Goal: Information Seeking & Learning: Learn about a topic

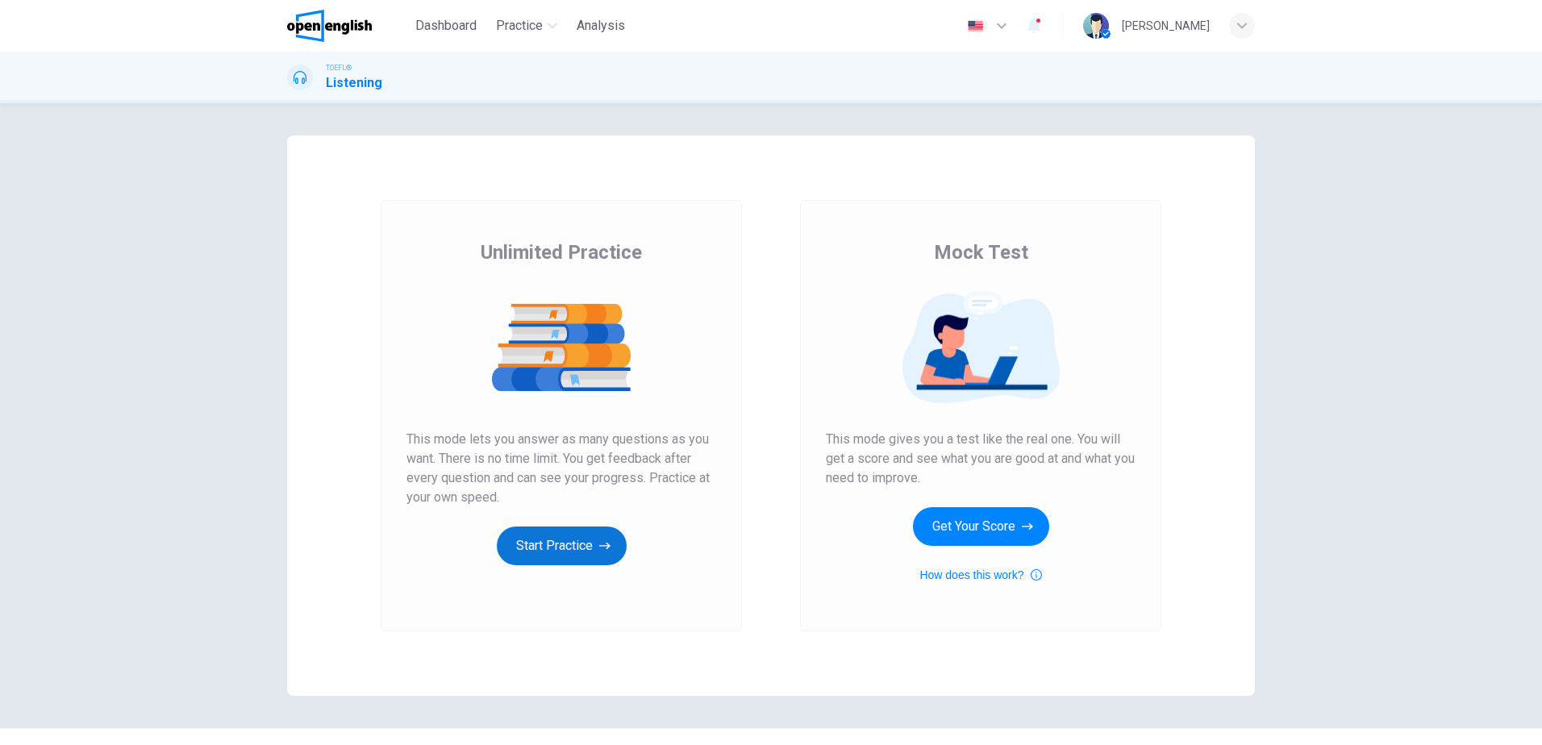
click at [549, 540] on button "Start Practice" at bounding box center [562, 546] width 130 height 39
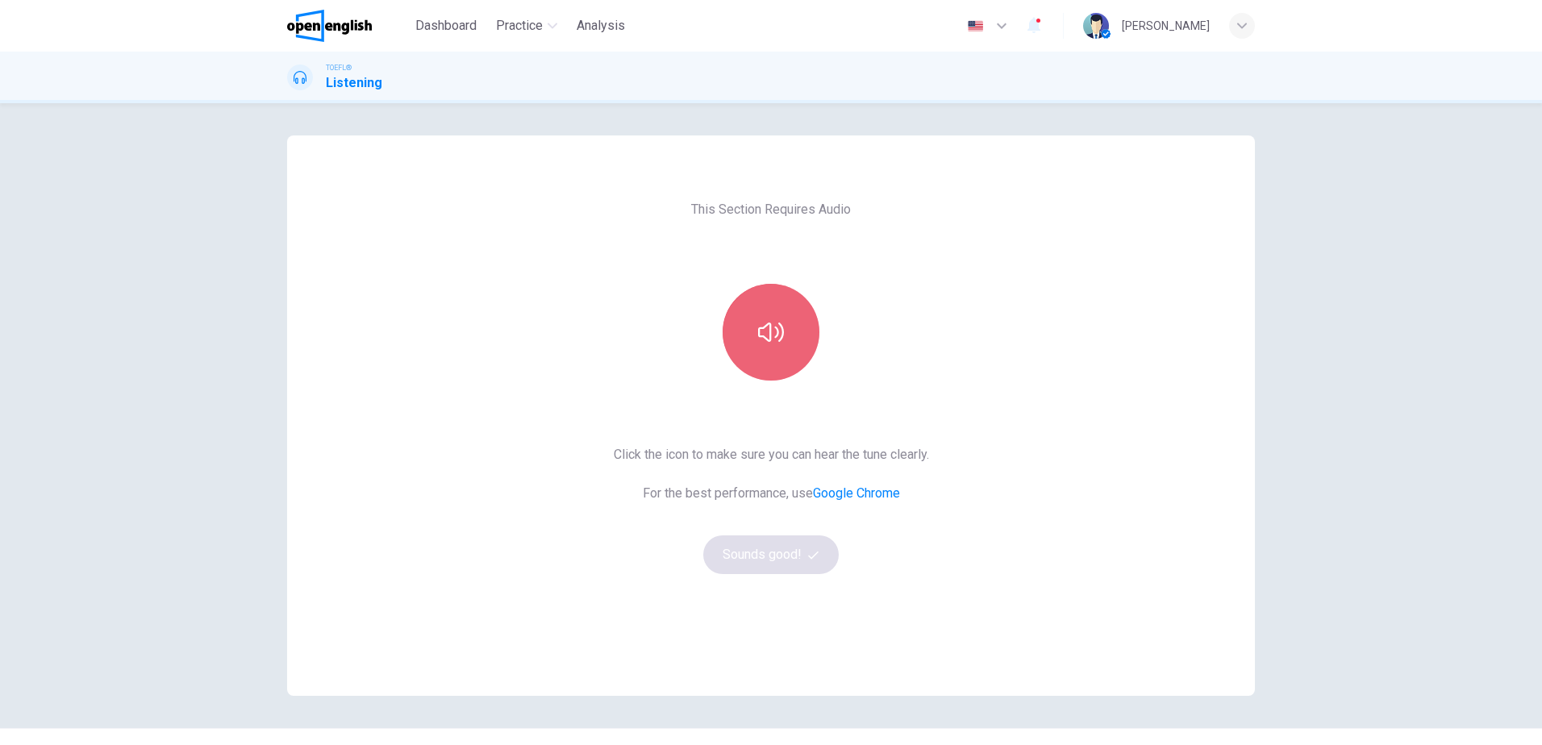
click at [783, 337] on button "button" at bounding box center [771, 332] width 97 height 97
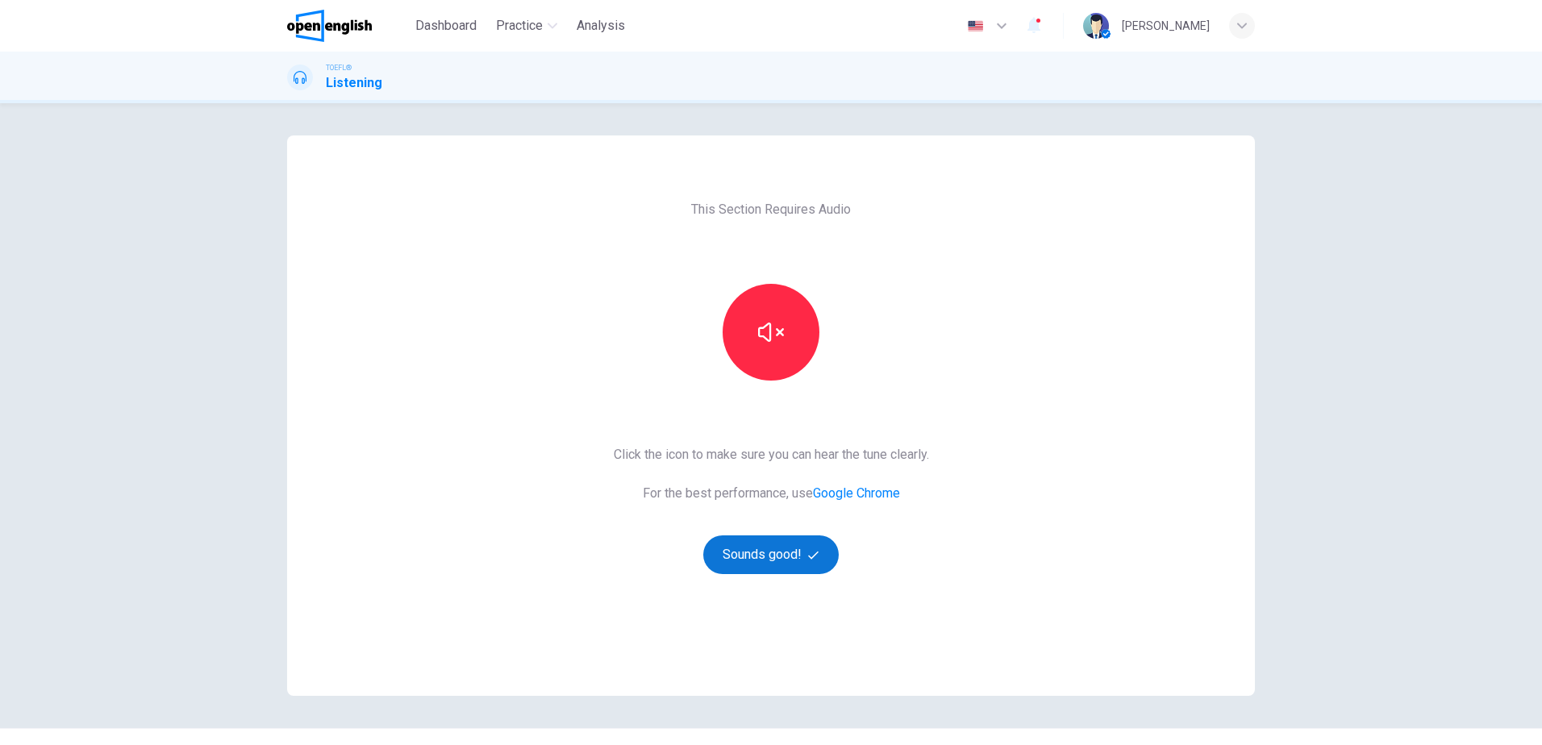
click at [763, 554] on button "Sounds good!" at bounding box center [771, 555] width 136 height 39
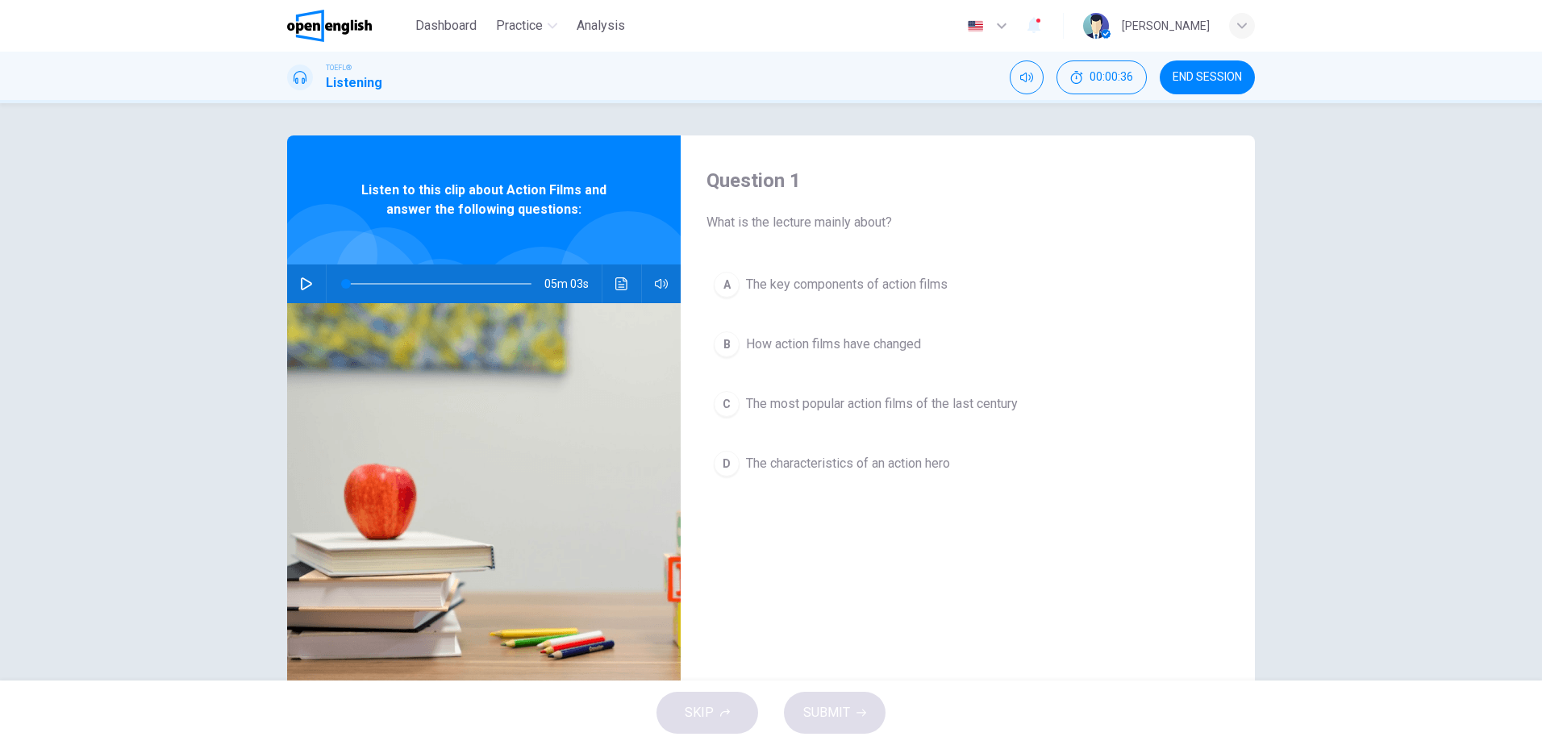
click at [302, 283] on icon "button" at bounding box center [306, 283] width 13 height 13
click at [300, 285] on icon "button" at bounding box center [306, 283] width 13 height 13
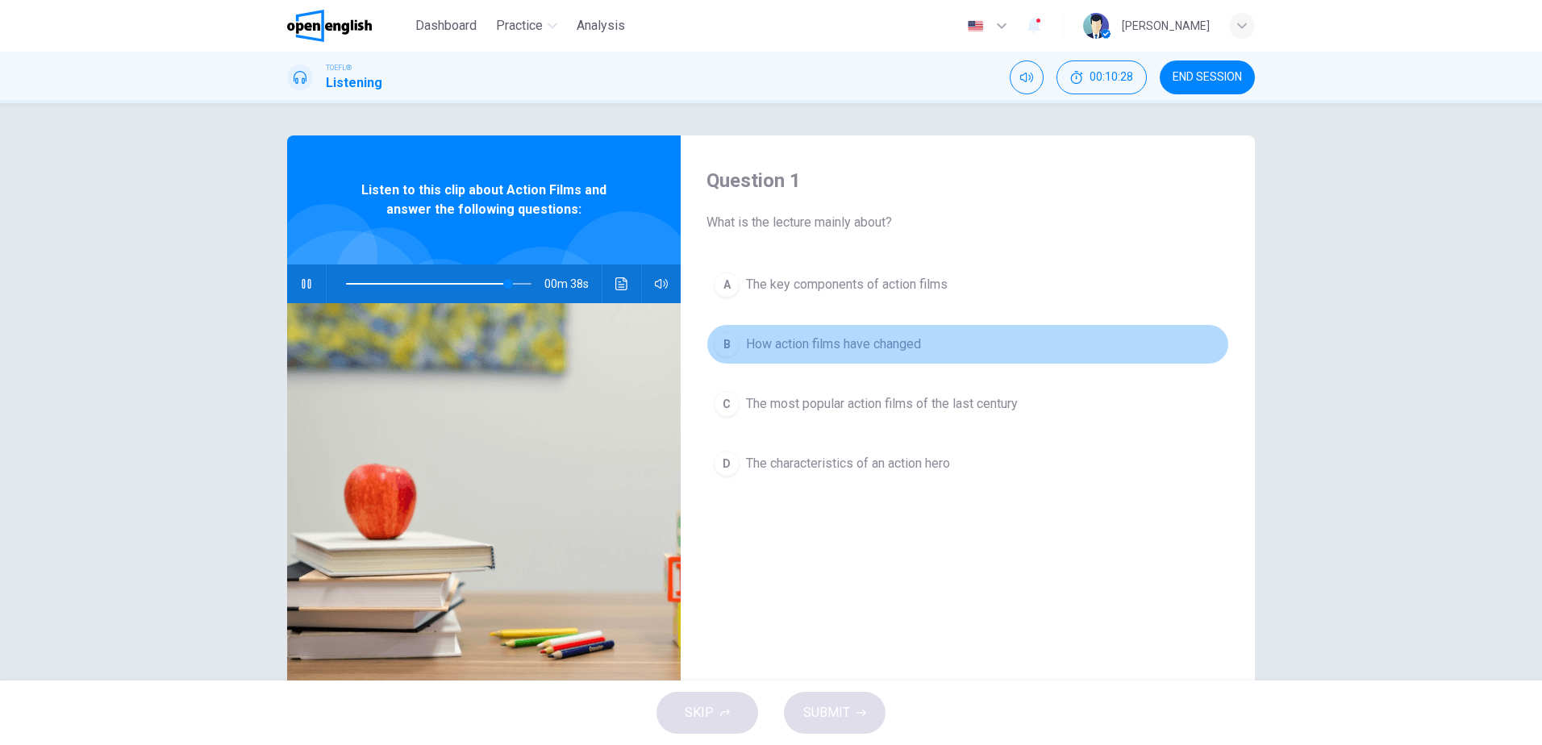
click at [849, 348] on span "How action films have changed" at bounding box center [833, 344] width 175 height 19
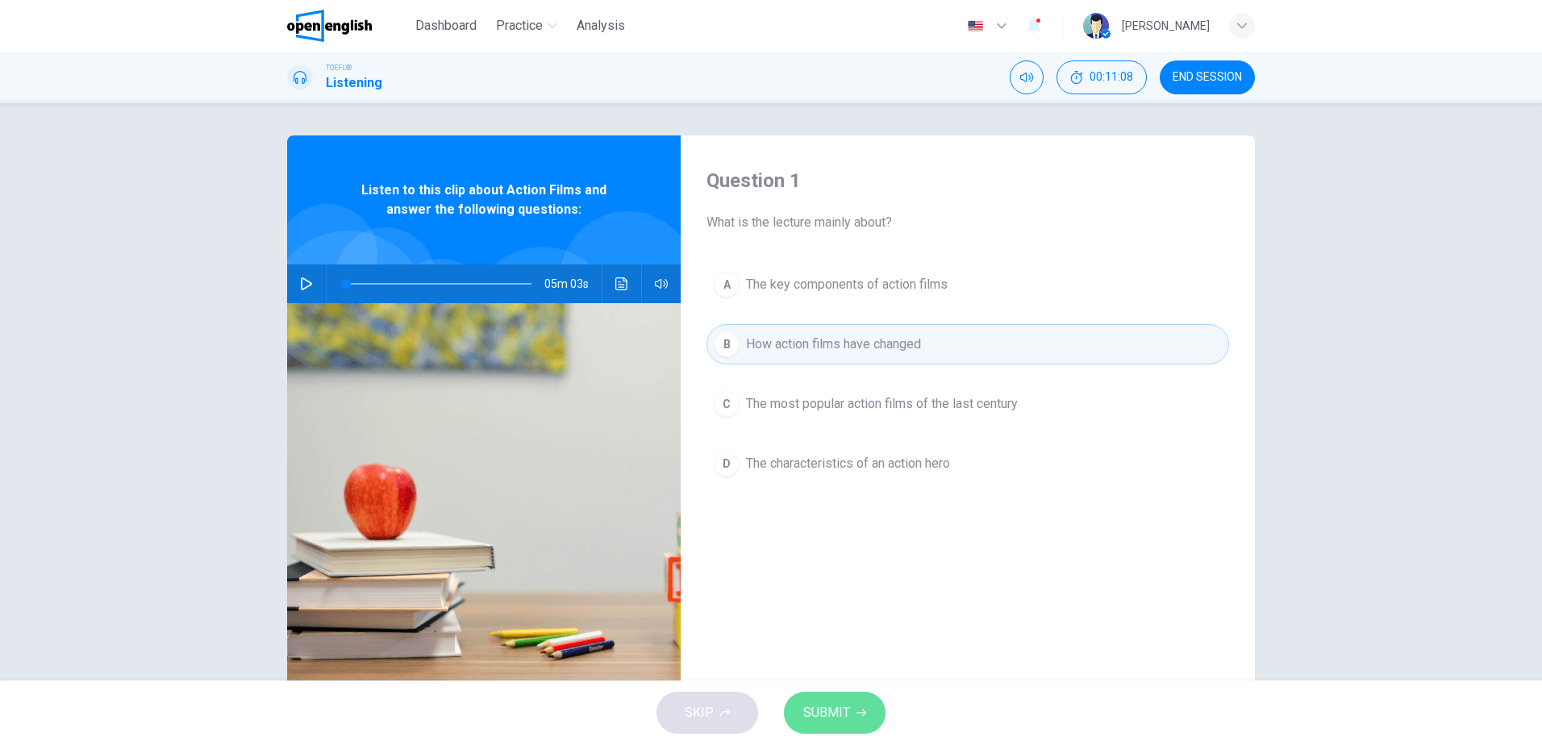
click at [821, 716] on span "SUBMIT" at bounding box center [826, 713] width 47 height 23
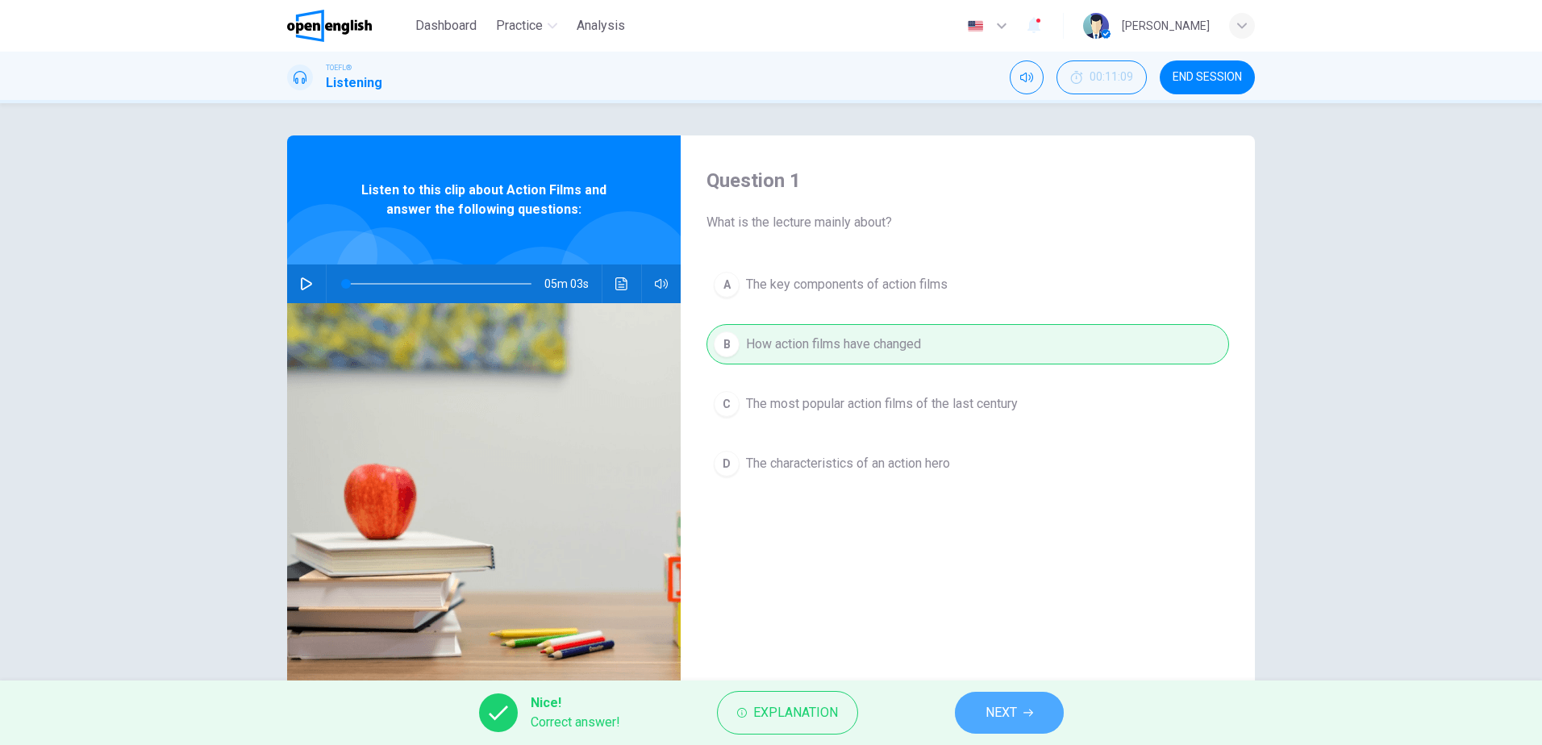
click at [1024, 710] on icon "button" at bounding box center [1029, 713] width 10 height 10
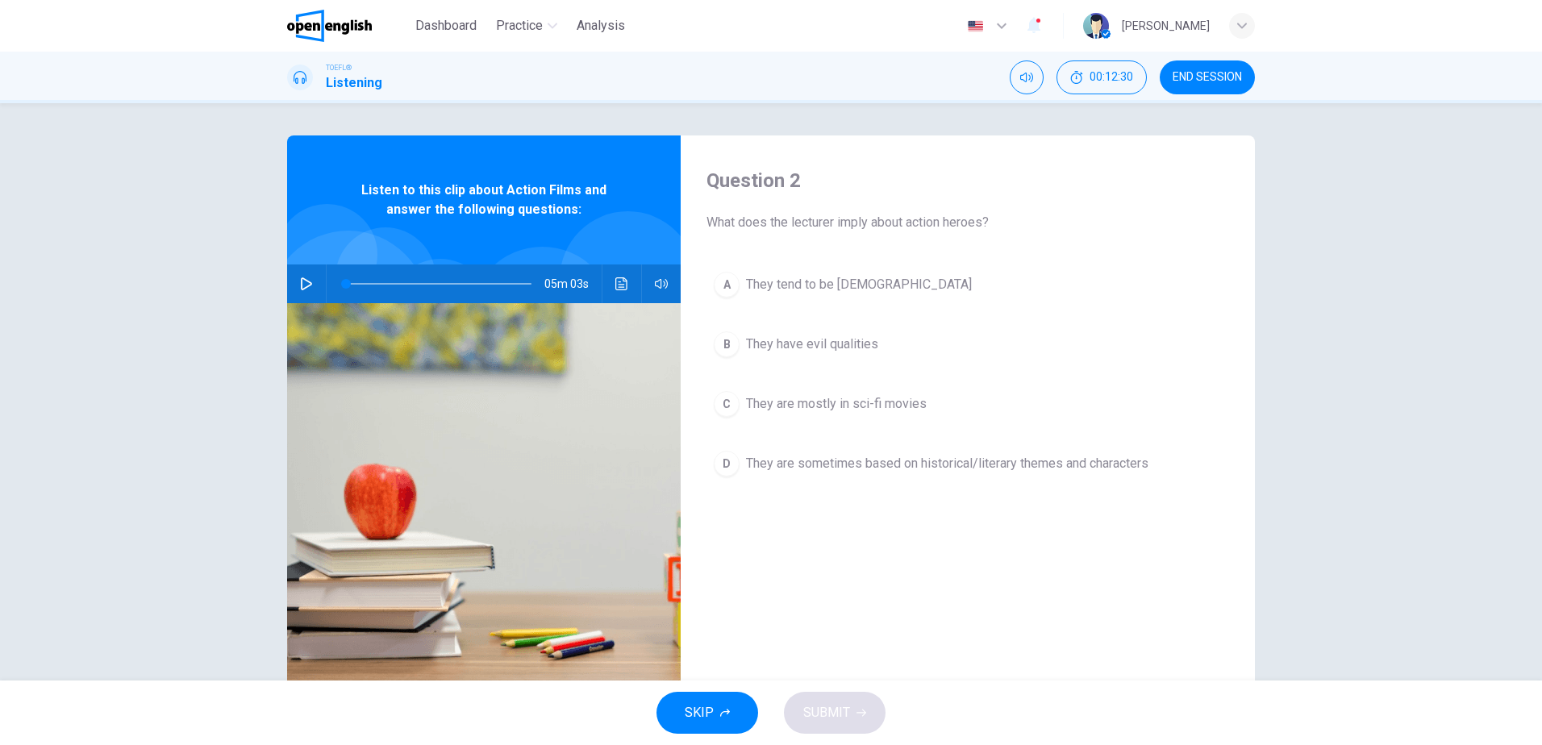
click at [311, 278] on button "button" at bounding box center [307, 284] width 26 height 39
click at [878, 411] on span "They are mostly in sci-fi movies" at bounding box center [836, 403] width 181 height 19
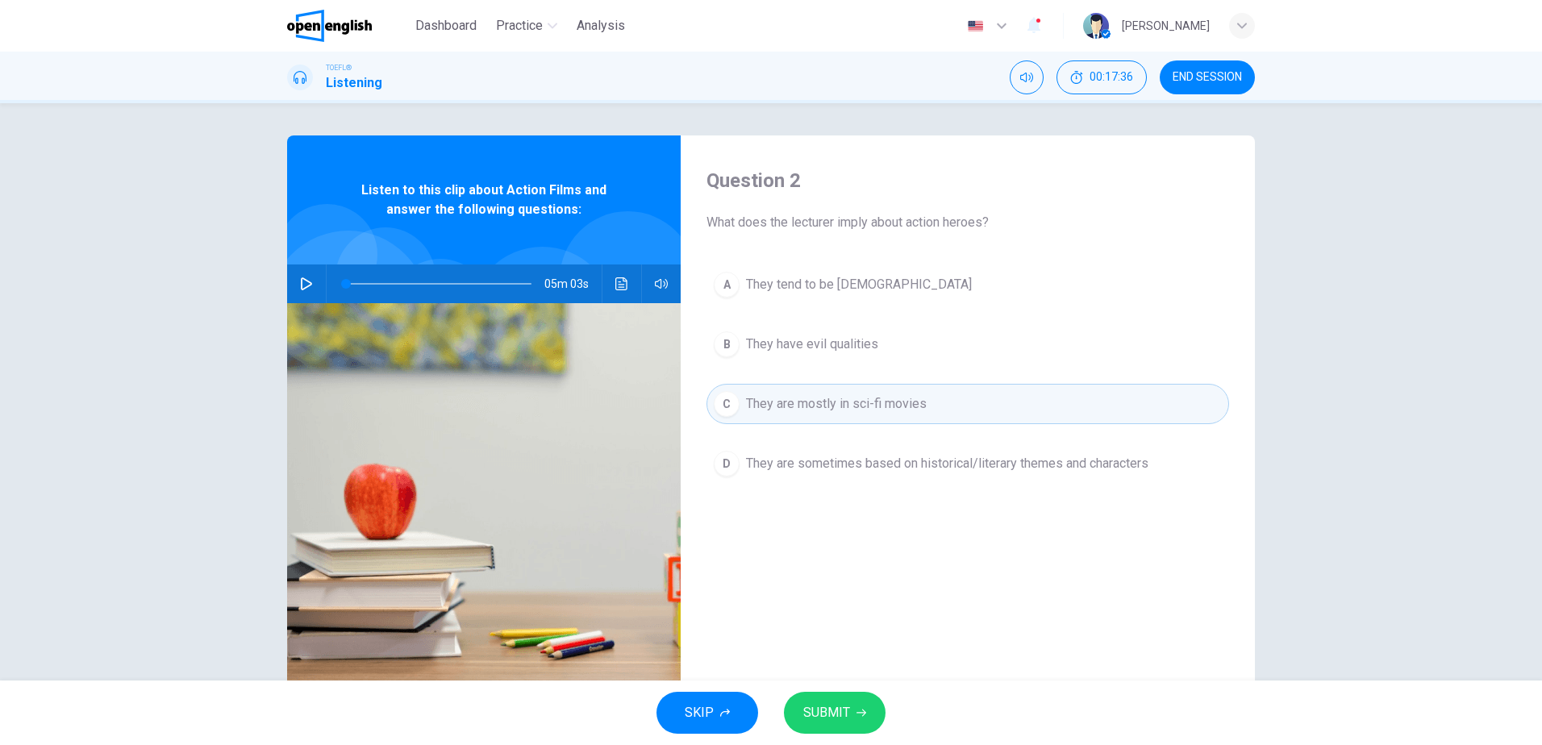
click at [822, 706] on span "SUBMIT" at bounding box center [826, 713] width 47 height 23
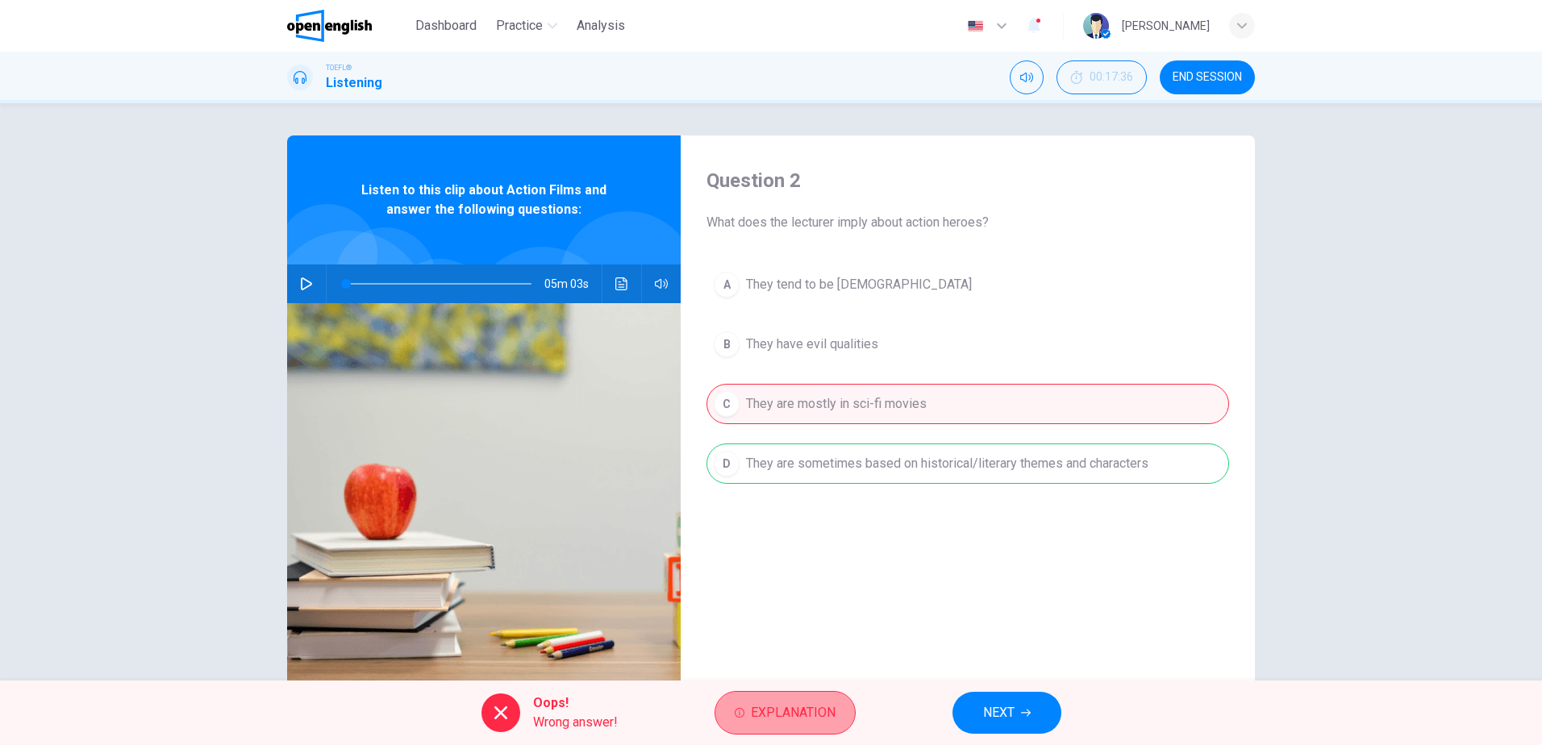
click at [789, 712] on span "Explanation" at bounding box center [793, 713] width 85 height 23
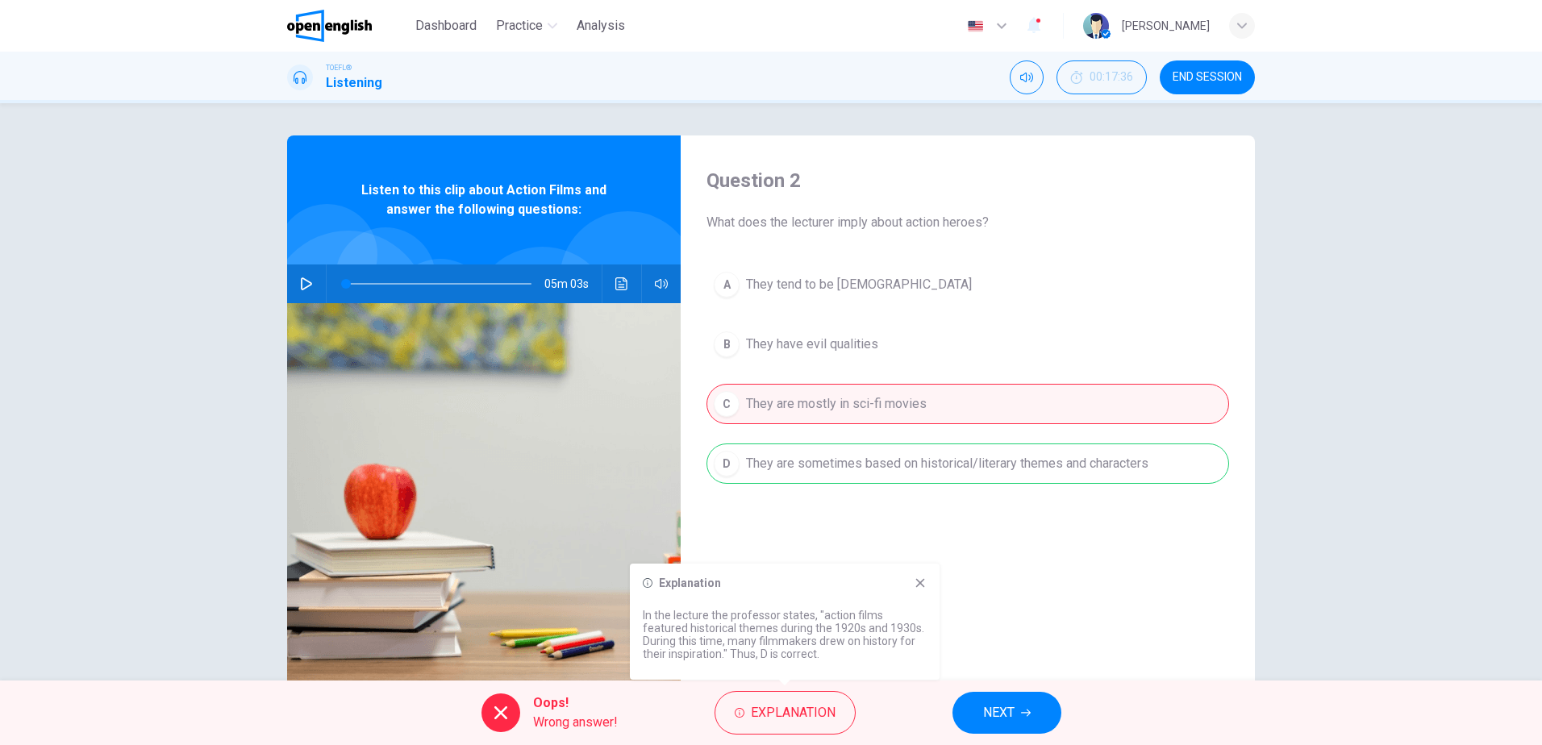
click at [917, 582] on icon at bounding box center [920, 583] width 13 height 13
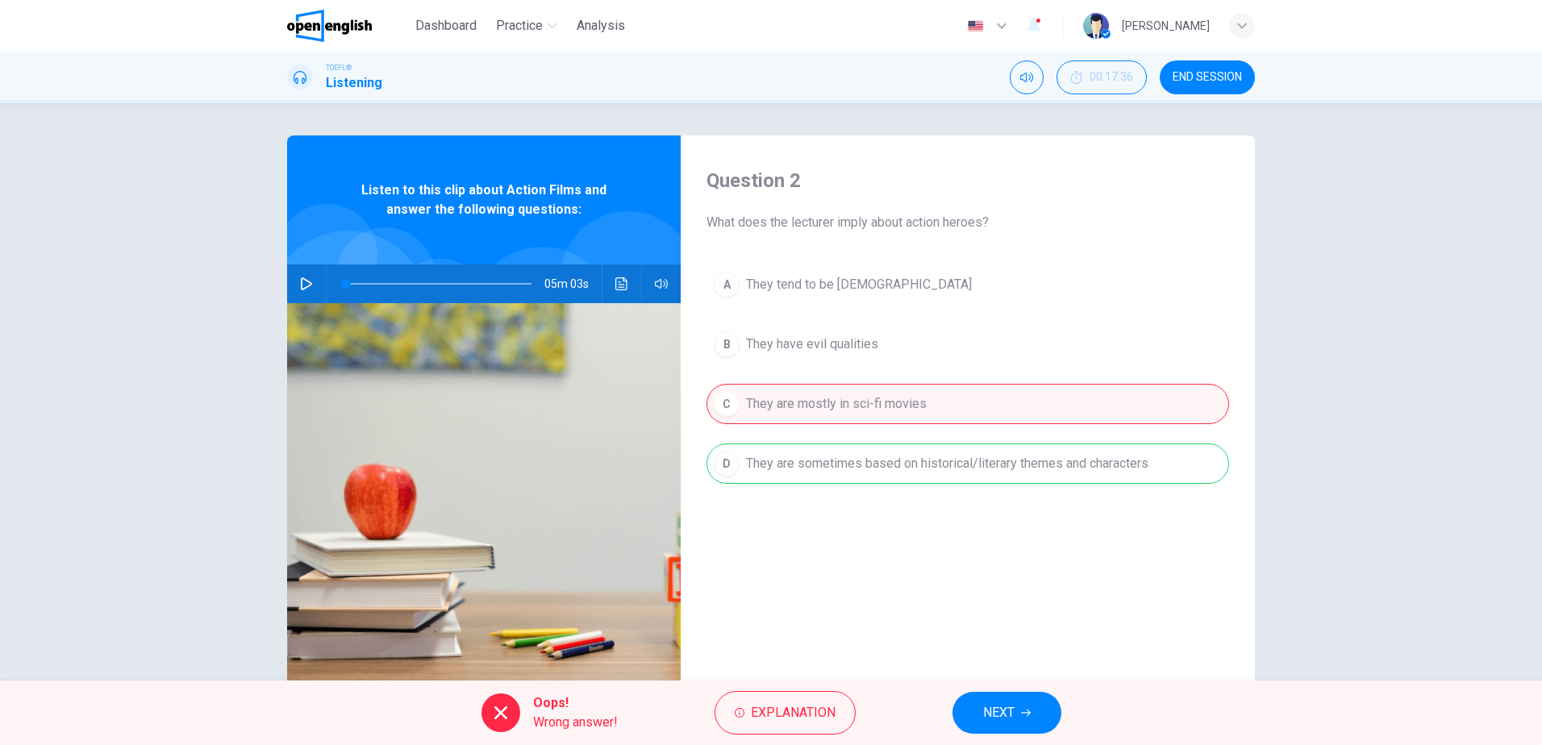
click at [1000, 715] on span "NEXT" at bounding box center [998, 713] width 31 height 23
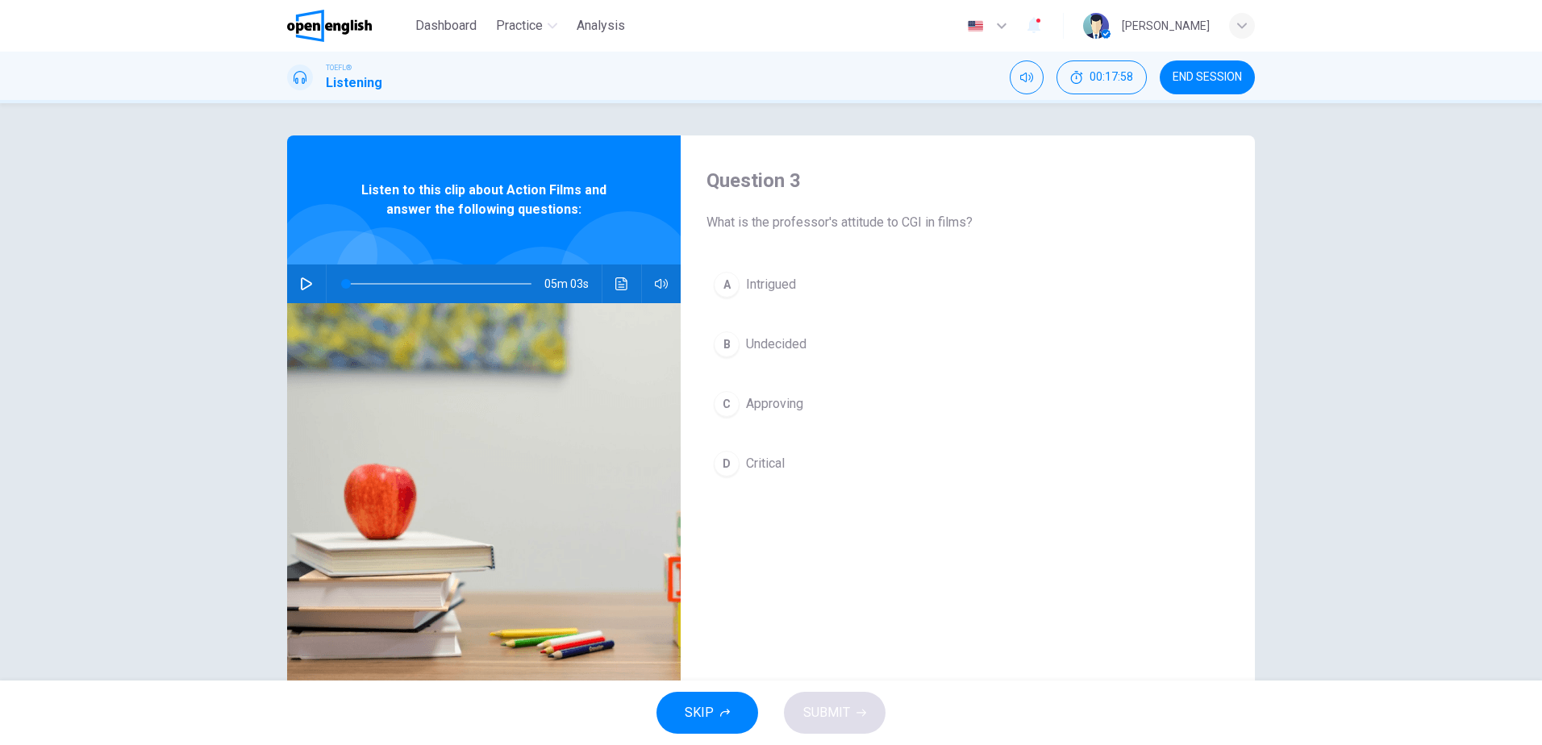
click at [295, 286] on button "button" at bounding box center [307, 284] width 26 height 39
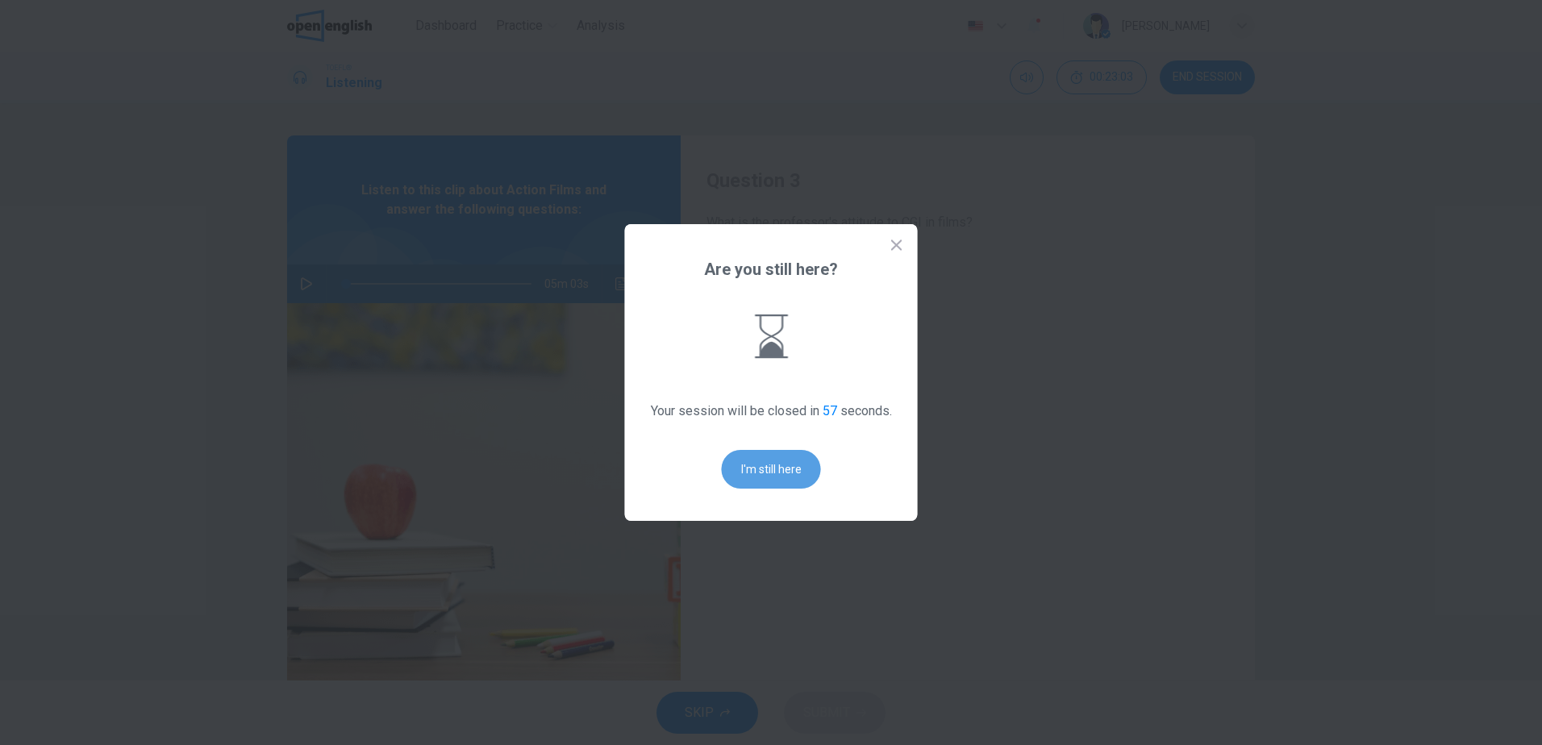
click at [755, 474] on button "I'm still here" at bounding box center [771, 469] width 99 height 39
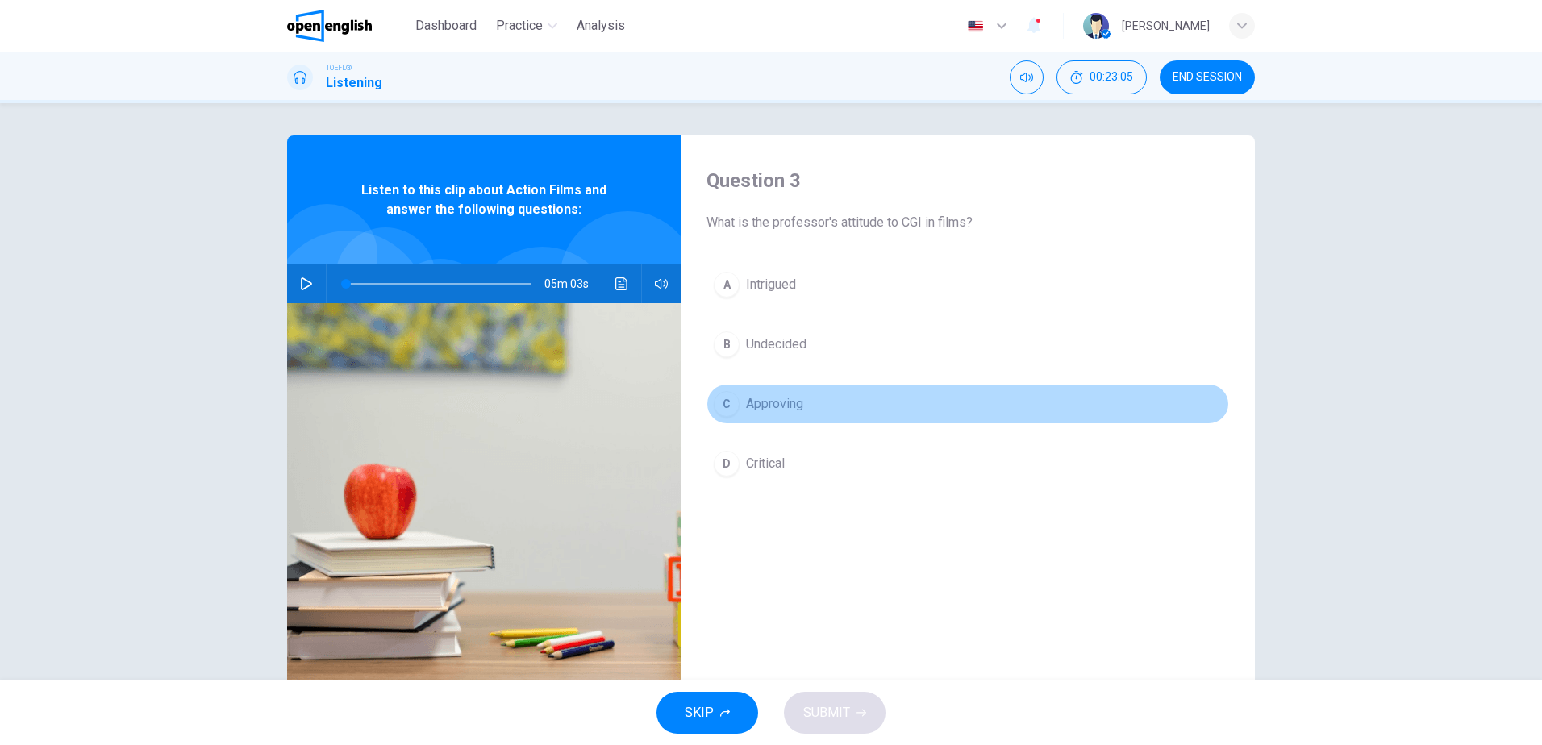
click at [773, 403] on span "Approving" at bounding box center [774, 403] width 57 height 19
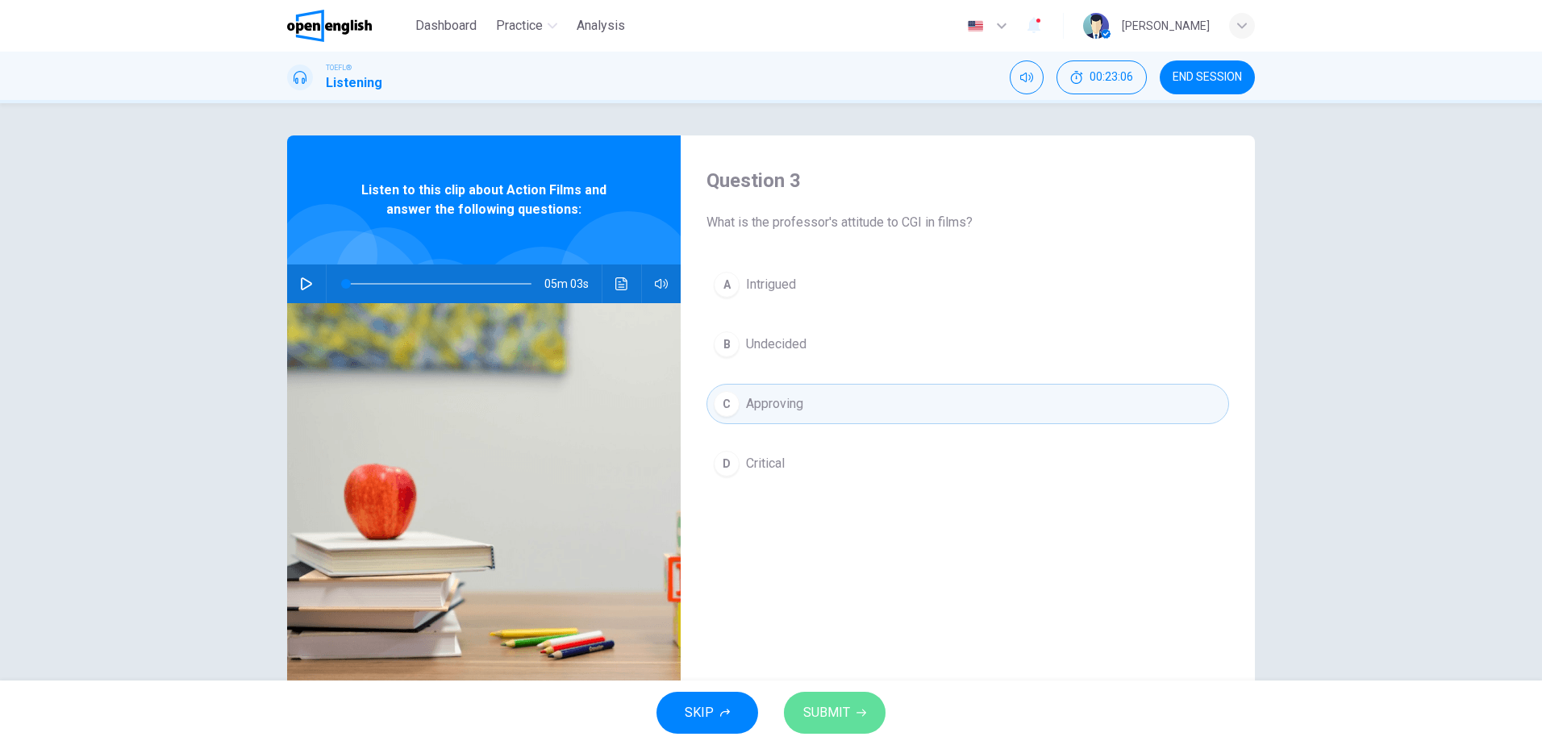
click at [860, 711] on icon "button" at bounding box center [862, 713] width 10 height 10
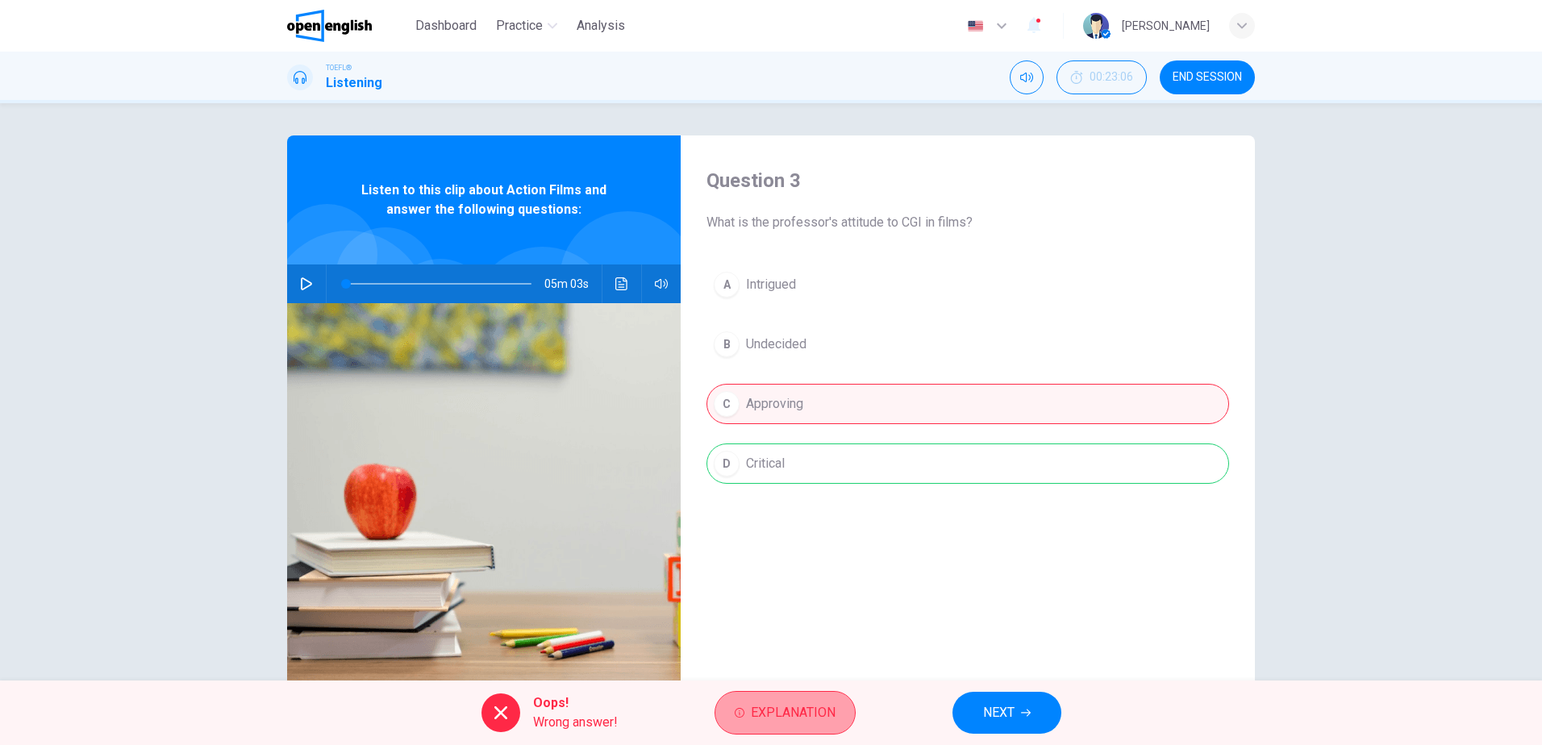
click at [791, 704] on span "Explanation" at bounding box center [793, 713] width 85 height 23
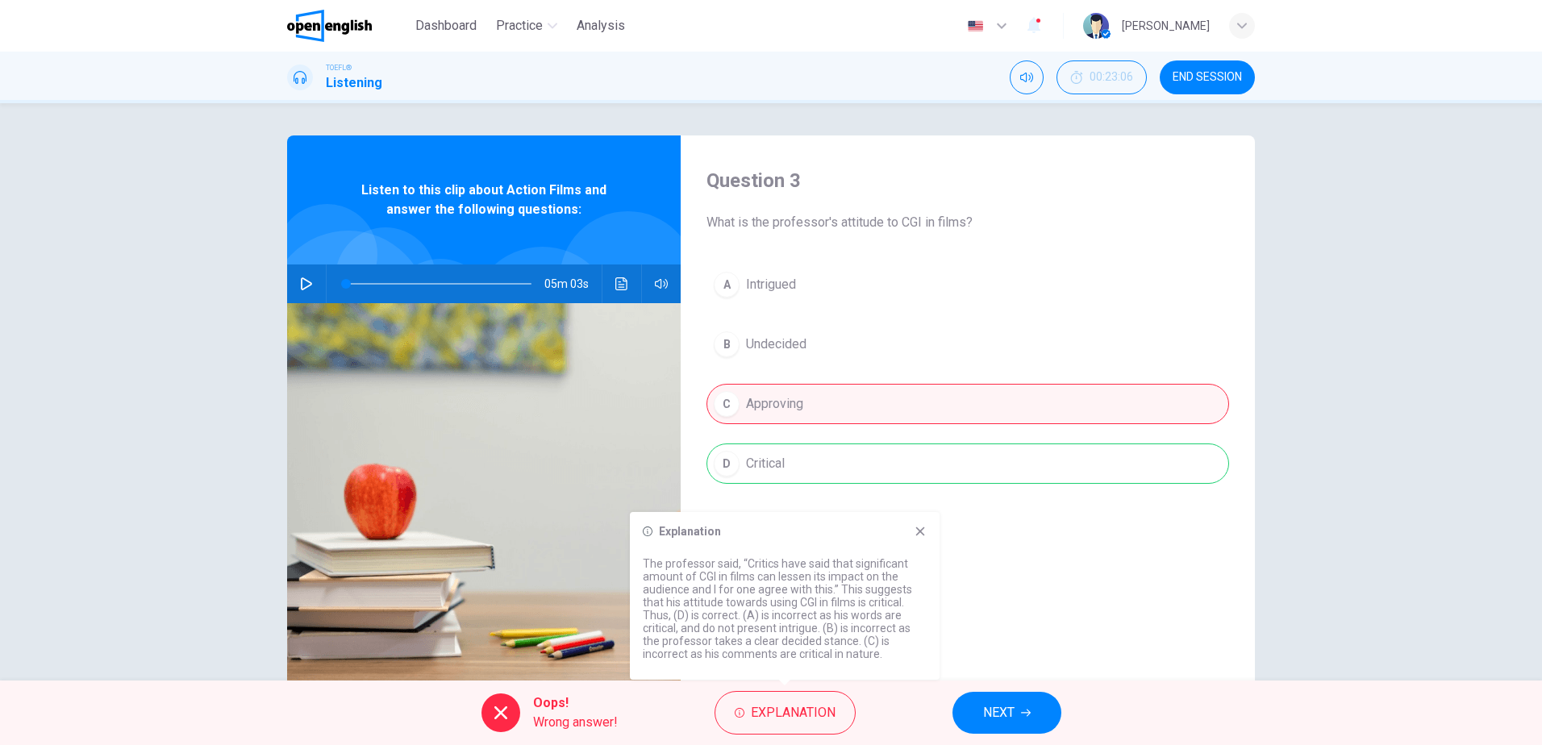
click at [922, 534] on icon at bounding box center [920, 532] width 9 height 9
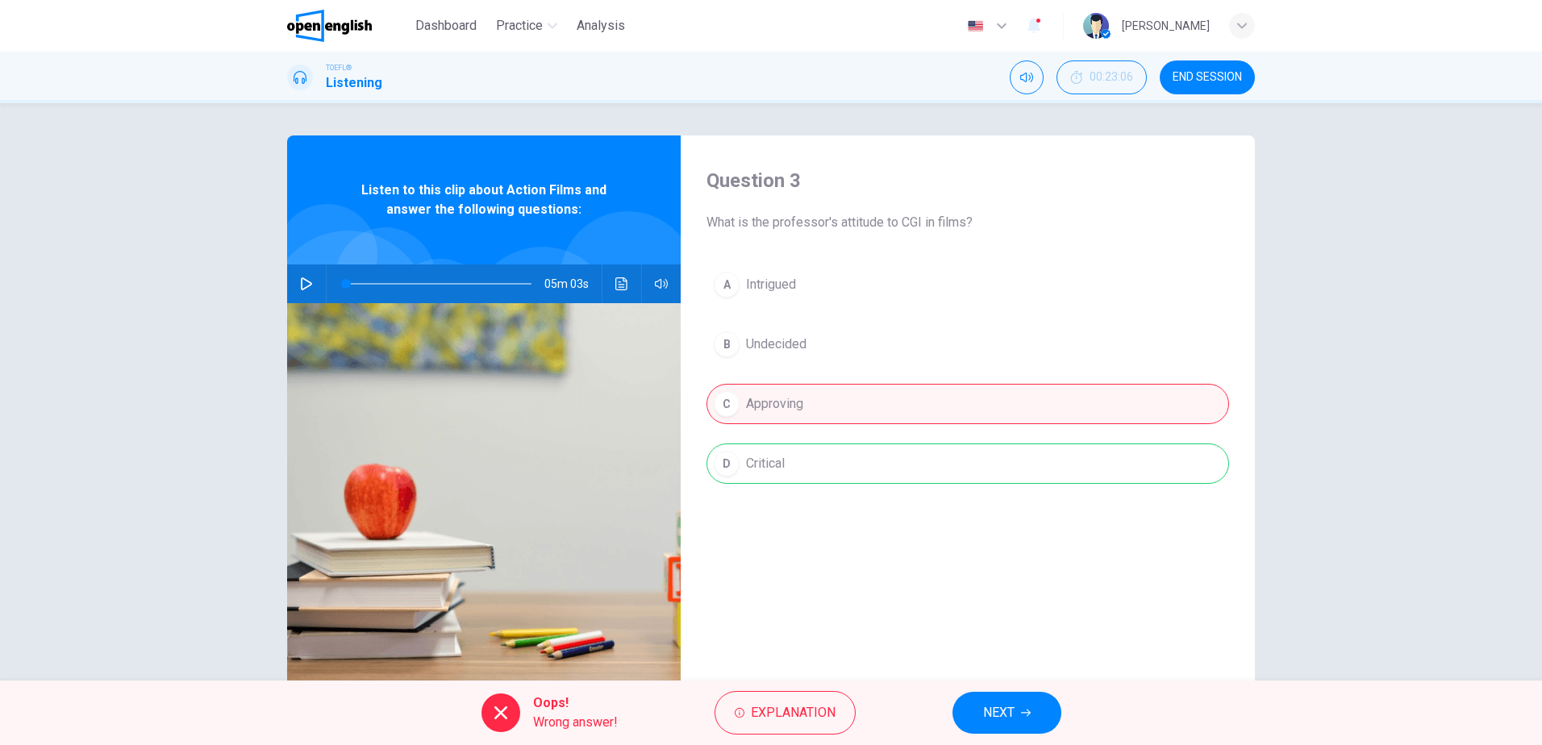
click at [1029, 728] on button "NEXT" at bounding box center [1007, 713] width 109 height 42
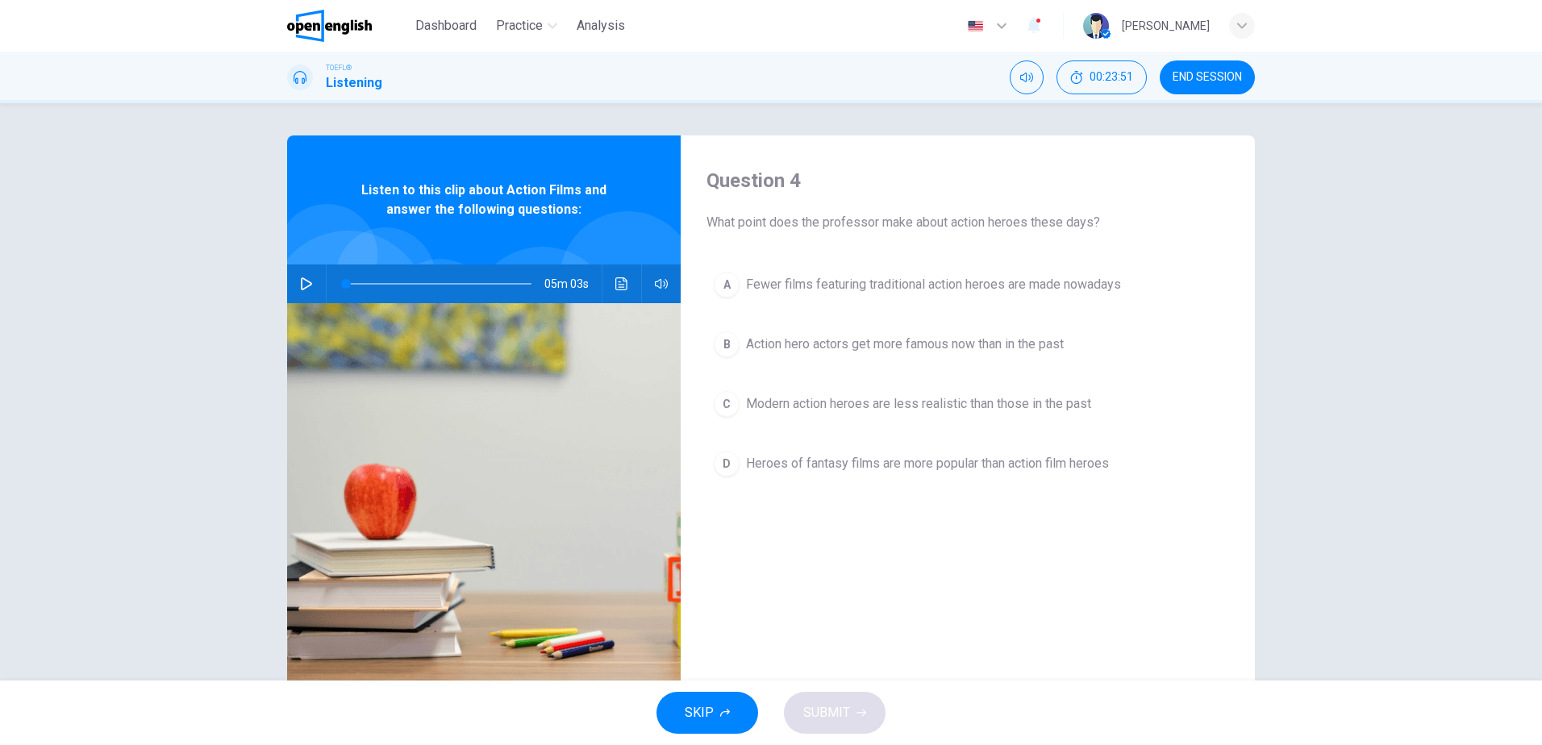
click at [301, 289] on icon "button" at bounding box center [306, 283] width 11 height 13
type input "*"
click at [933, 348] on span "Action hero actors get more famous now than in the past" at bounding box center [905, 344] width 318 height 19
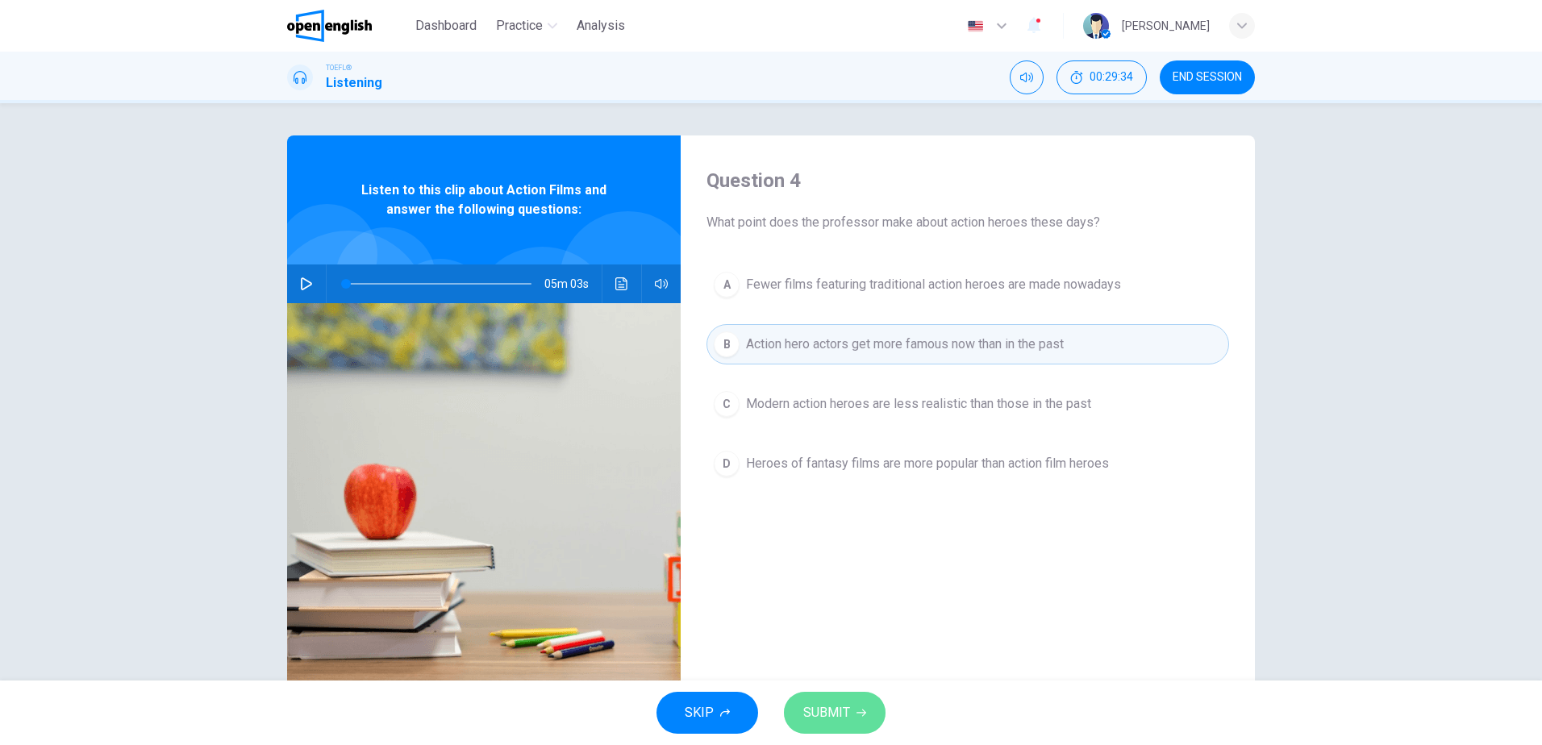
click at [832, 722] on span "SUBMIT" at bounding box center [826, 713] width 47 height 23
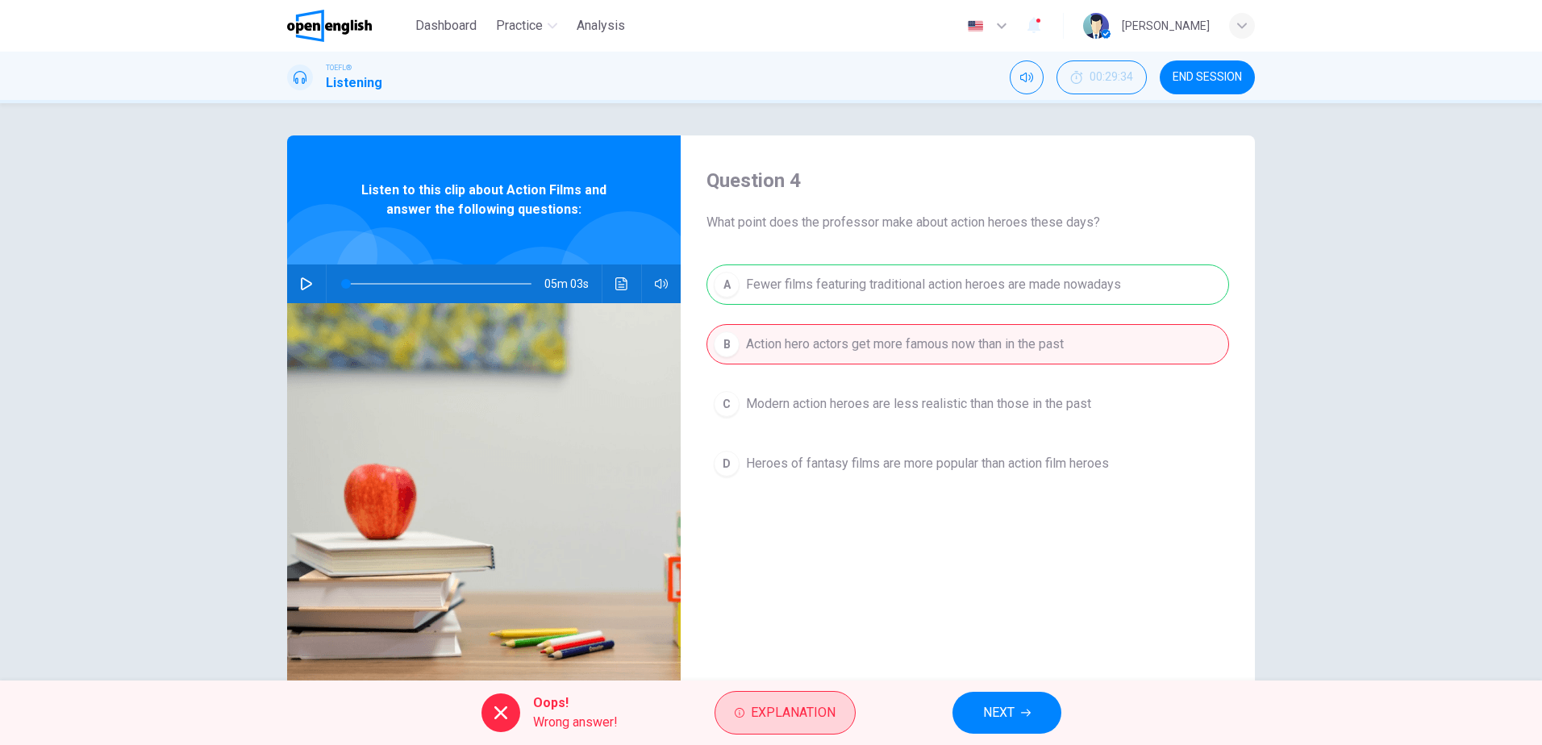
click at [800, 708] on span "Explanation" at bounding box center [793, 713] width 85 height 23
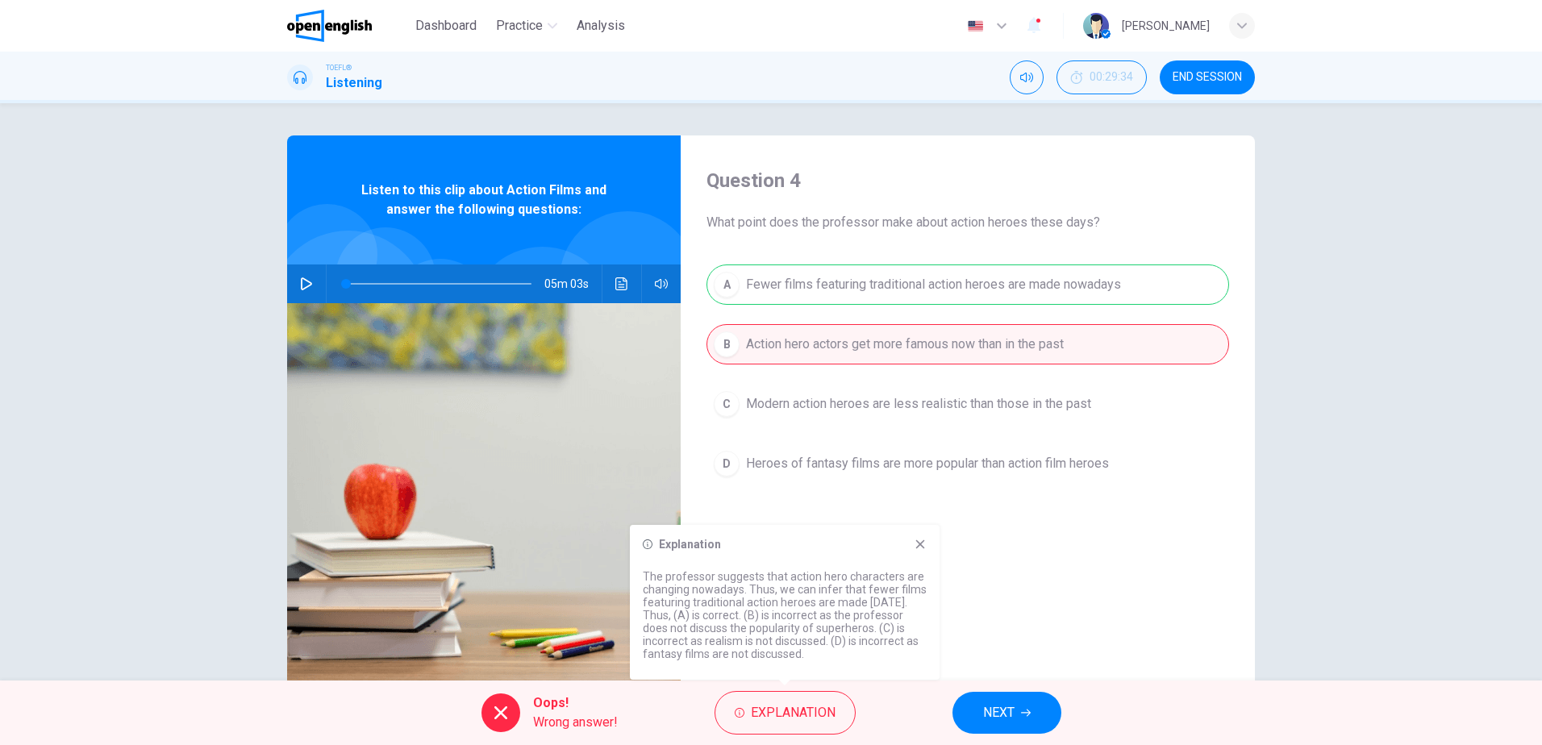
click at [921, 549] on icon at bounding box center [920, 544] width 13 height 13
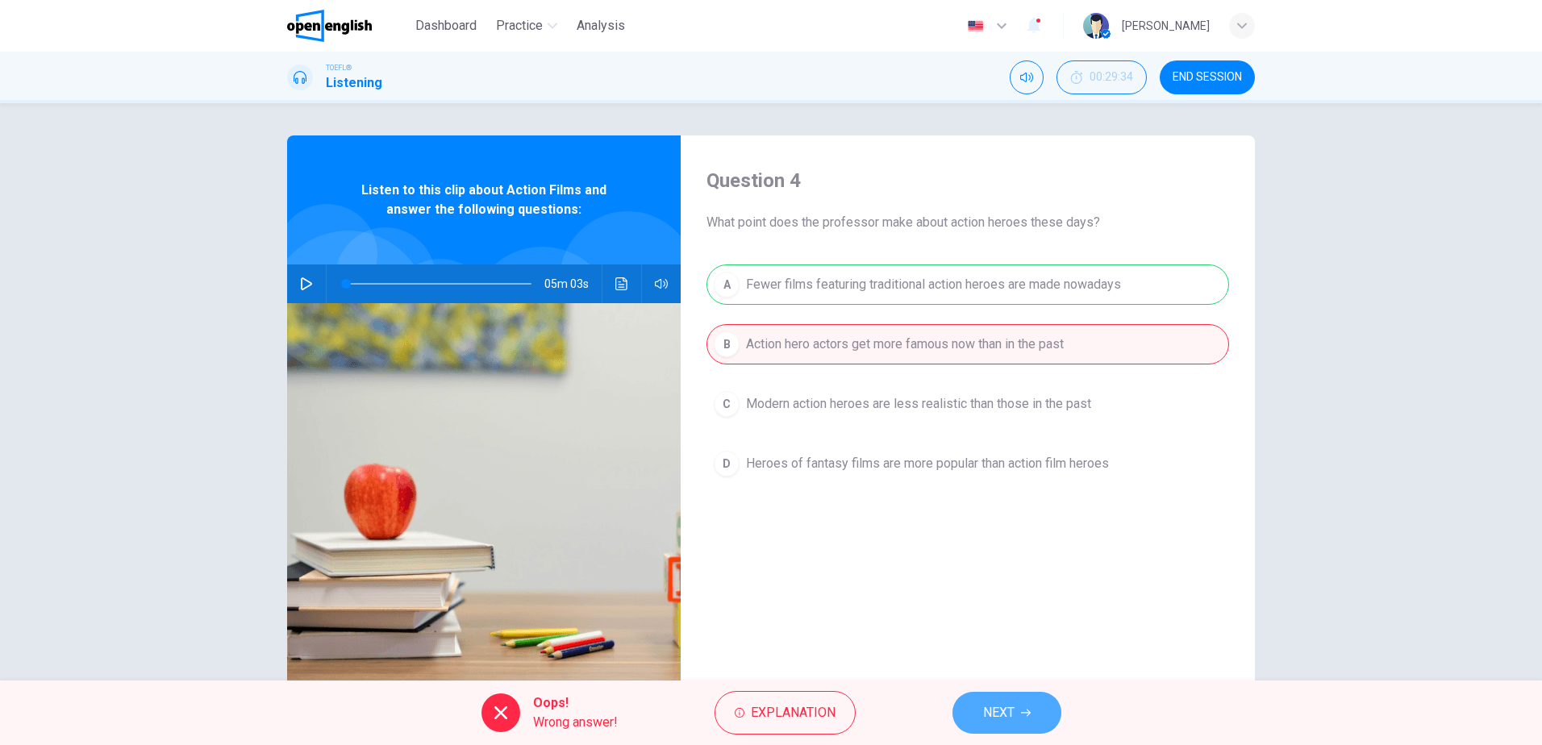
click at [996, 716] on span "NEXT" at bounding box center [998, 713] width 31 height 23
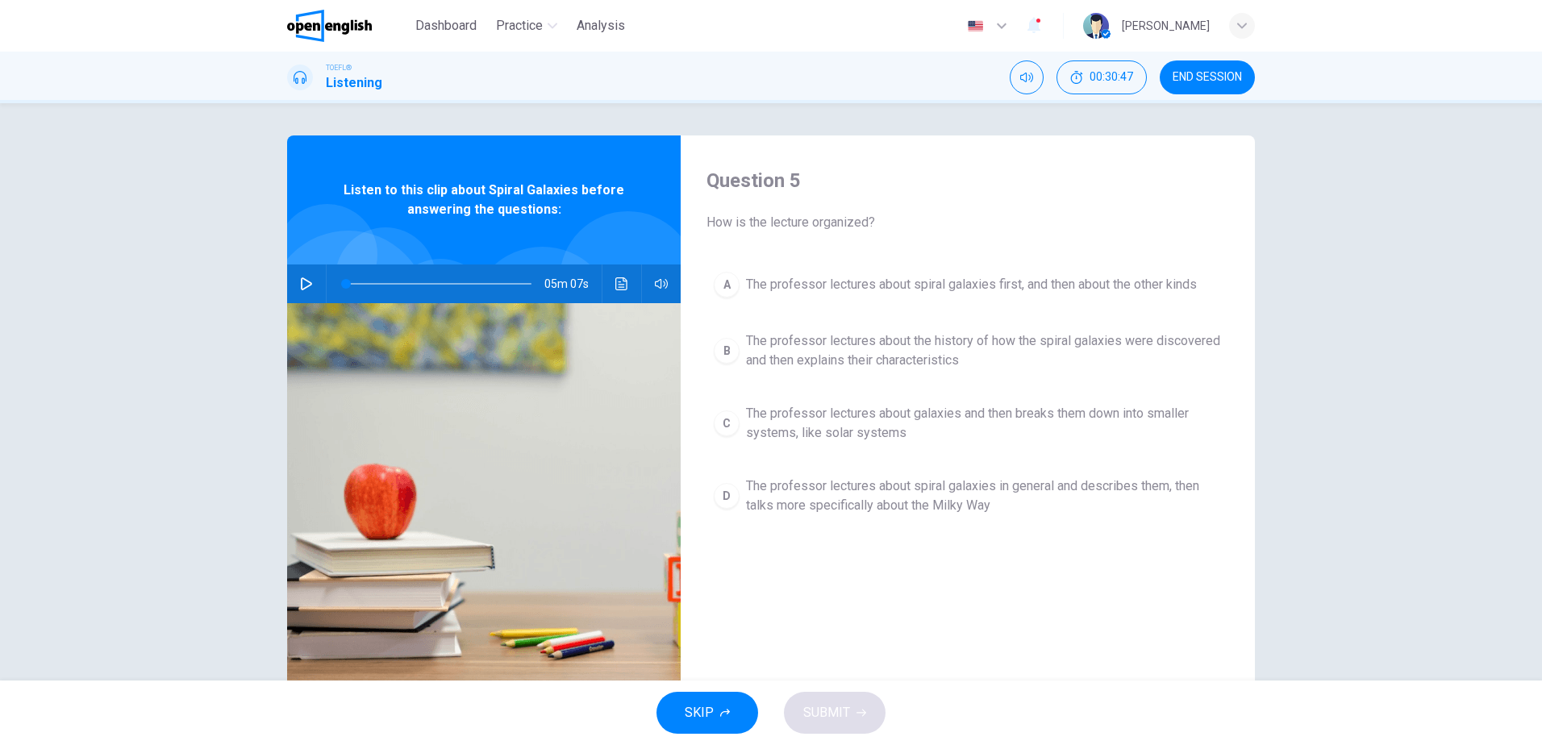
click at [953, 330] on button "B The professor lectures about the history of how the spiral galaxies were disc…" at bounding box center [968, 350] width 523 height 53
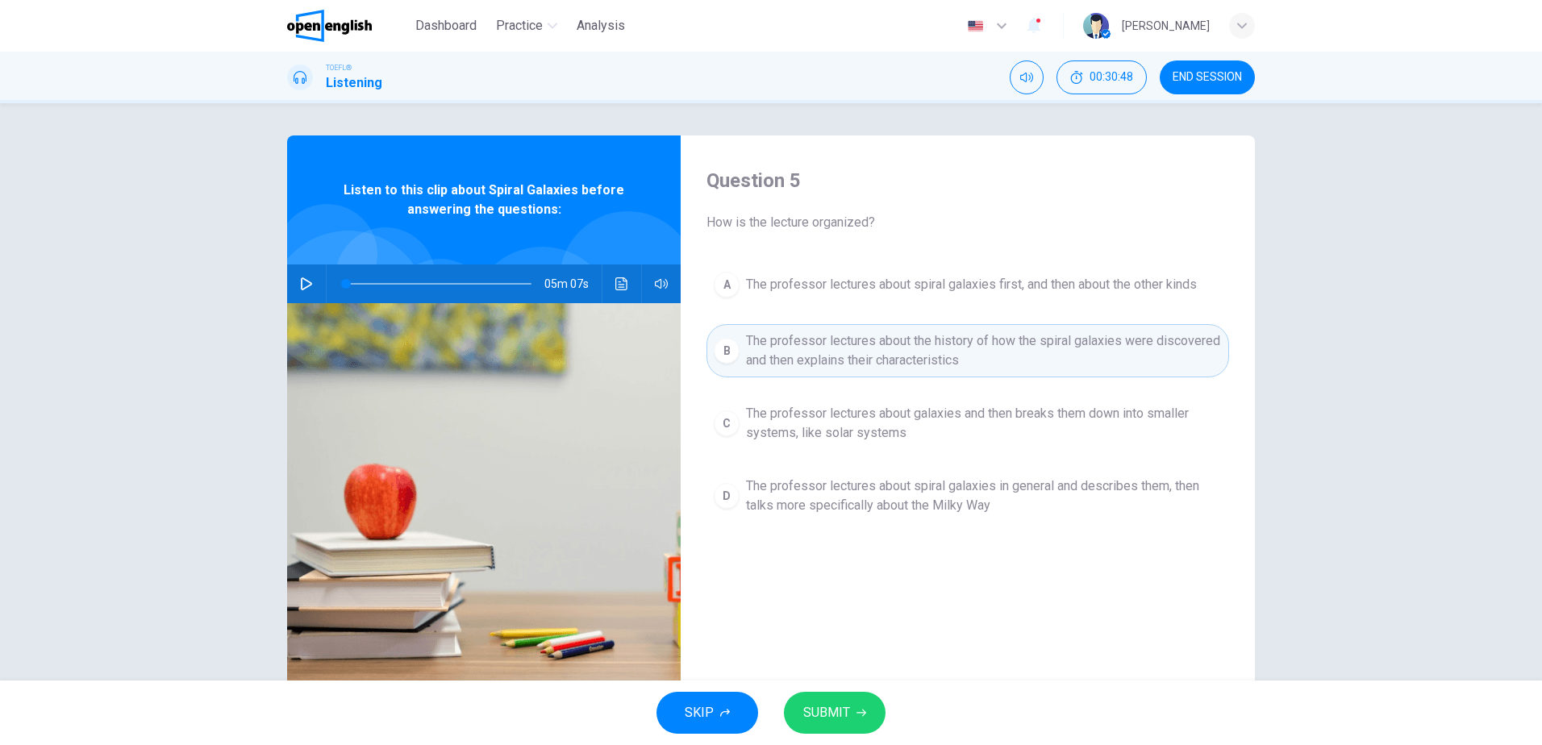
click at [826, 735] on div "SKIP SUBMIT" at bounding box center [771, 713] width 1542 height 65
click at [841, 708] on span "SUBMIT" at bounding box center [826, 713] width 47 height 23
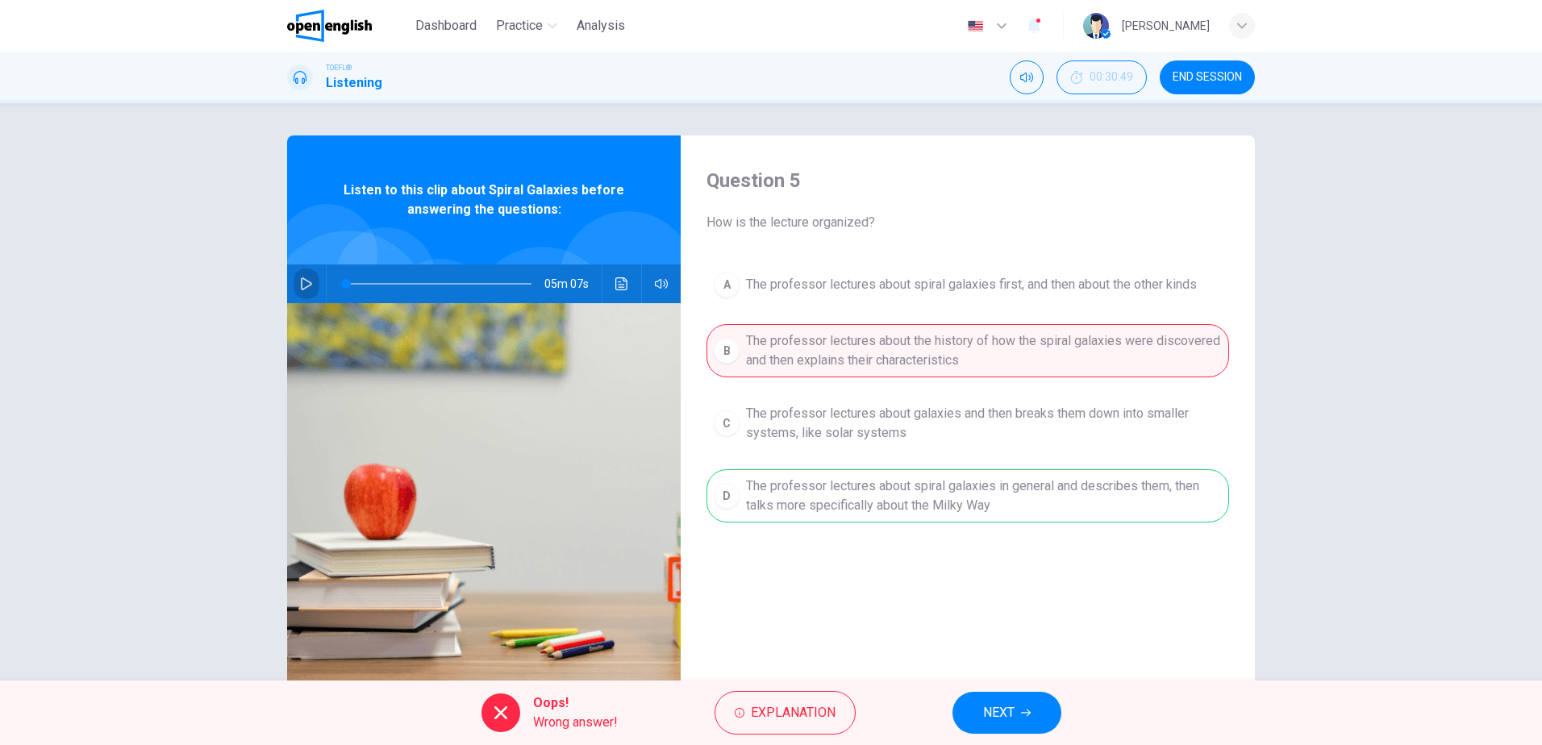
click at [300, 281] on icon "button" at bounding box center [306, 283] width 13 height 13
click at [1000, 709] on span "NEXT" at bounding box center [998, 713] width 31 height 23
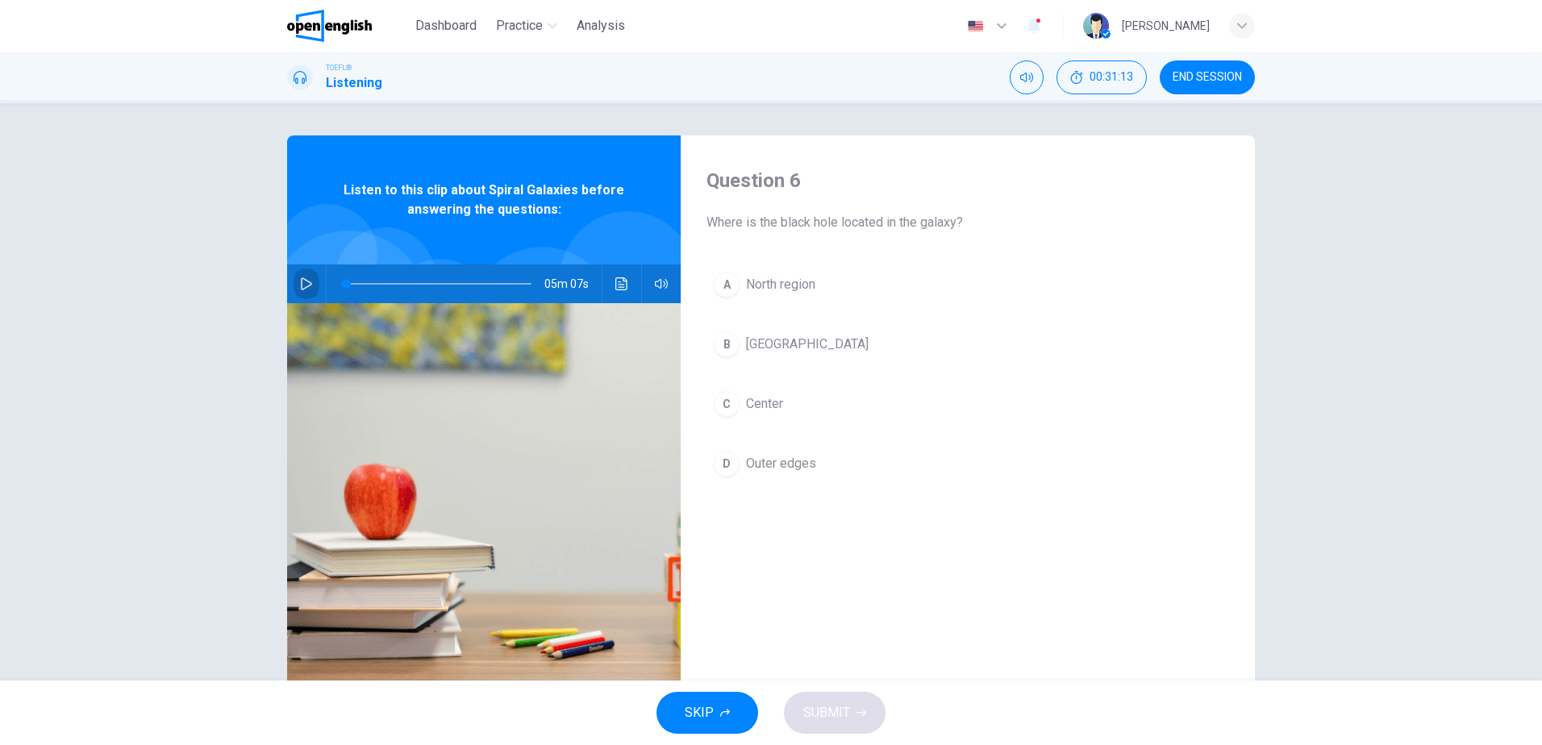
click at [300, 282] on icon "button" at bounding box center [306, 283] width 13 height 13
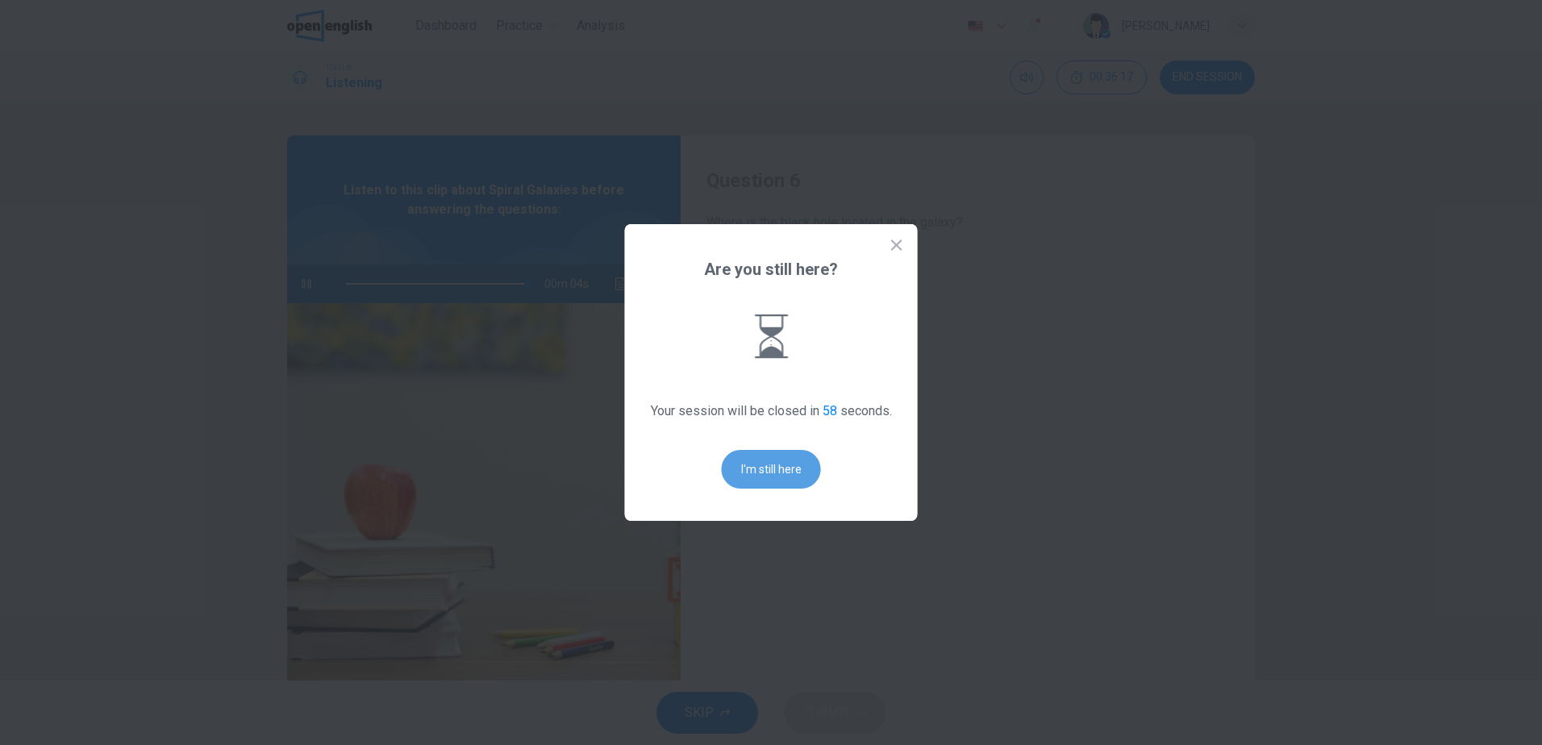
click at [791, 478] on button "I'm still here" at bounding box center [771, 469] width 99 height 39
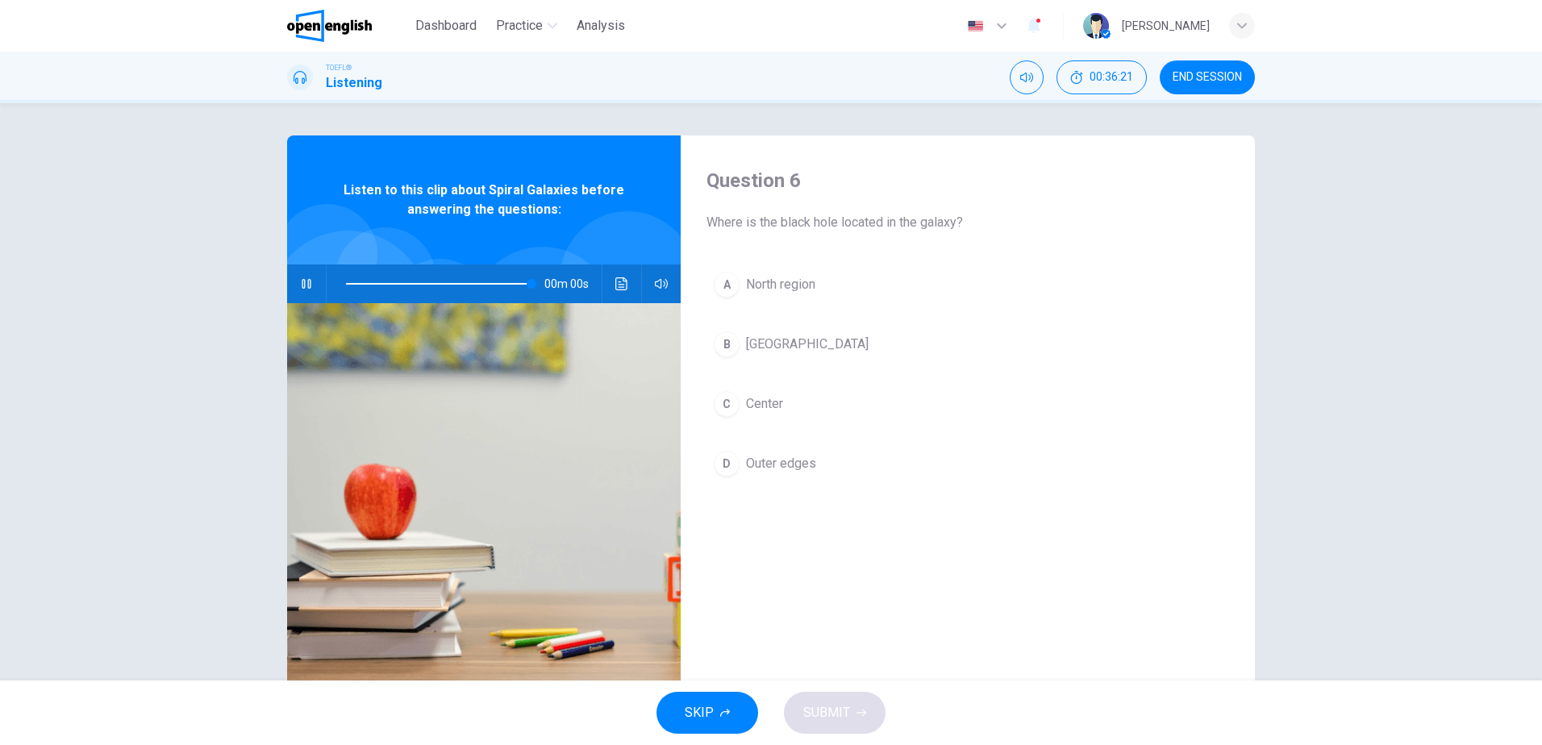
click at [772, 405] on span "Center" at bounding box center [764, 403] width 37 height 19
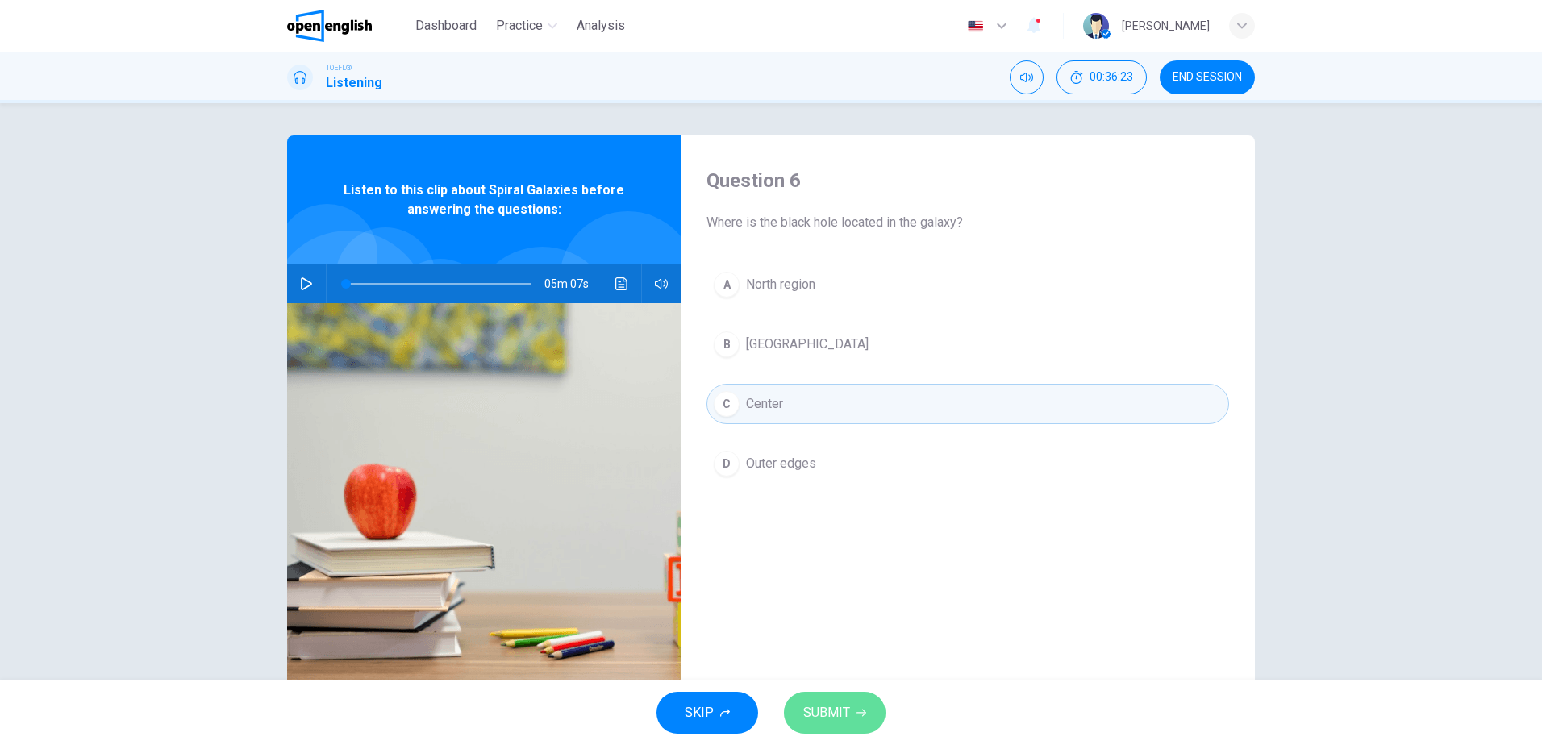
click at [845, 706] on span "SUBMIT" at bounding box center [826, 713] width 47 height 23
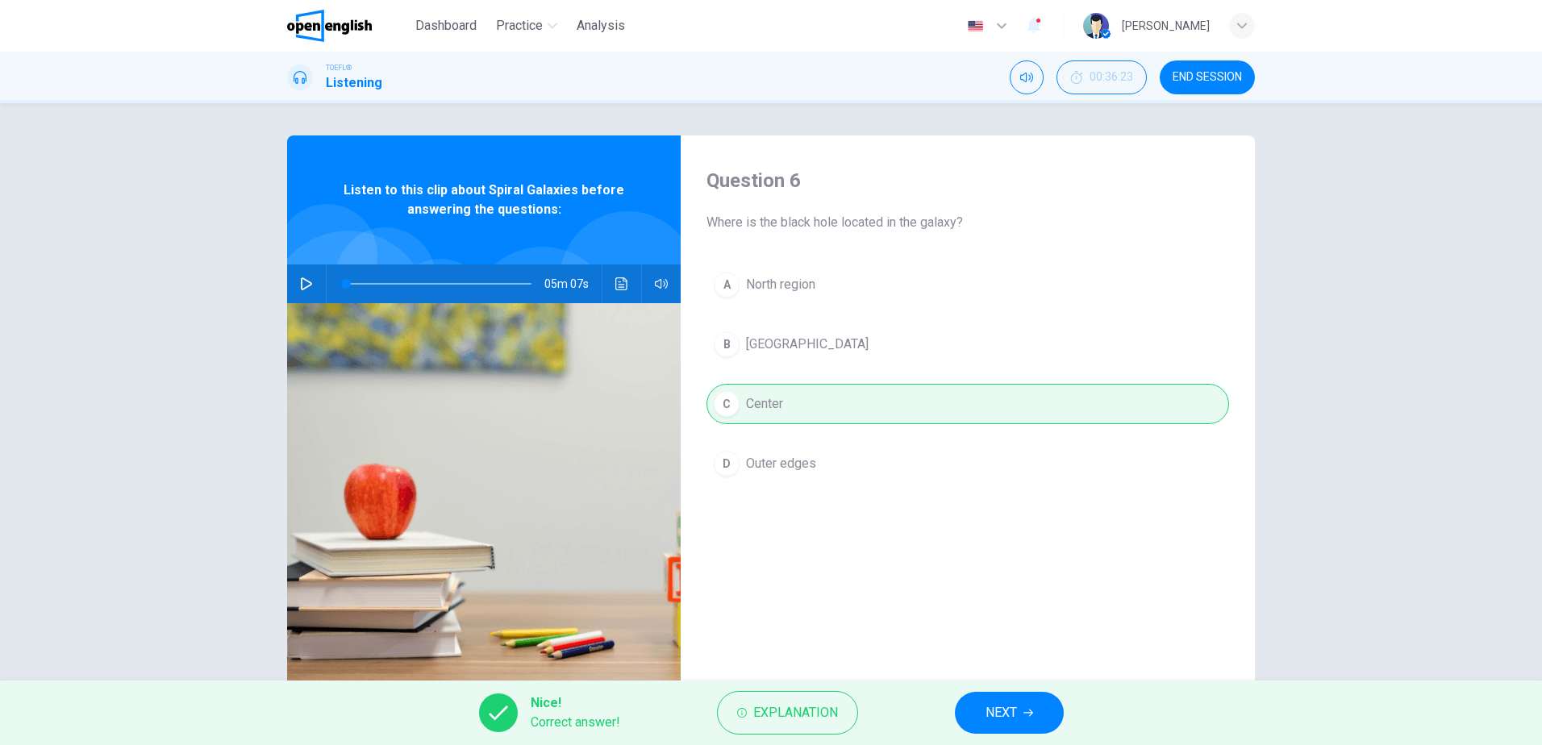
click at [1002, 712] on span "NEXT" at bounding box center [1001, 713] width 31 height 23
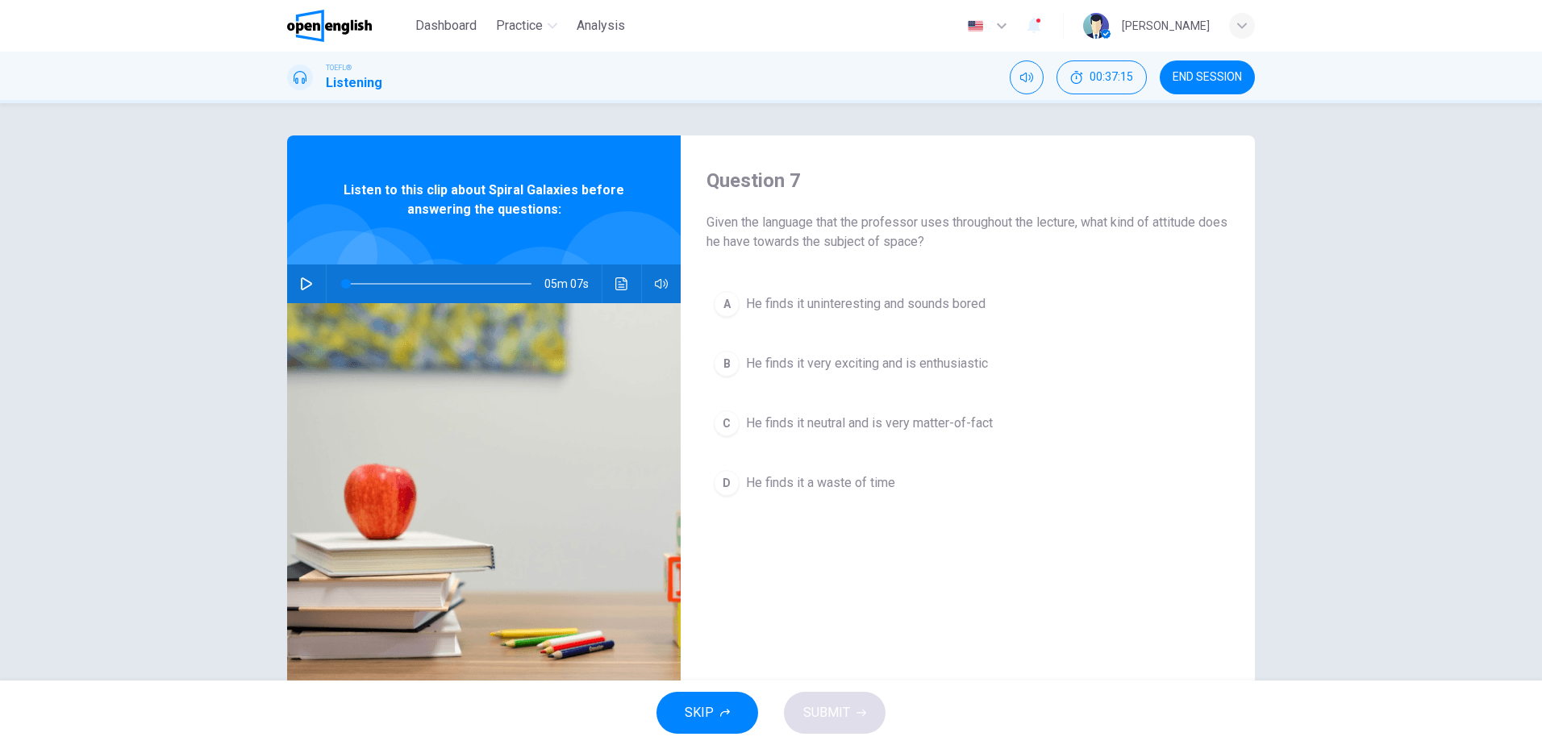
click at [303, 288] on icon "button" at bounding box center [306, 283] width 13 height 13
click at [935, 361] on span "He finds it very exciting and is enthusiastic" at bounding box center [867, 363] width 242 height 19
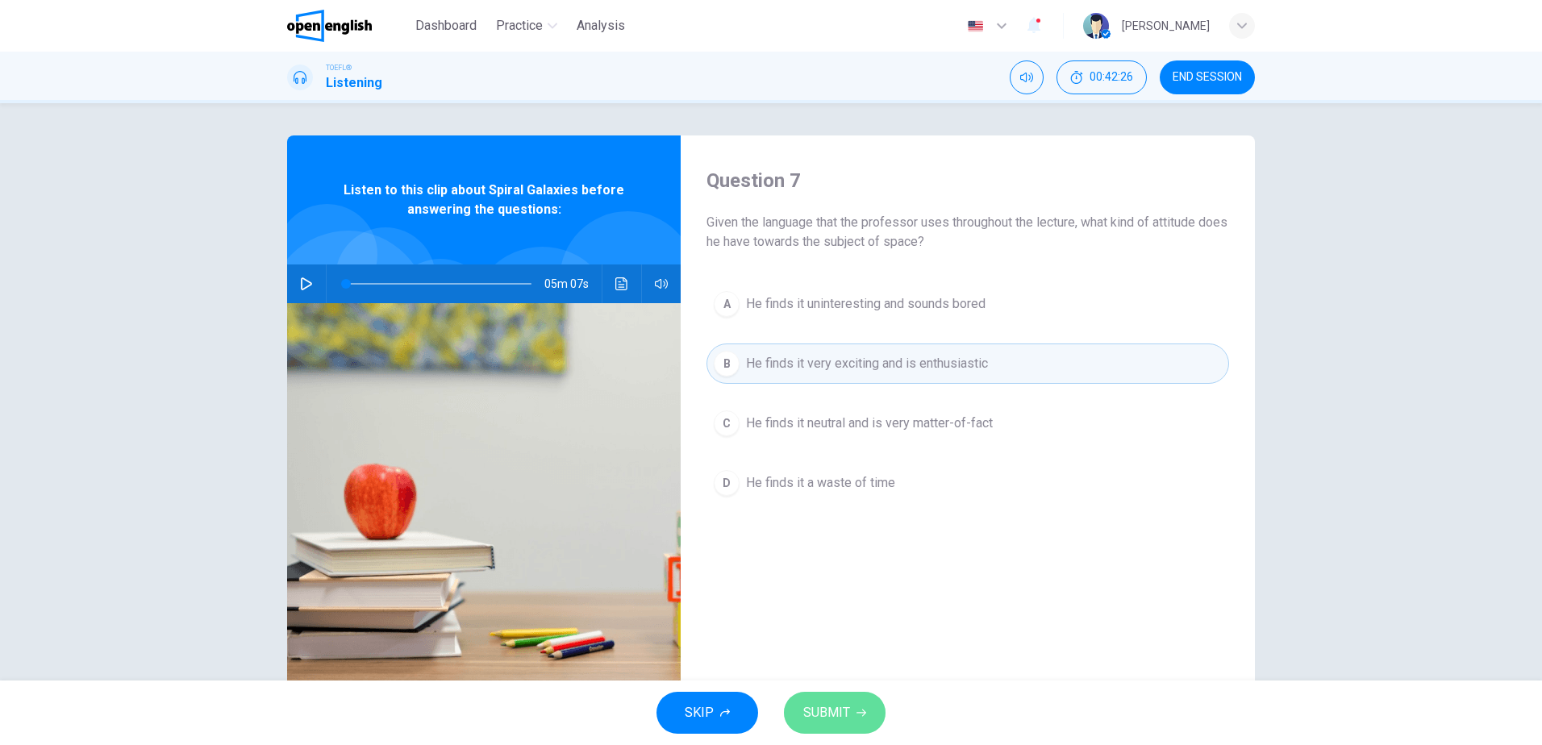
click at [846, 704] on span "SUBMIT" at bounding box center [826, 713] width 47 height 23
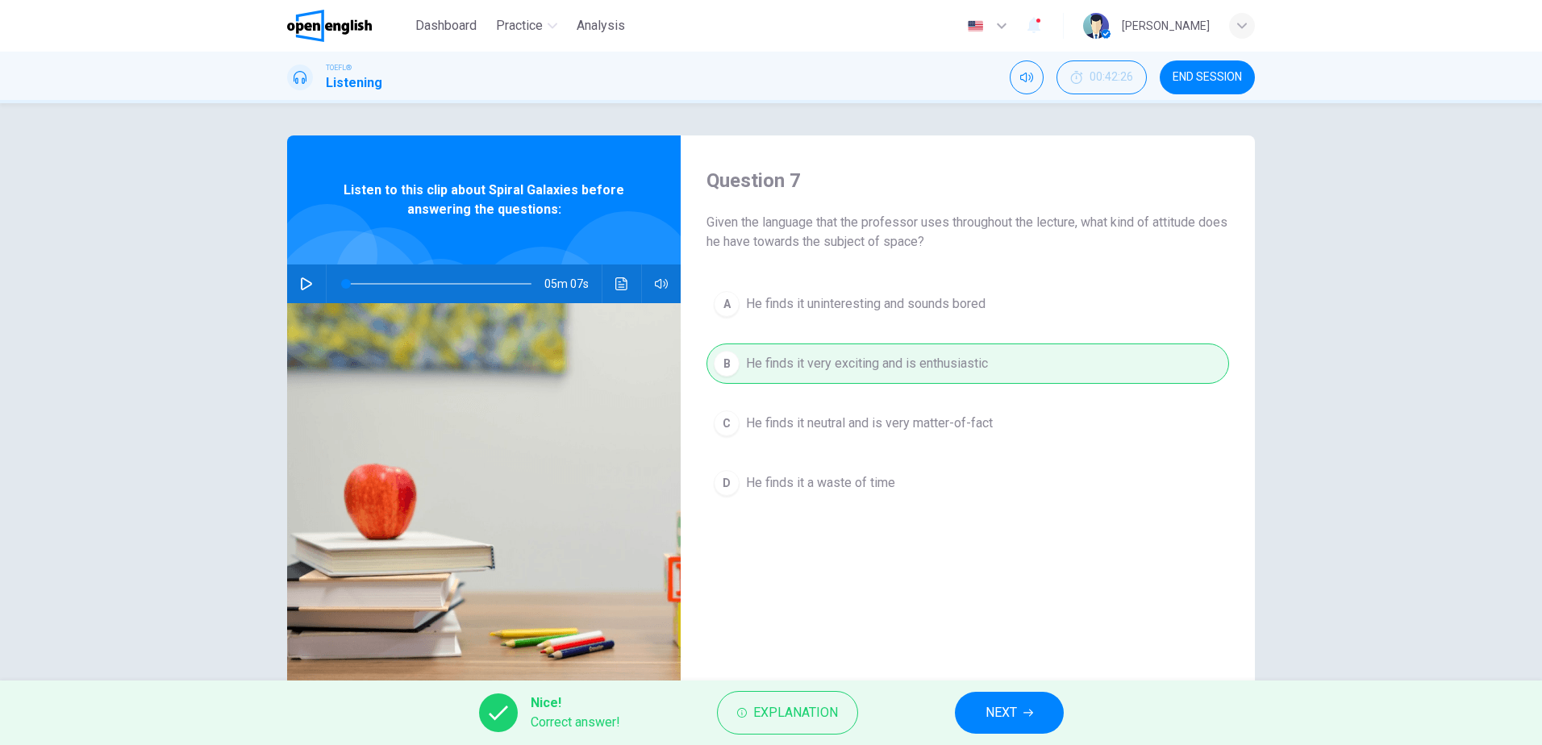
click at [1020, 710] on button "NEXT" at bounding box center [1009, 713] width 109 height 42
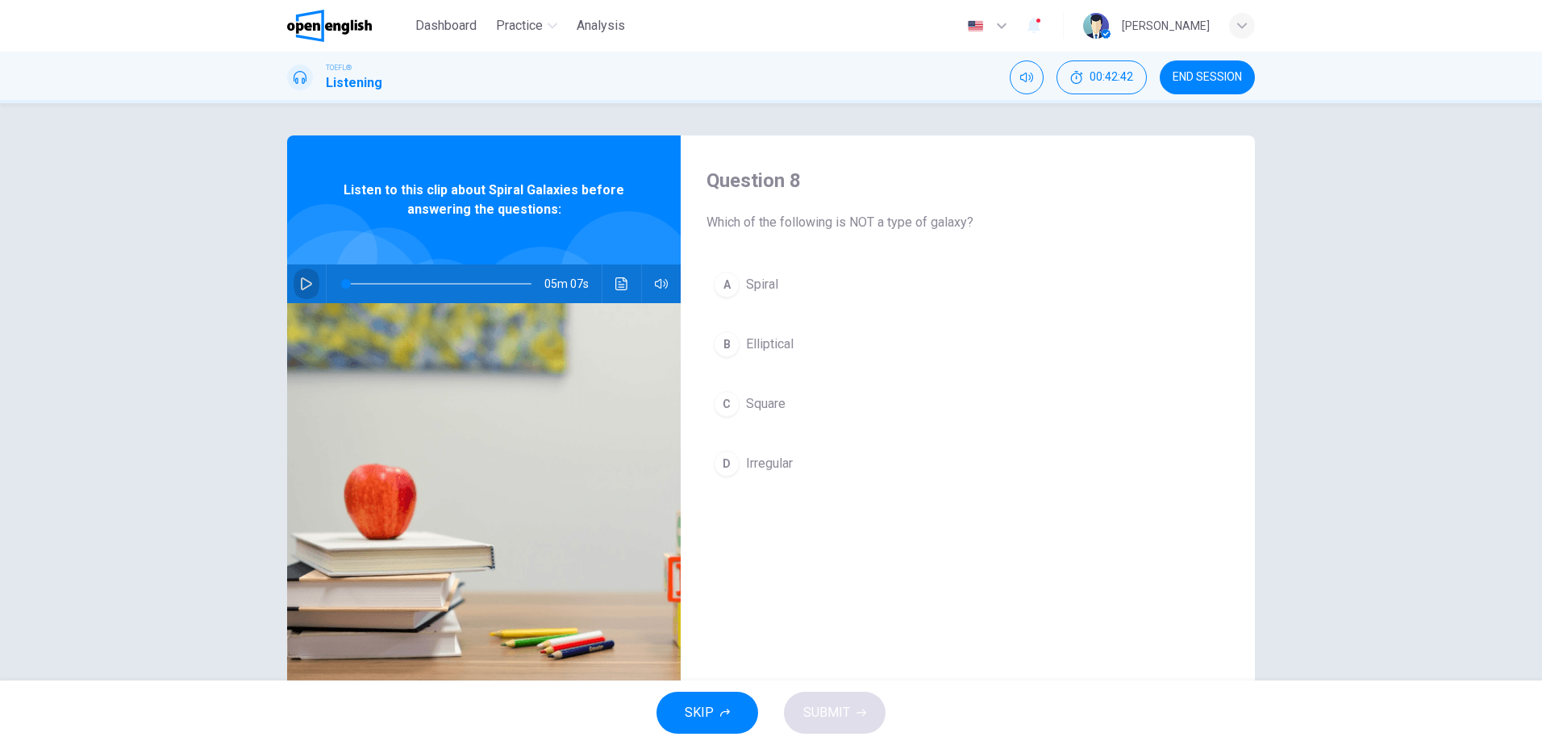
click at [305, 283] on icon "button" at bounding box center [306, 283] width 13 height 13
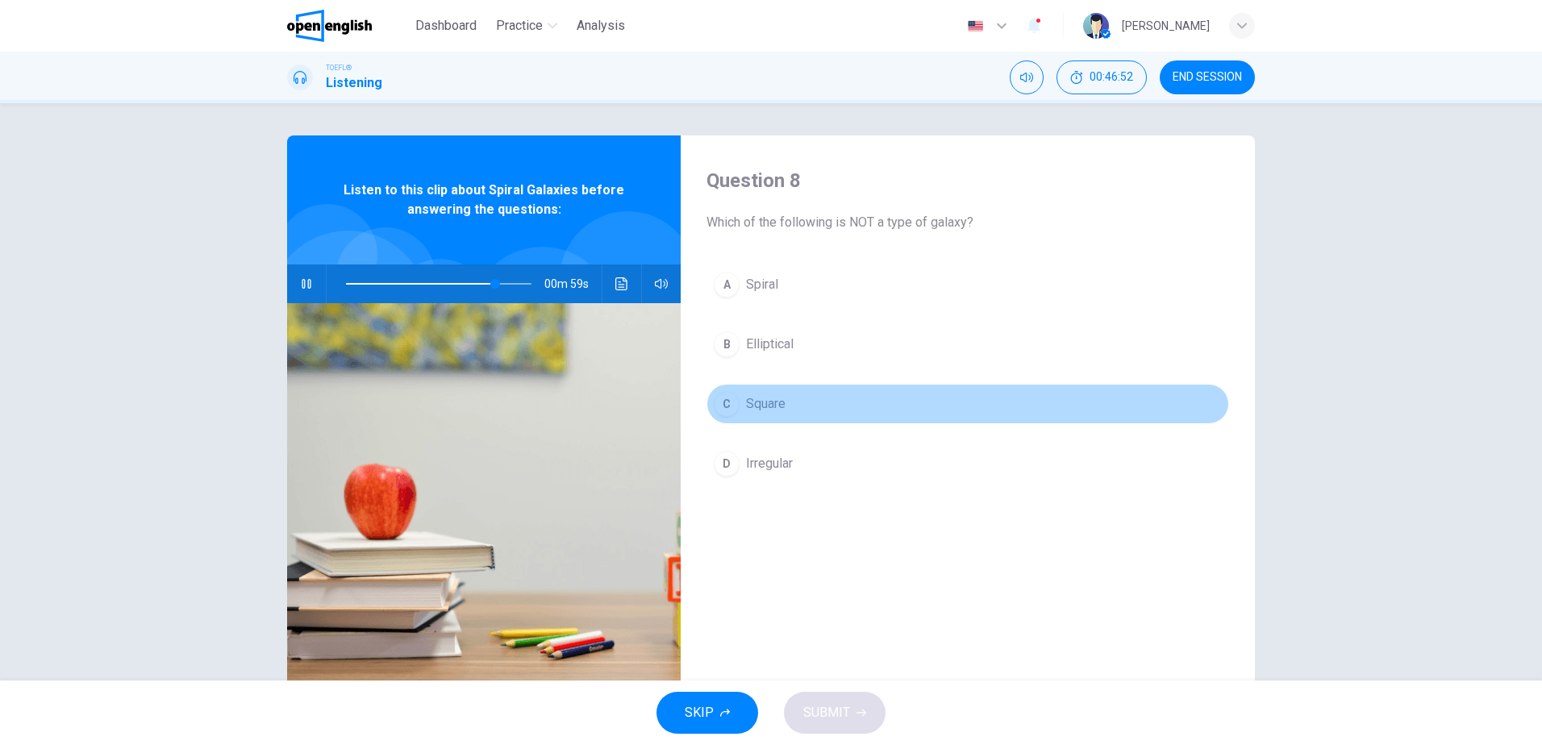
click at [761, 391] on button "C Square" at bounding box center [968, 404] width 523 height 40
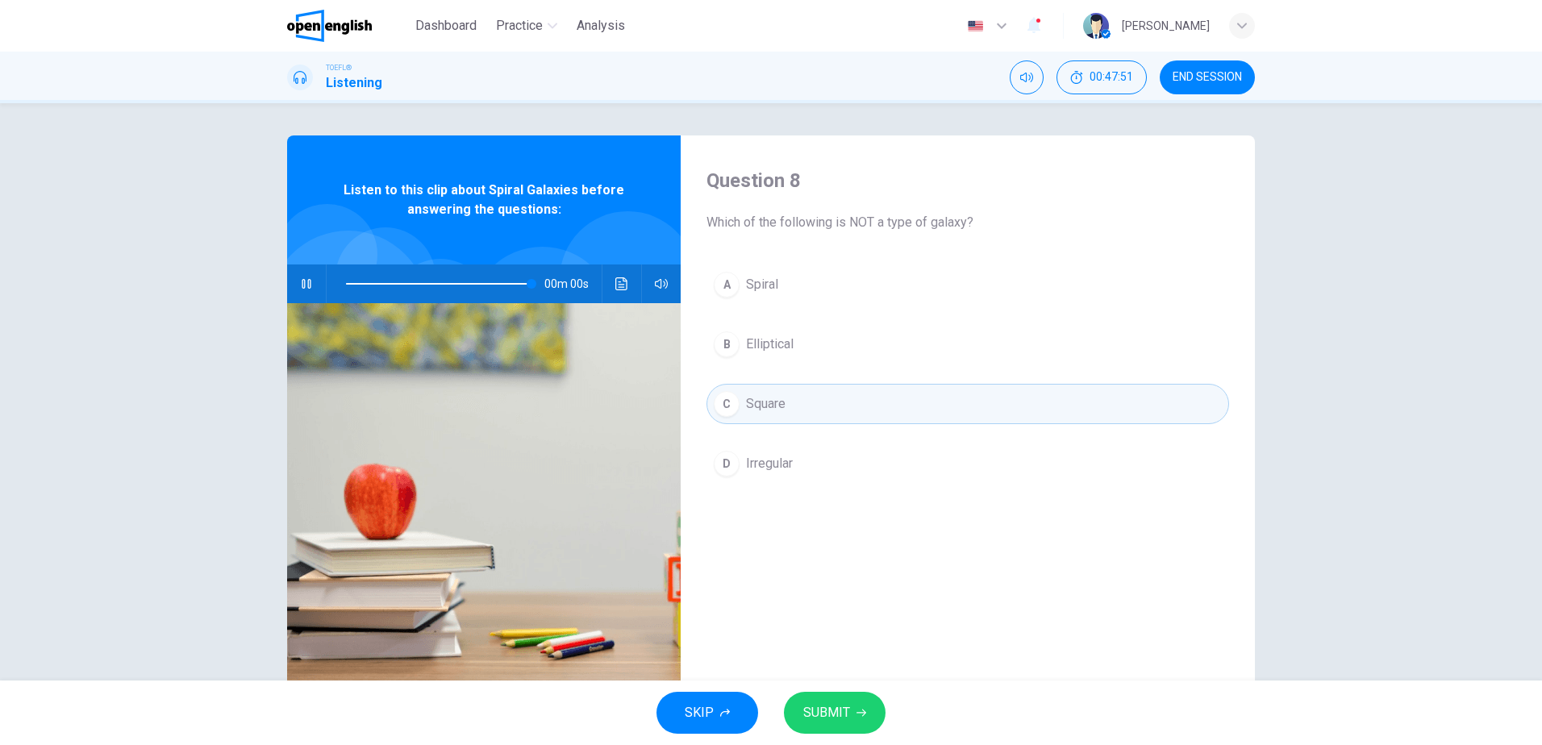
type input "*"
click at [847, 702] on span "SUBMIT" at bounding box center [826, 713] width 47 height 23
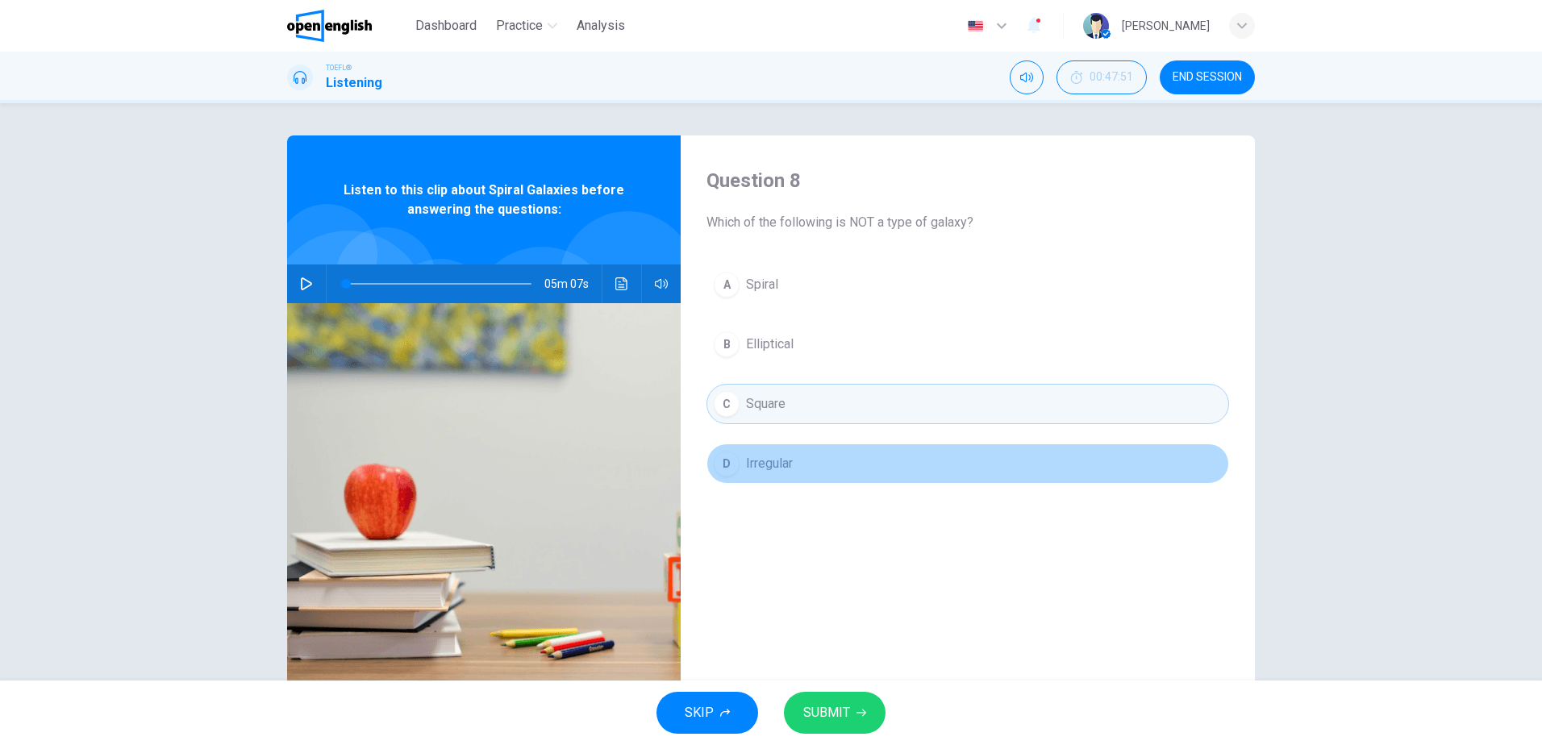
click at [770, 461] on span "Irregular" at bounding box center [769, 463] width 47 height 19
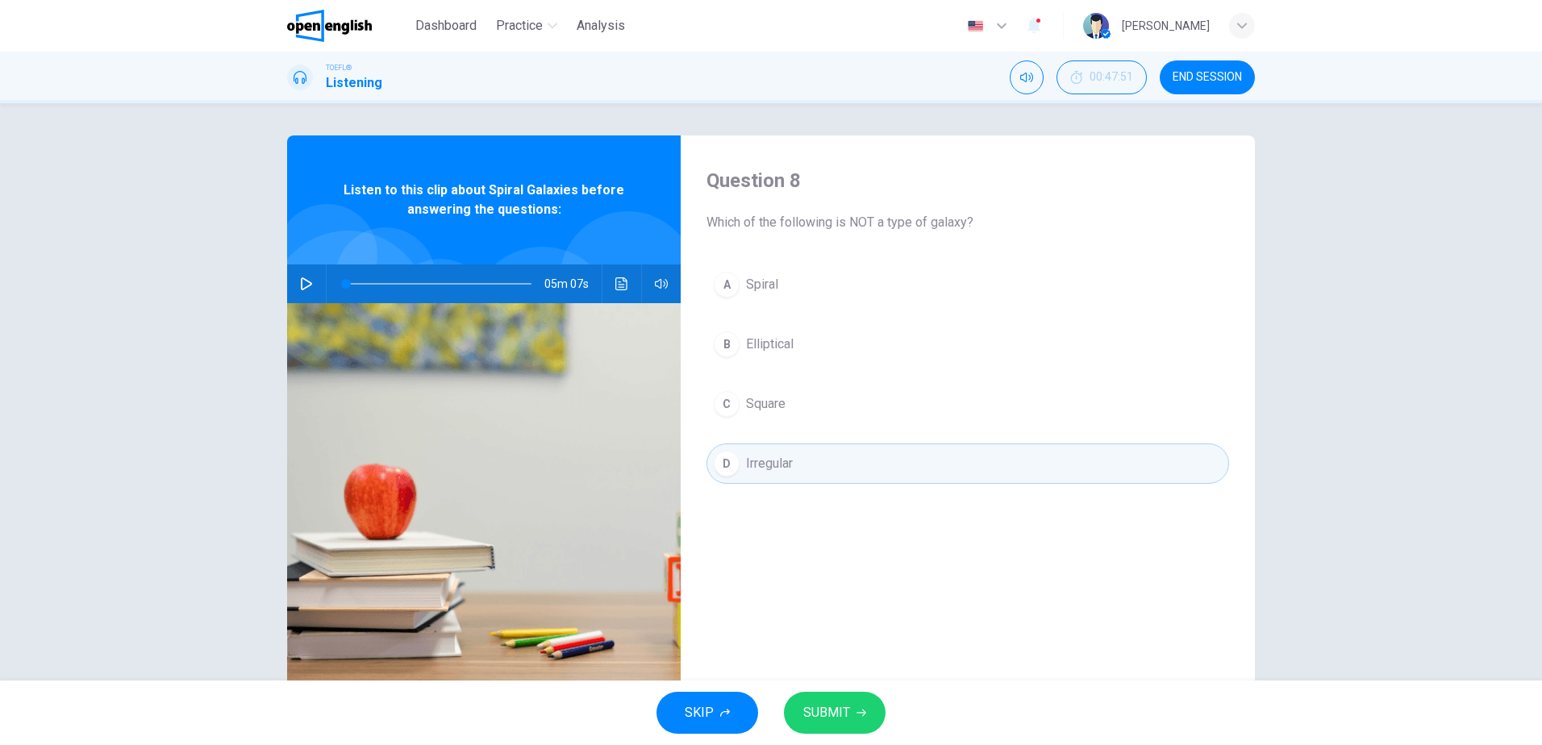
click at [762, 398] on span "Square" at bounding box center [766, 403] width 40 height 19
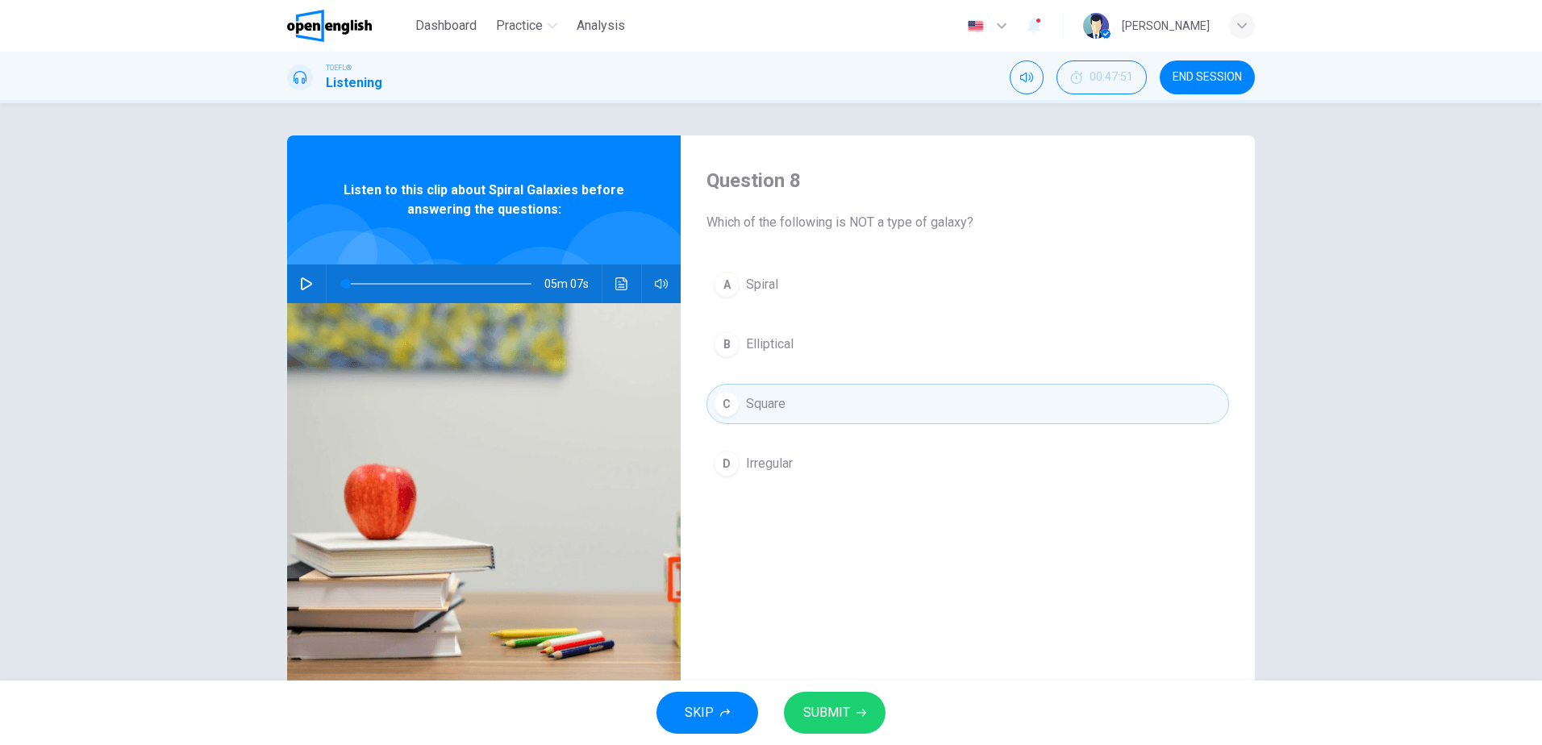
click at [828, 704] on span "SUBMIT" at bounding box center [826, 713] width 47 height 23
click at [1499, 690] on icon "button" at bounding box center [1497, 688] width 13 height 13
click at [843, 708] on span "SUBMIT" at bounding box center [826, 713] width 47 height 23
click at [1494, 686] on icon "button" at bounding box center [1497, 689] width 9 height 9
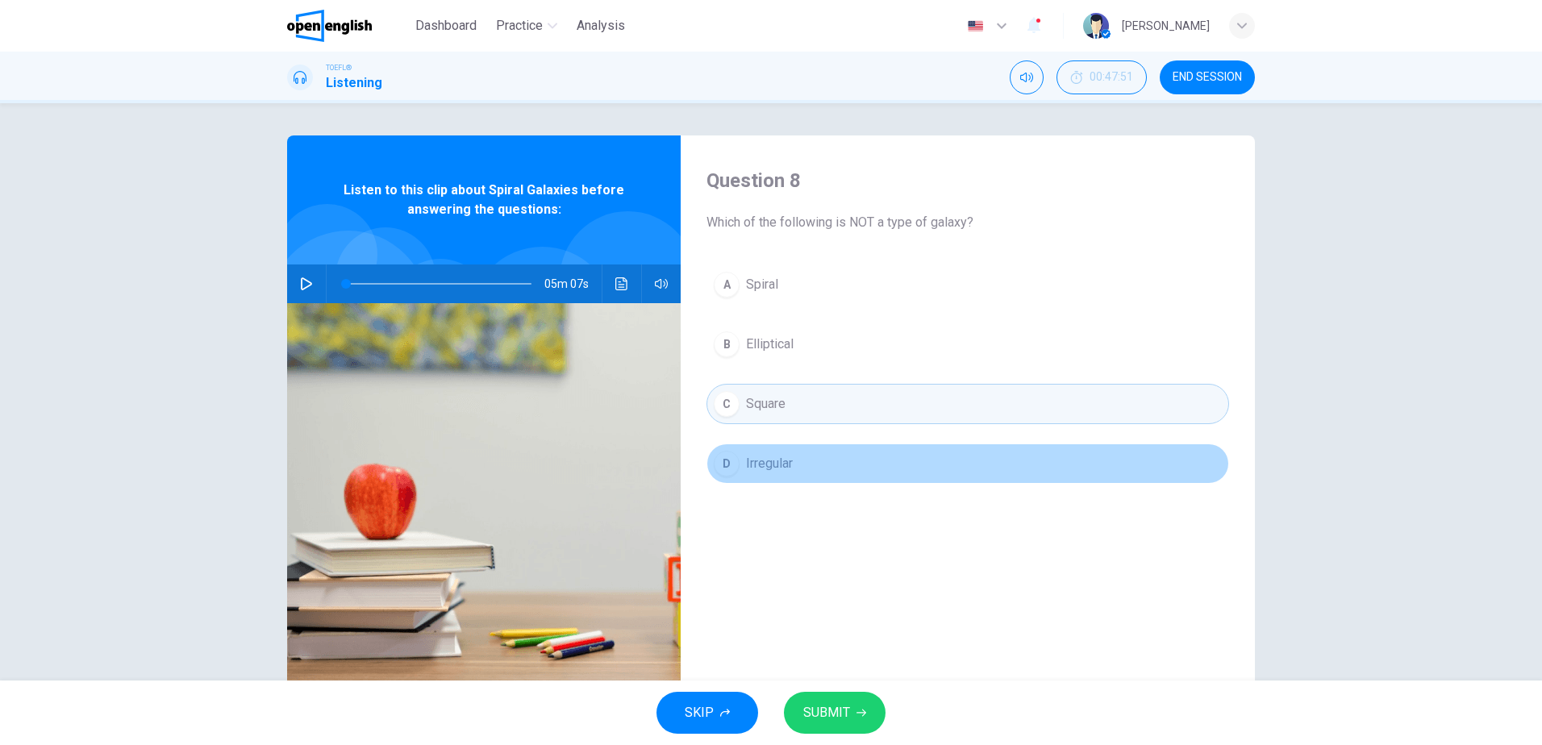
click at [774, 457] on span "Irregular" at bounding box center [769, 463] width 47 height 19
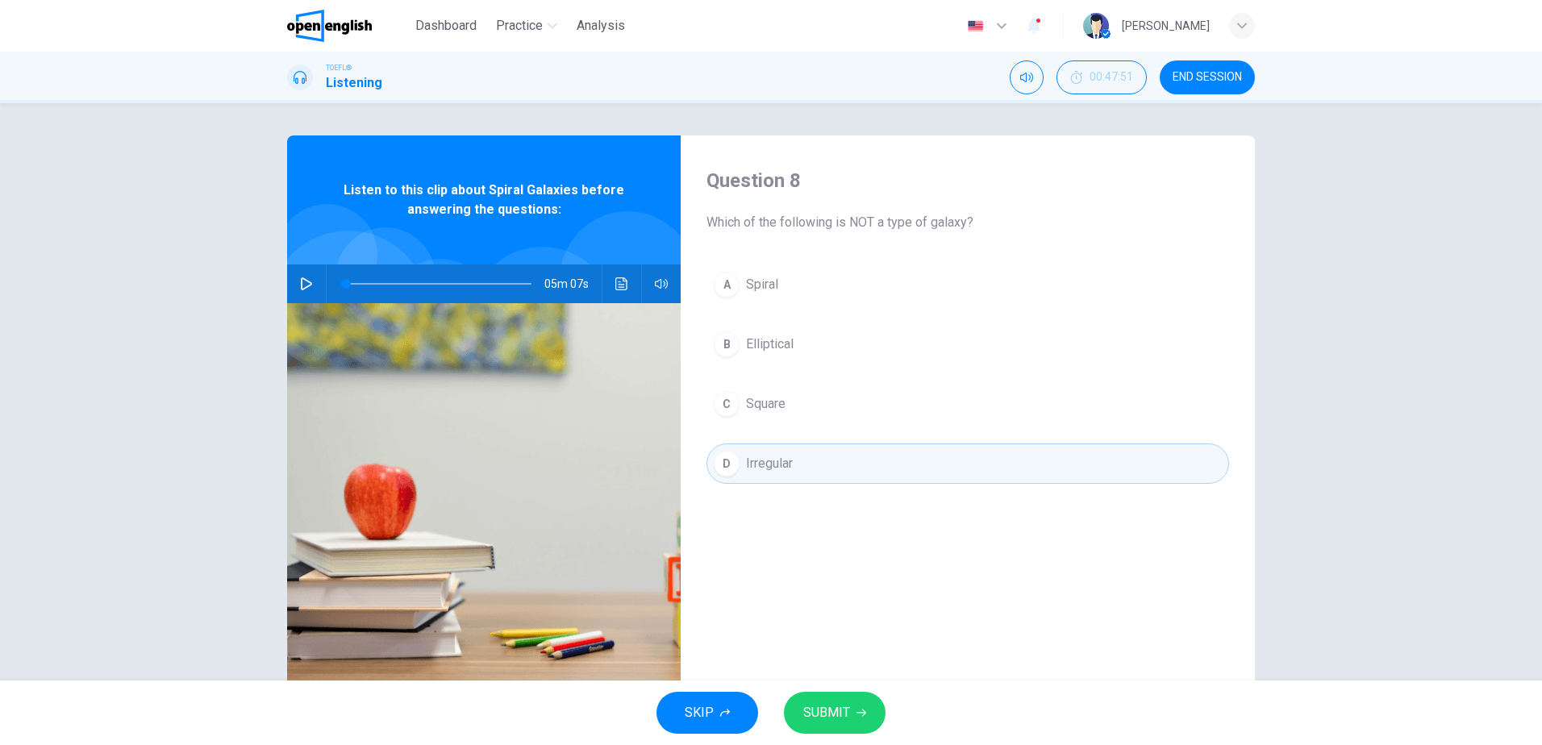
click at [821, 720] on span "SUBMIT" at bounding box center [826, 713] width 47 height 23
click at [1504, 686] on button "button" at bounding box center [1497, 689] width 26 height 26
click at [762, 392] on button "C Square" at bounding box center [968, 404] width 523 height 40
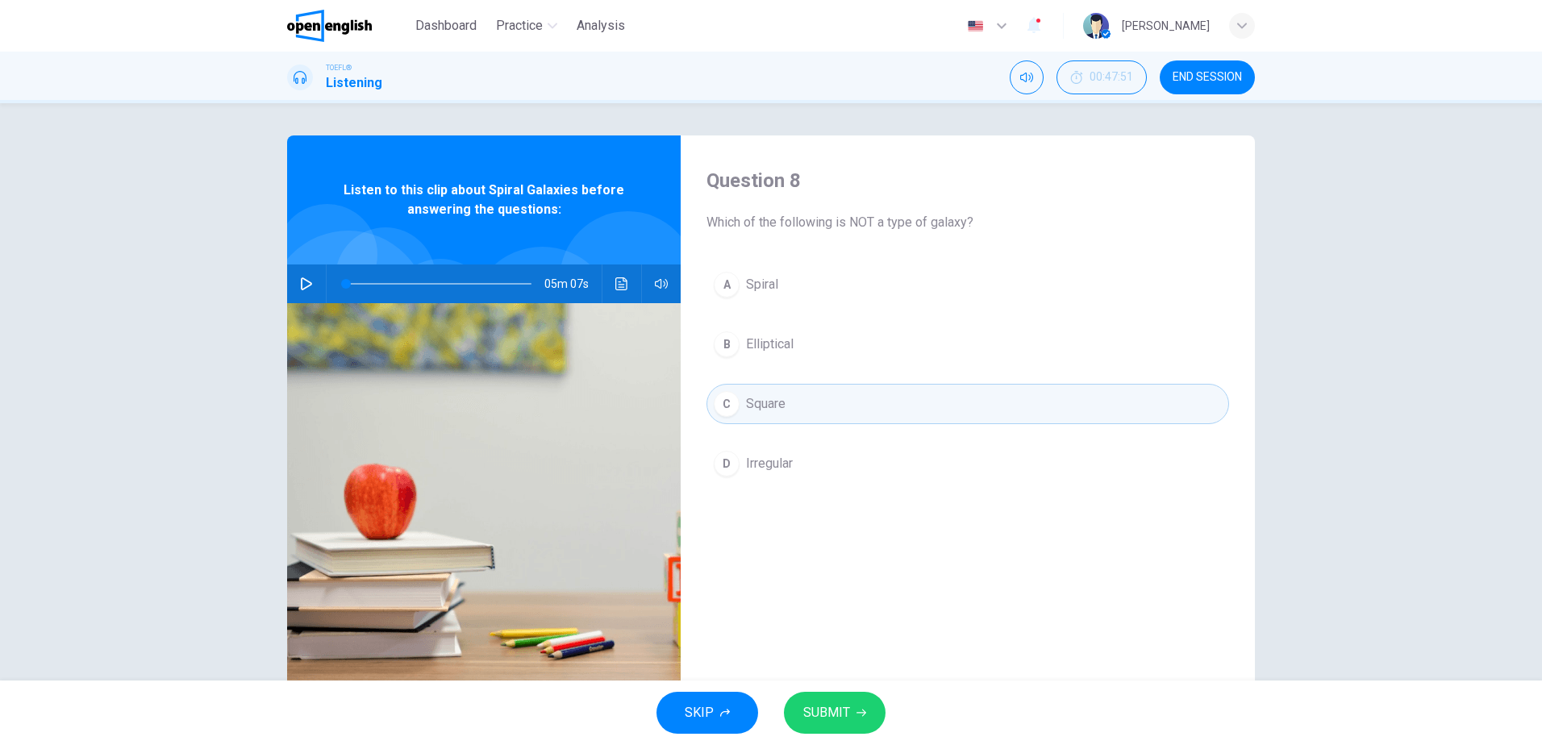
click at [834, 716] on span "SUBMIT" at bounding box center [826, 713] width 47 height 23
click at [1500, 686] on icon "button" at bounding box center [1497, 688] width 13 height 13
click at [821, 703] on span "SUBMIT" at bounding box center [826, 713] width 47 height 23
click at [1502, 685] on icon "button" at bounding box center [1497, 688] width 13 height 13
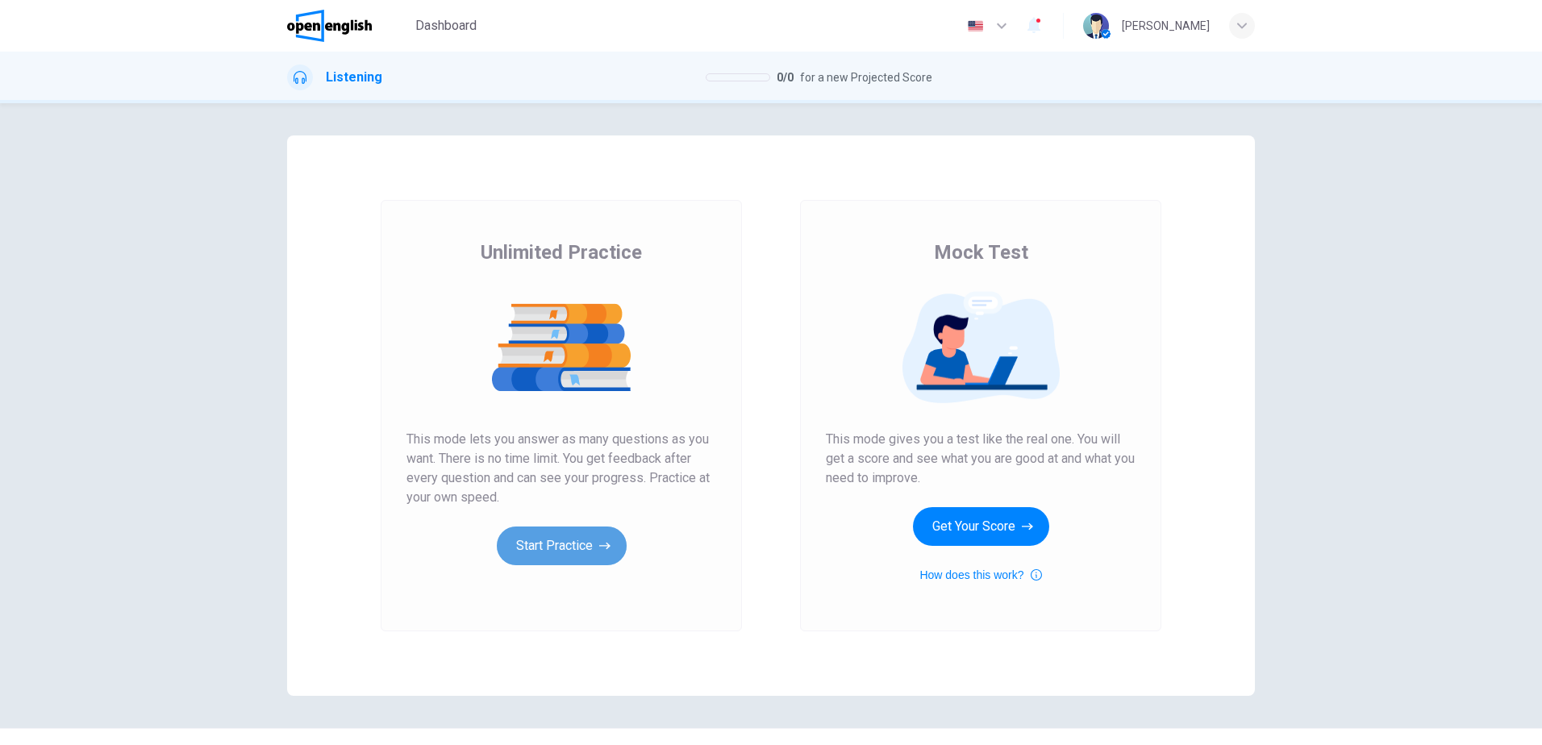
click at [549, 540] on button "Start Practice" at bounding box center [562, 546] width 130 height 39
click at [537, 547] on button "Start Practice" at bounding box center [562, 546] width 130 height 39
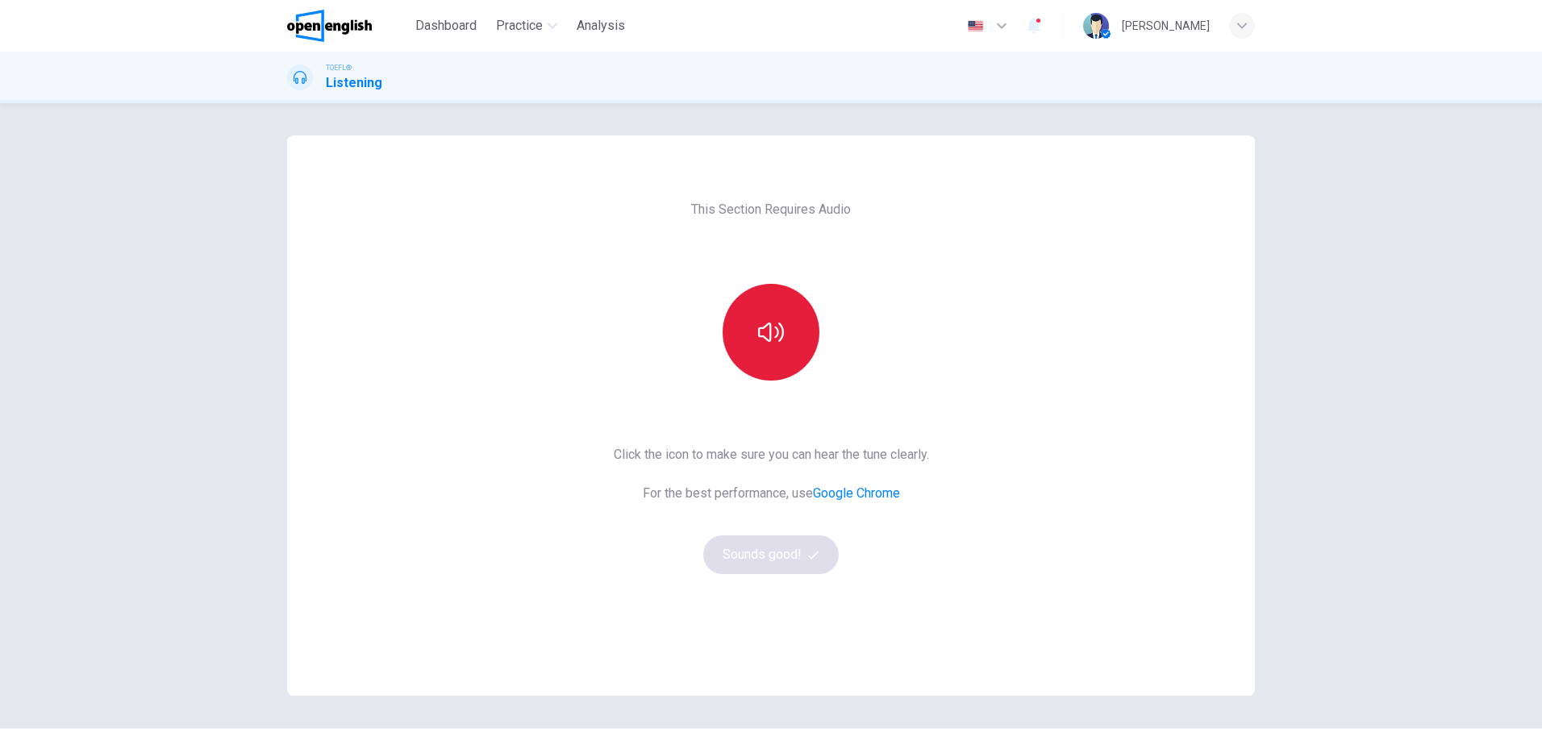
click at [778, 330] on icon "button" at bounding box center [771, 332] width 26 height 19
click at [773, 551] on button "Sounds good!" at bounding box center [771, 555] width 136 height 39
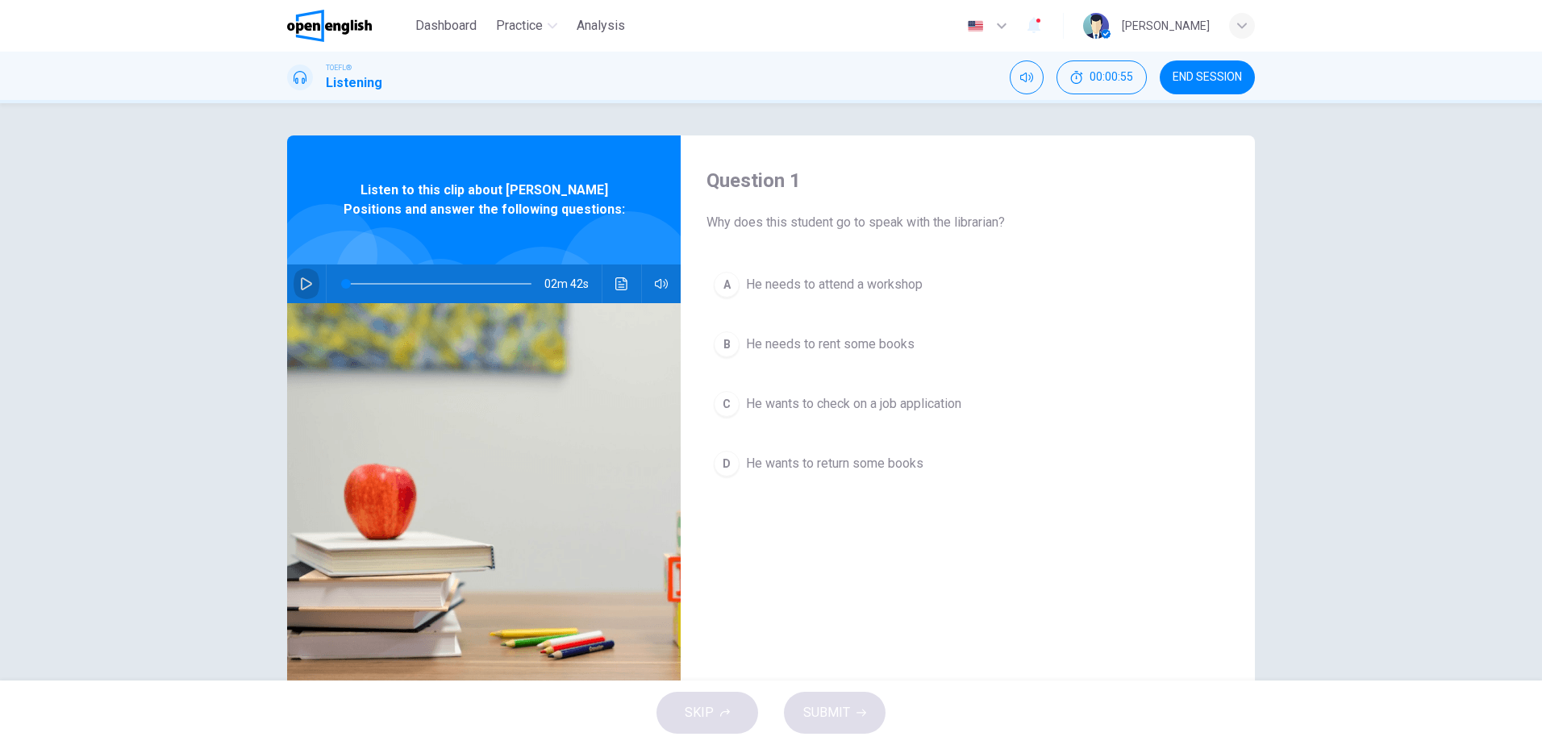
click at [303, 282] on icon "button" at bounding box center [306, 283] width 11 height 13
click at [305, 282] on icon "button" at bounding box center [306, 283] width 11 height 13
click at [885, 402] on span "He wants to check on a job application" at bounding box center [853, 403] width 215 height 19
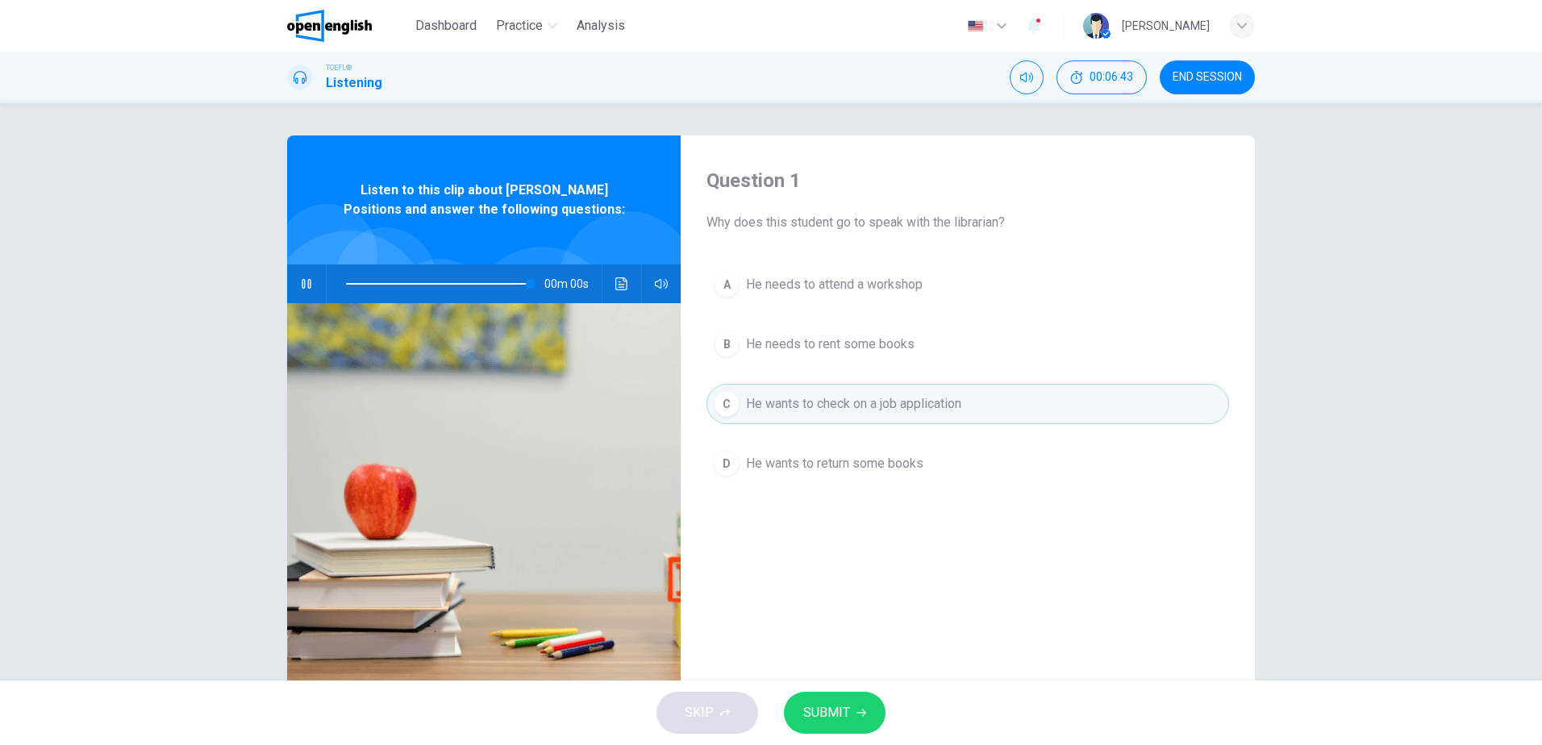
type input "*"
click at [826, 711] on span "SUBMIT" at bounding box center [826, 713] width 47 height 23
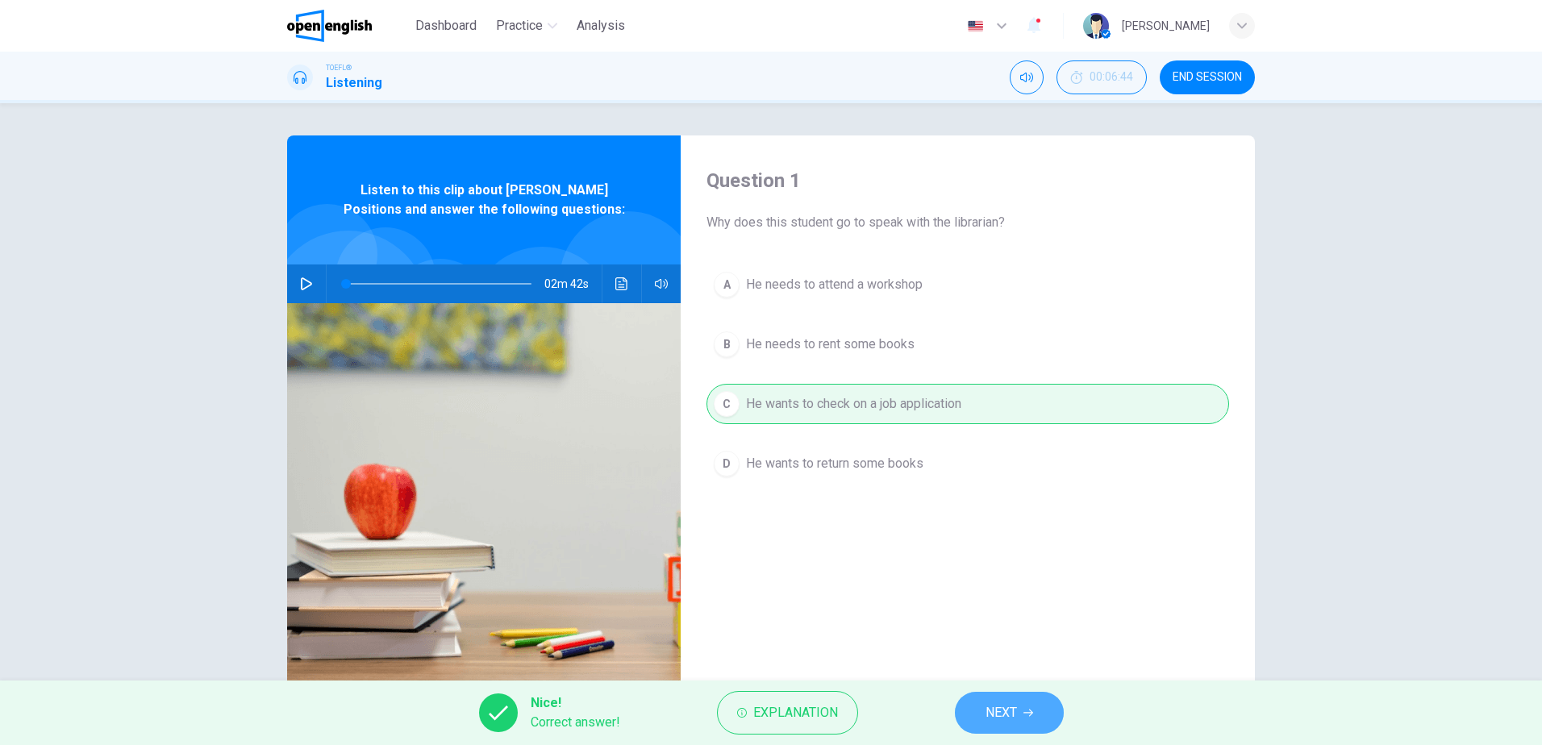
click at [1001, 712] on span "NEXT" at bounding box center [1001, 713] width 31 height 23
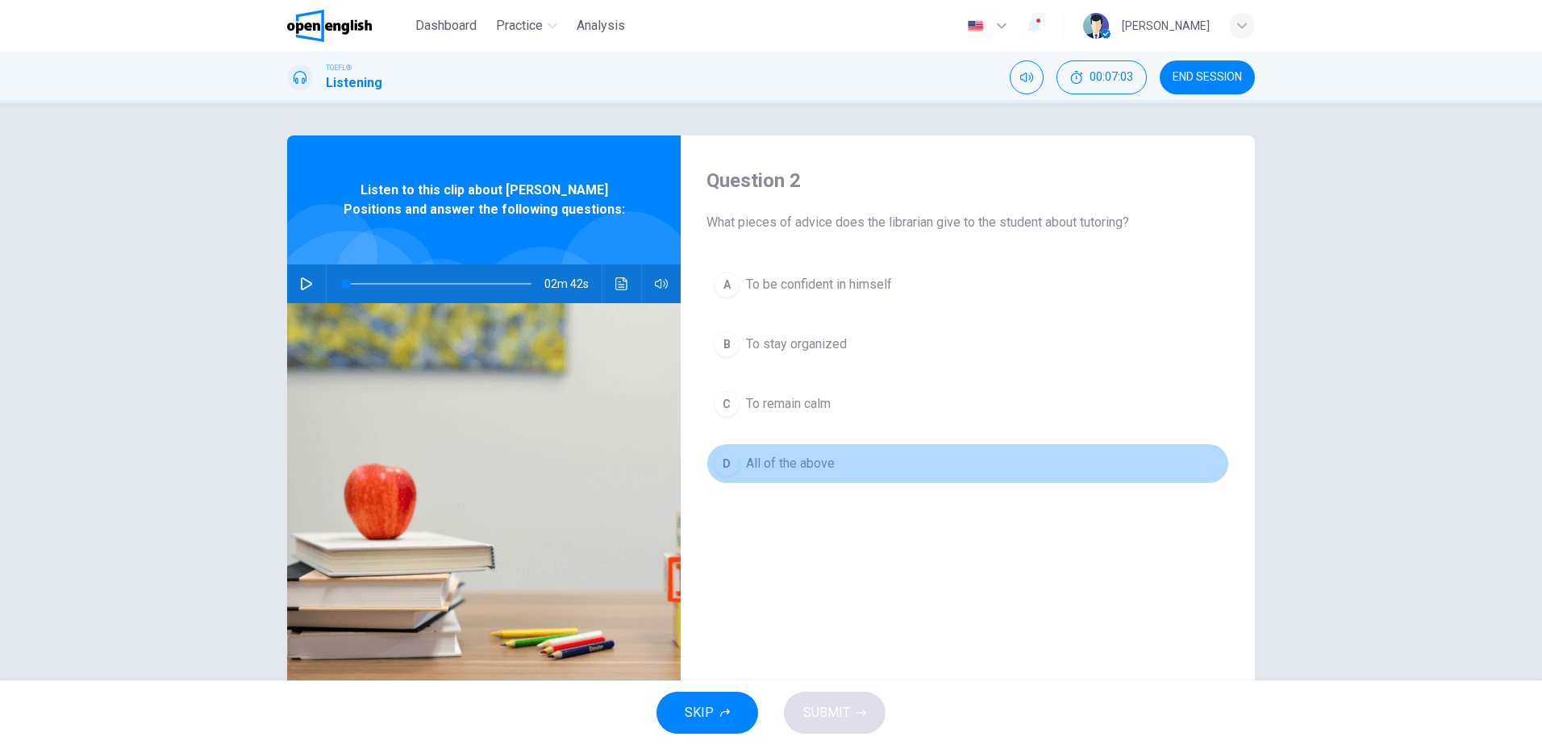
click at [782, 469] on span "All of the above" at bounding box center [790, 463] width 89 height 19
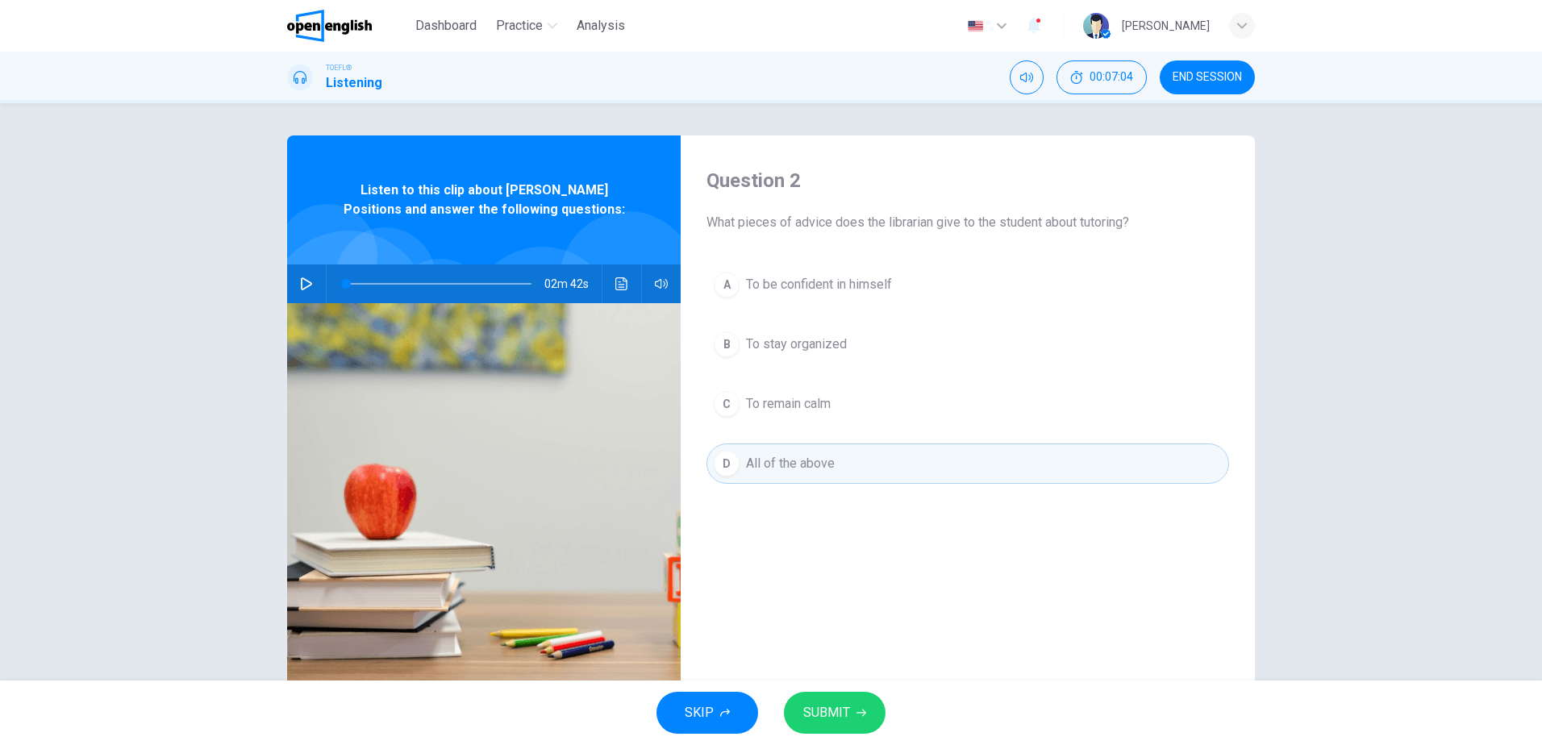
click at [848, 717] on span "SUBMIT" at bounding box center [826, 713] width 47 height 23
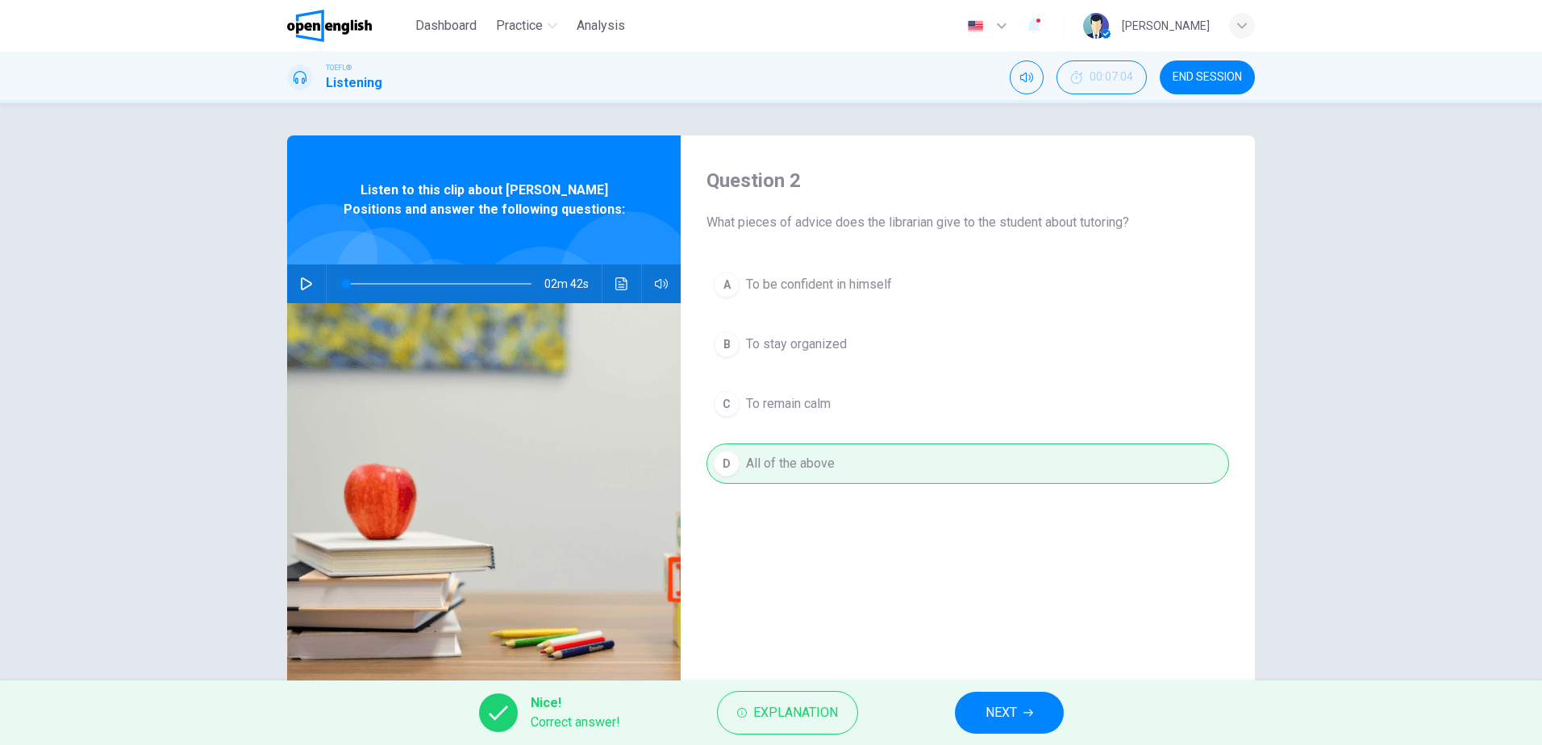
click at [1014, 711] on span "NEXT" at bounding box center [1001, 713] width 31 height 23
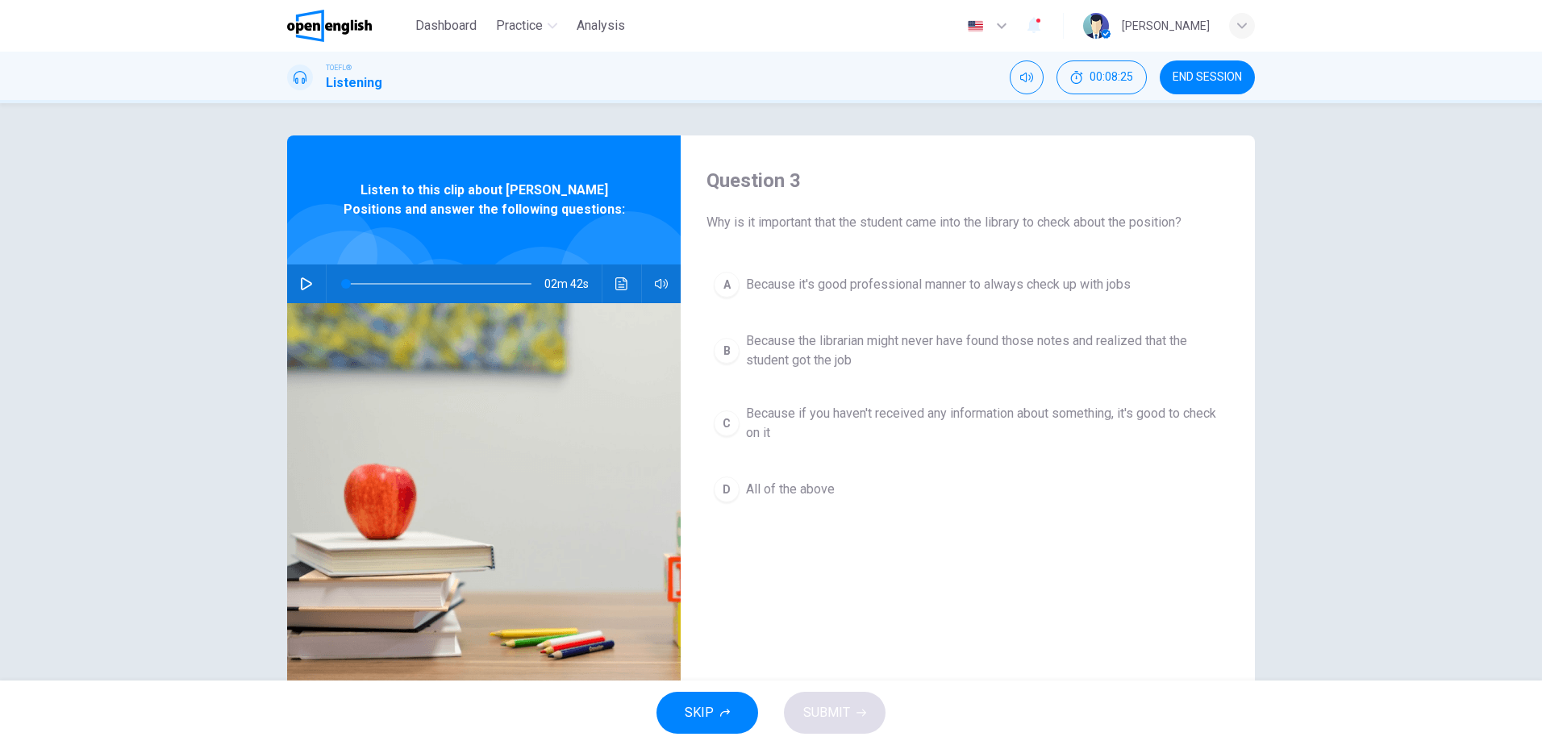
click at [794, 482] on span "All of the above" at bounding box center [790, 489] width 89 height 19
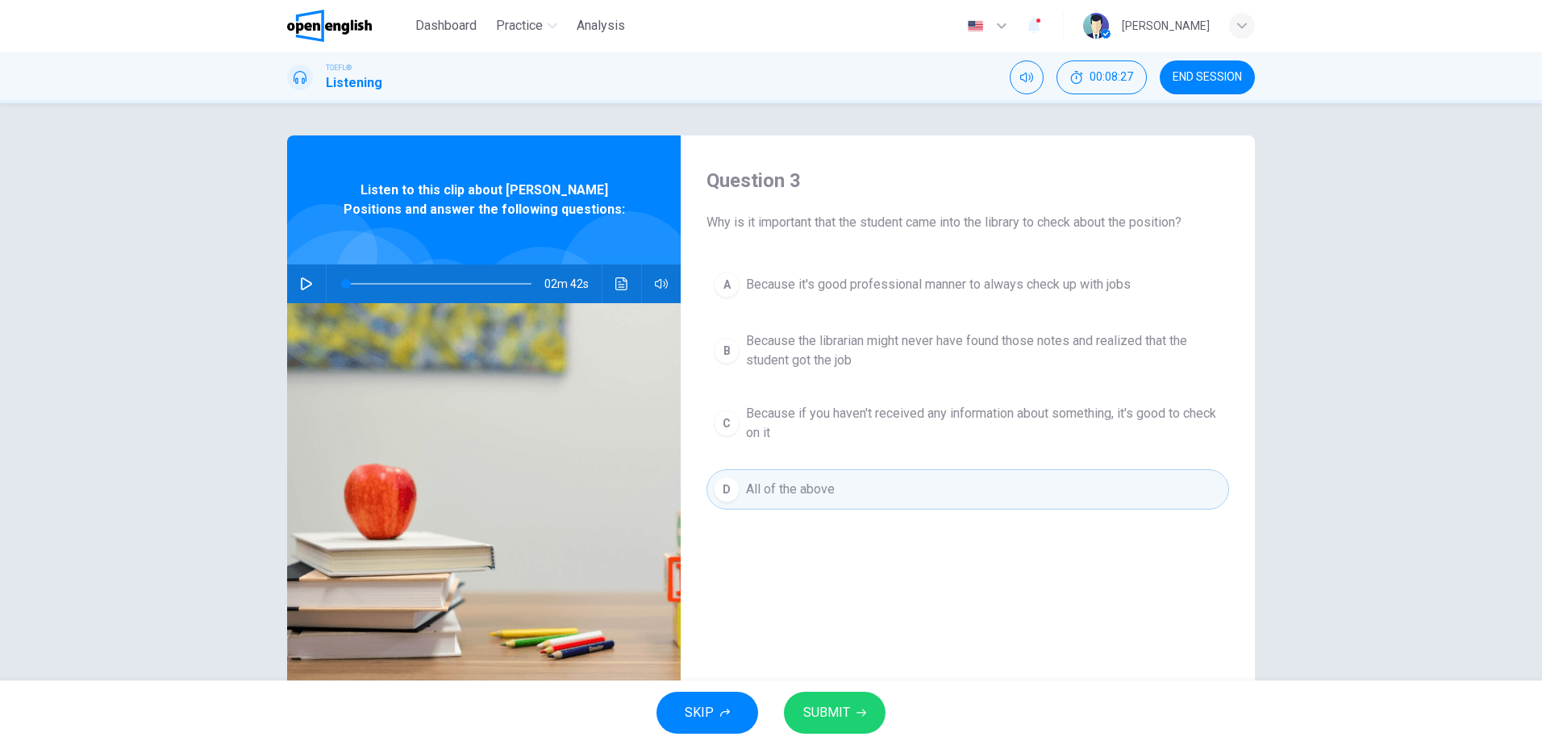
click at [828, 723] on span "SUBMIT" at bounding box center [826, 713] width 47 height 23
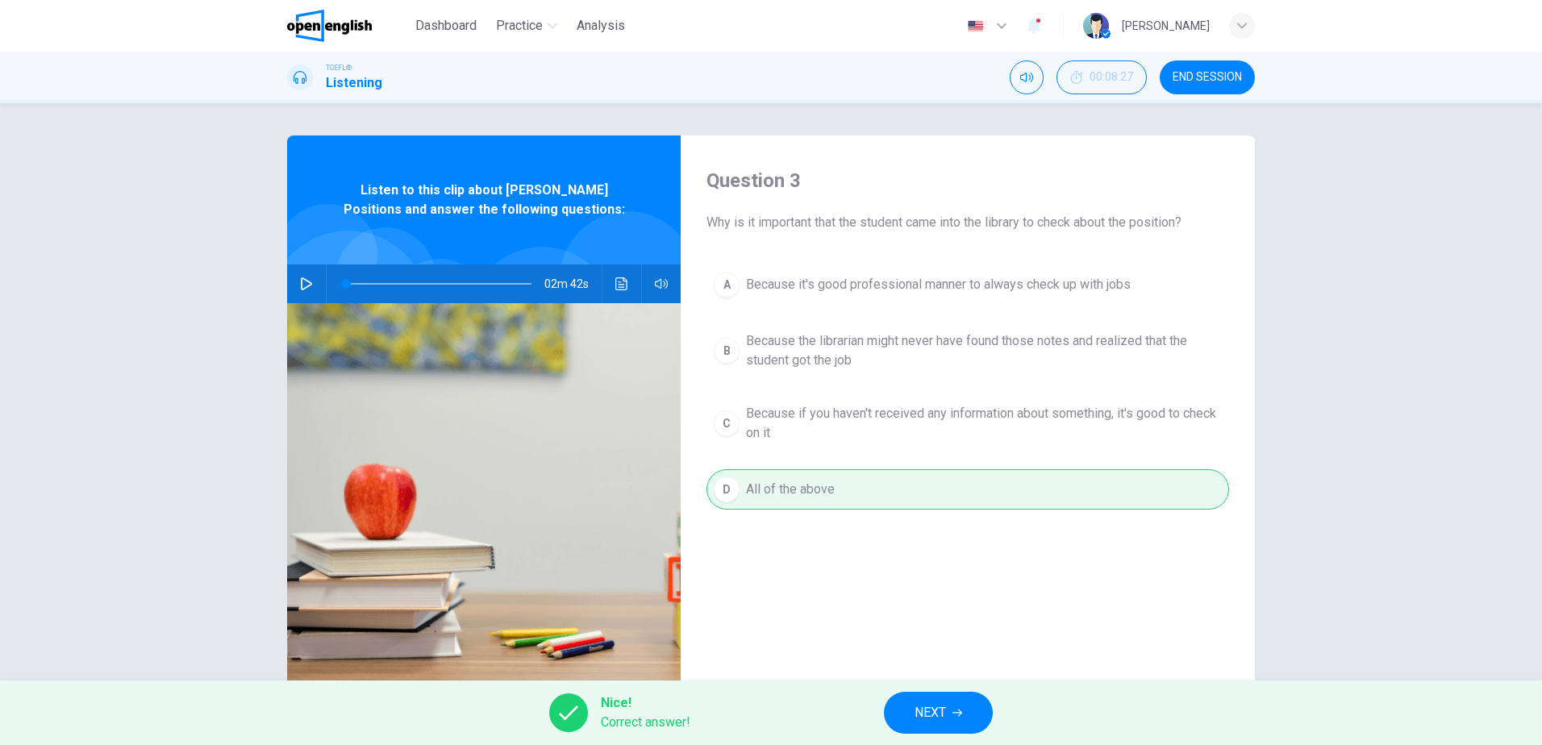
click at [949, 711] on button "NEXT" at bounding box center [938, 713] width 109 height 42
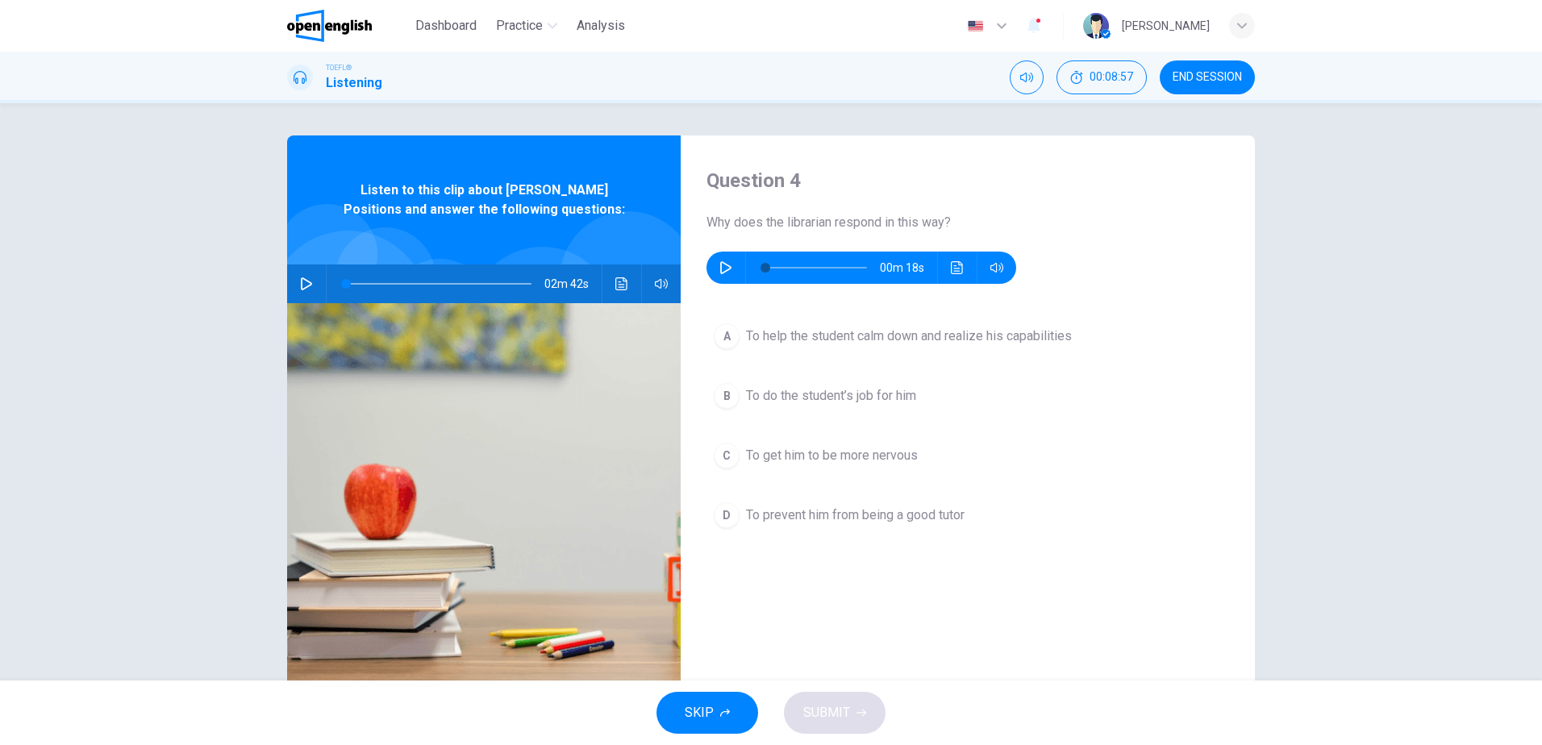
click at [720, 269] on icon "button" at bounding box center [725, 267] width 11 height 13
click at [986, 328] on span "To help the student calm down and realize his capabilities" at bounding box center [909, 336] width 326 height 19
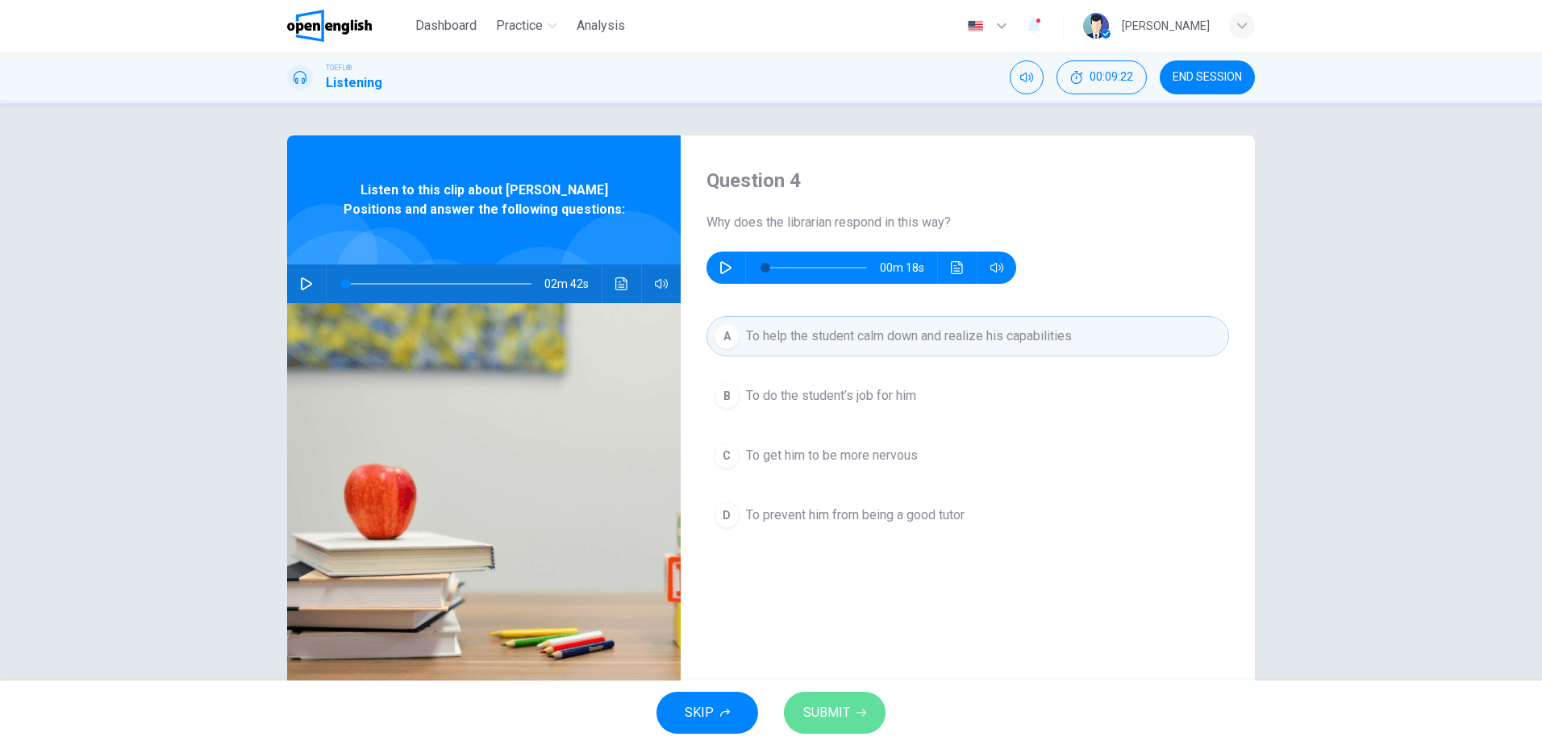
click at [831, 707] on span "SUBMIT" at bounding box center [826, 713] width 47 height 23
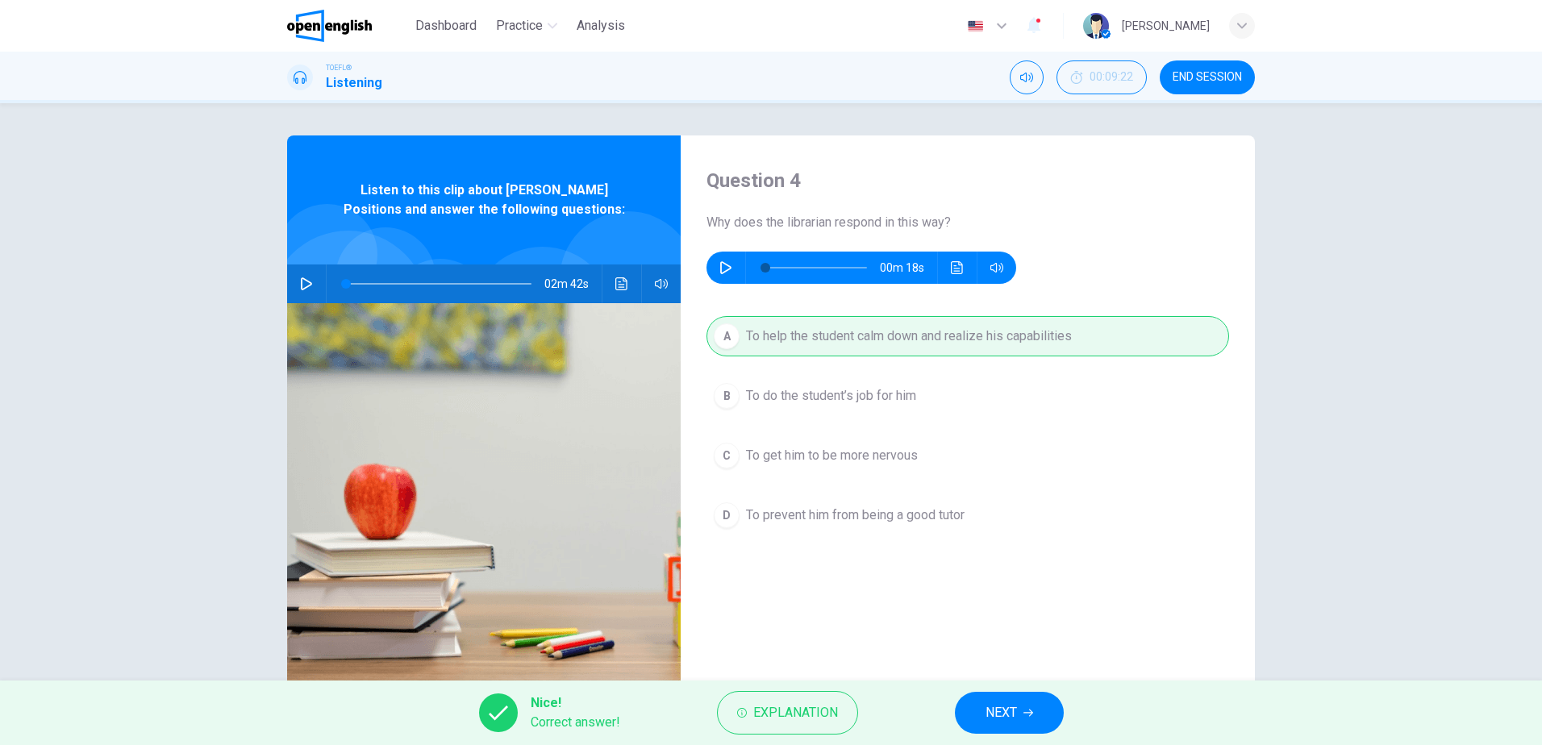
click at [1019, 703] on button "NEXT" at bounding box center [1009, 713] width 109 height 42
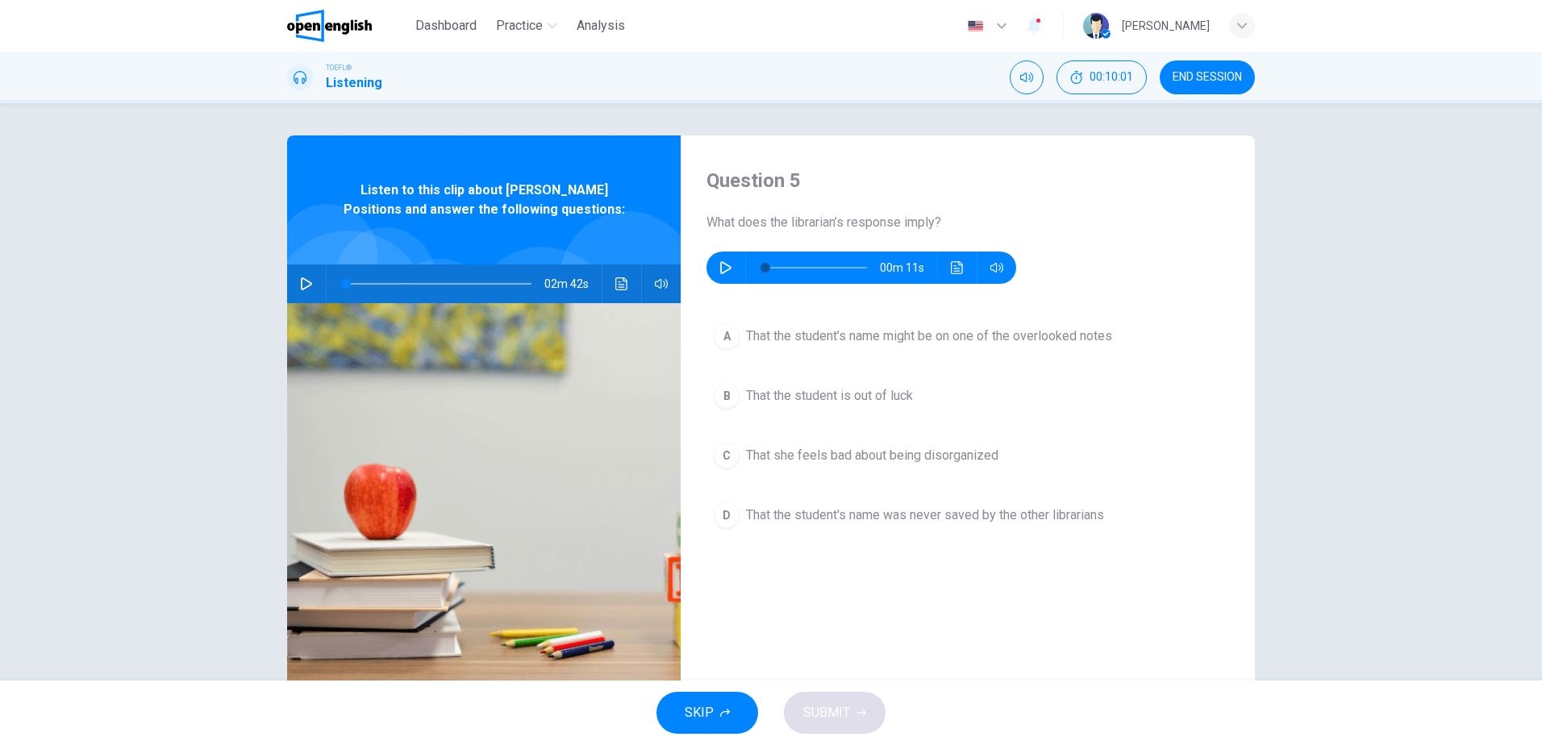
click at [721, 265] on icon "button" at bounding box center [725, 267] width 11 height 13
type input "*"
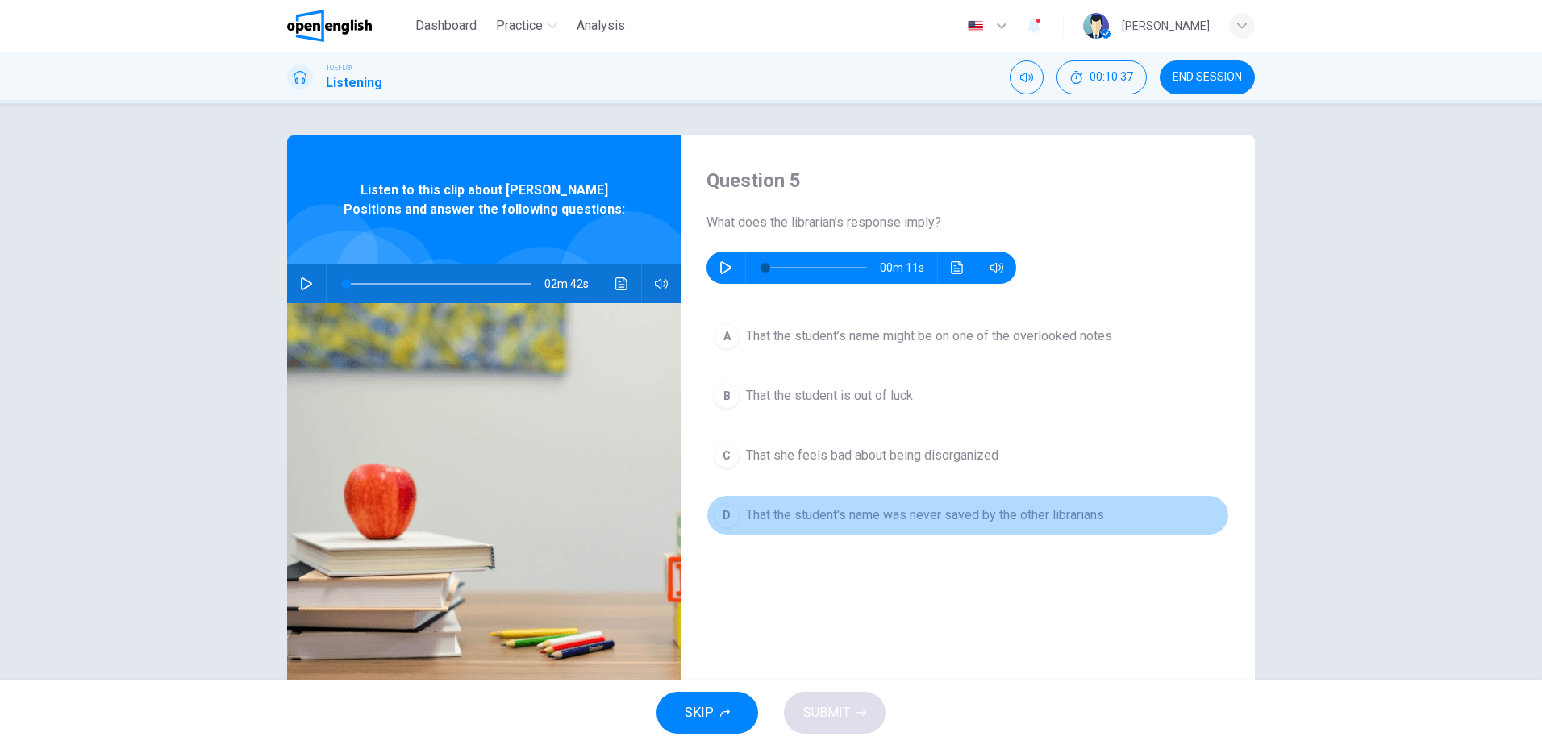
click at [1004, 514] on span "That the student's name was never saved by the other librarians" at bounding box center [925, 515] width 358 height 19
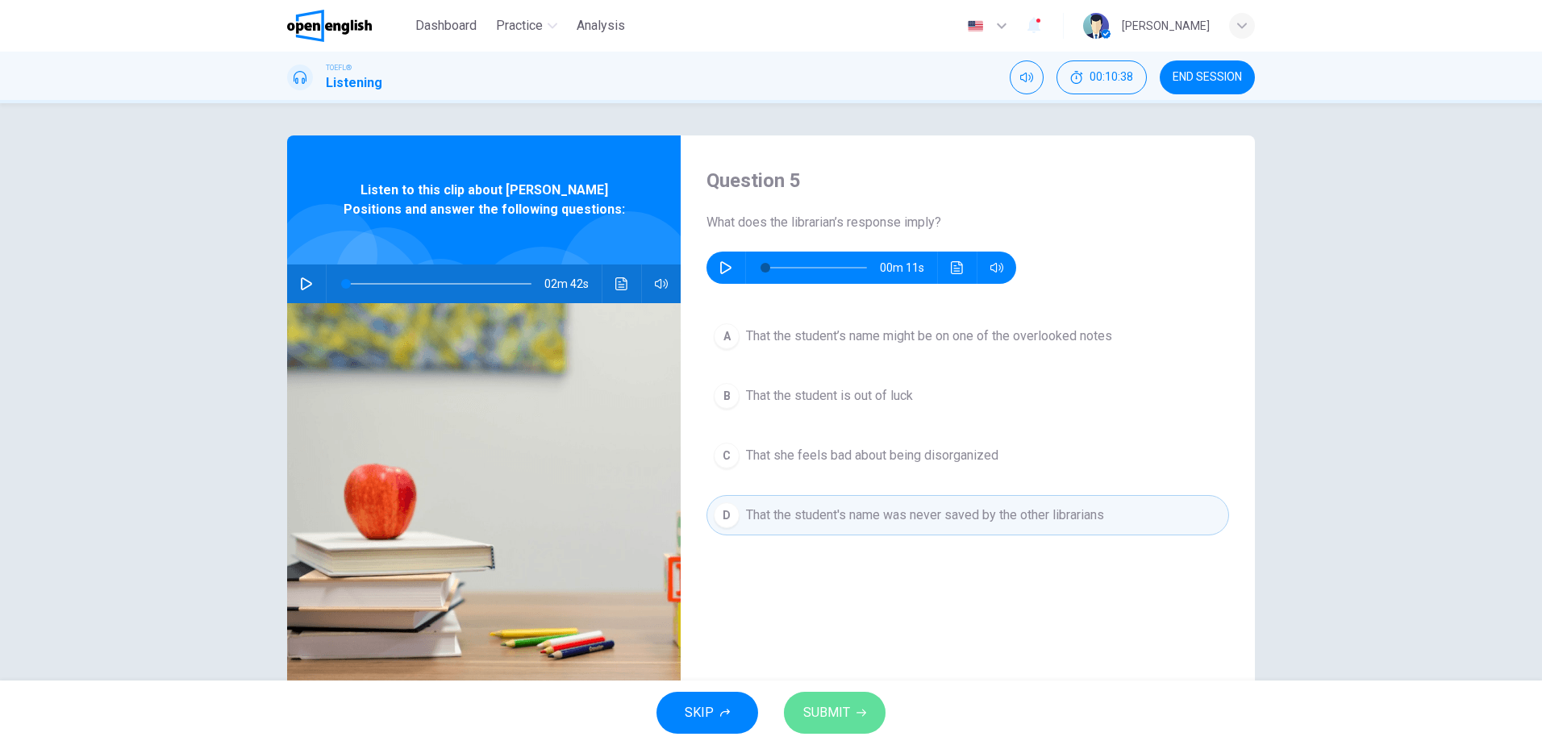
click at [857, 708] on icon "button" at bounding box center [862, 713] width 10 height 10
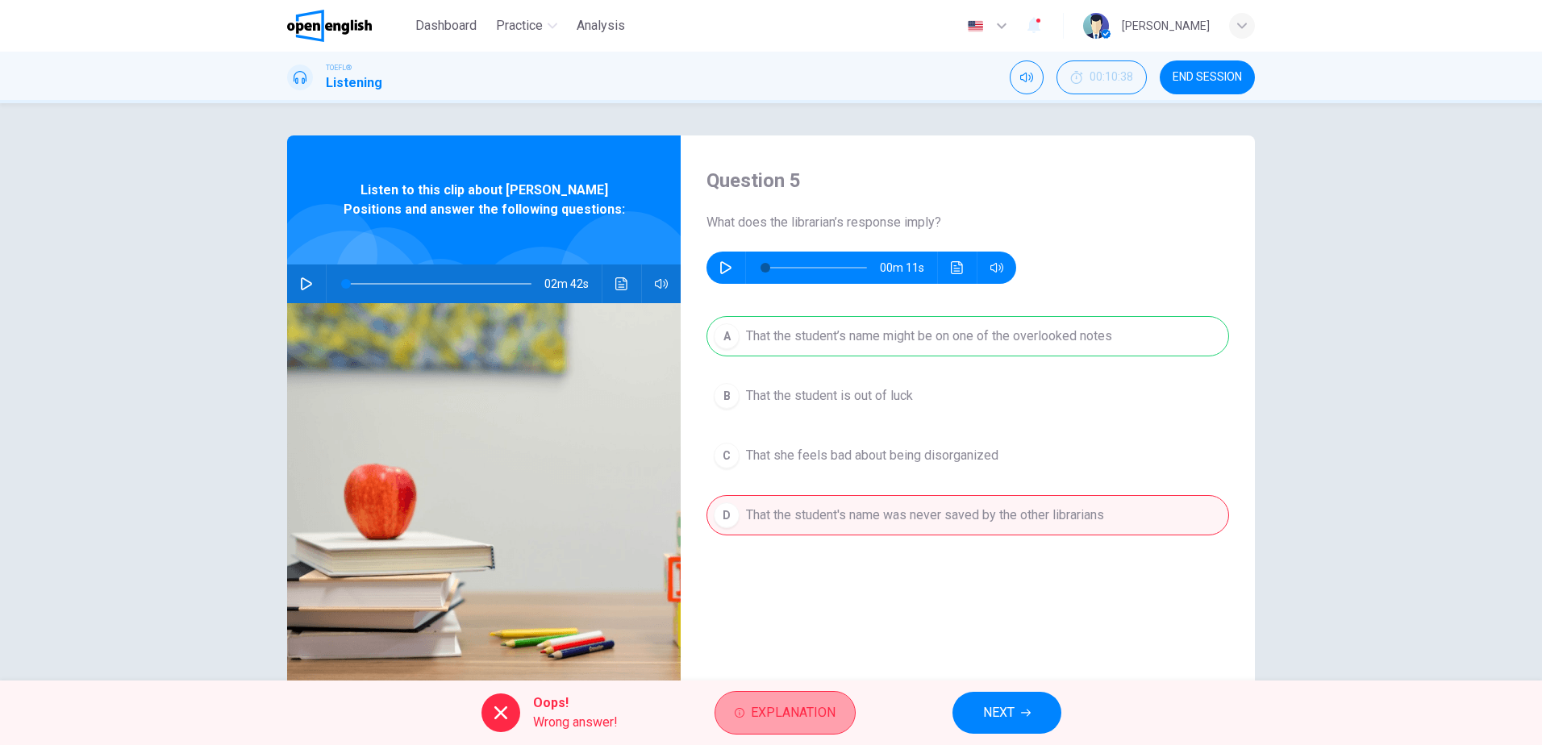
click at [778, 712] on span "Explanation" at bounding box center [793, 713] width 85 height 23
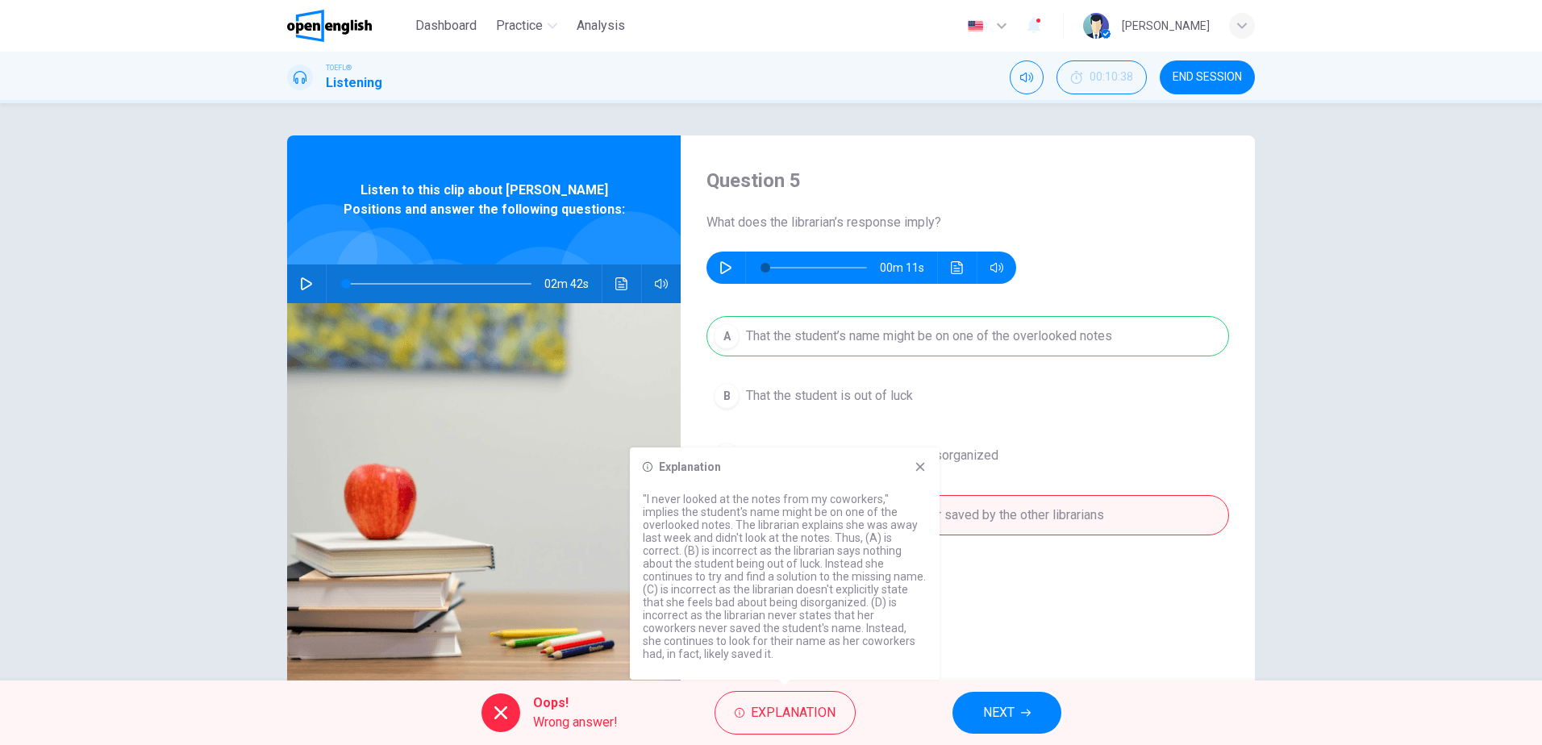
click at [920, 472] on icon at bounding box center [920, 467] width 9 height 9
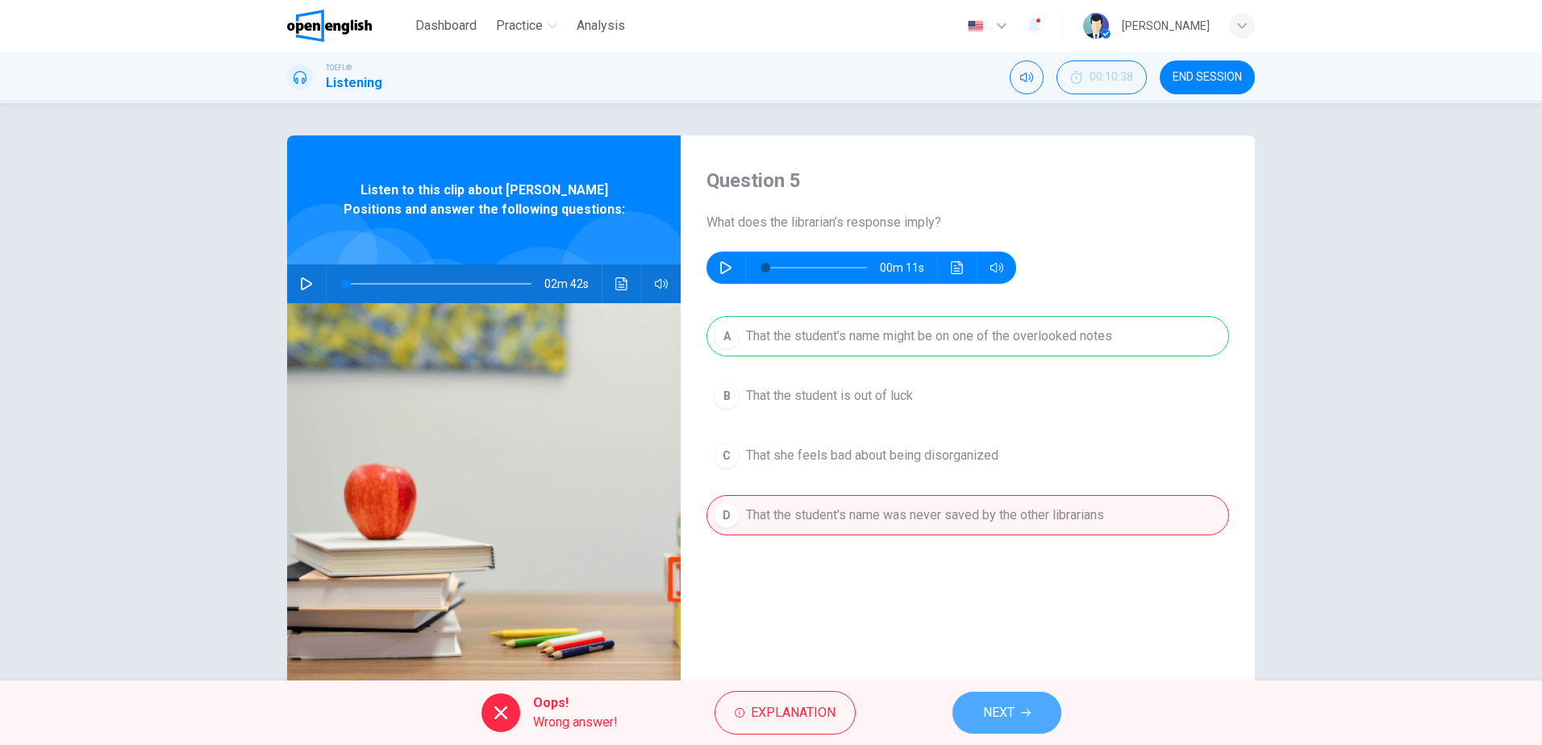
click at [1018, 711] on button "NEXT" at bounding box center [1007, 713] width 109 height 42
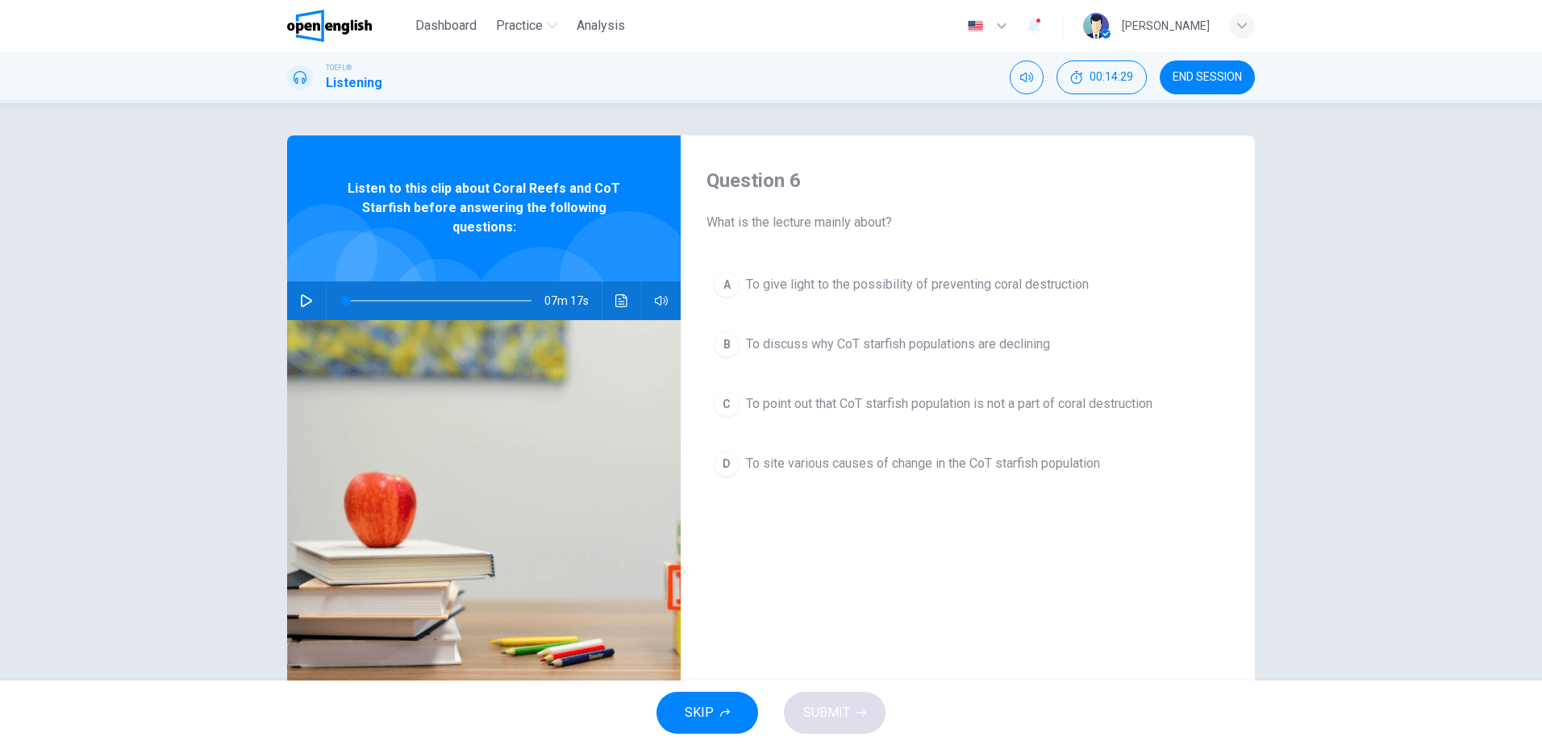
click at [300, 295] on icon "button" at bounding box center [306, 300] width 13 height 13
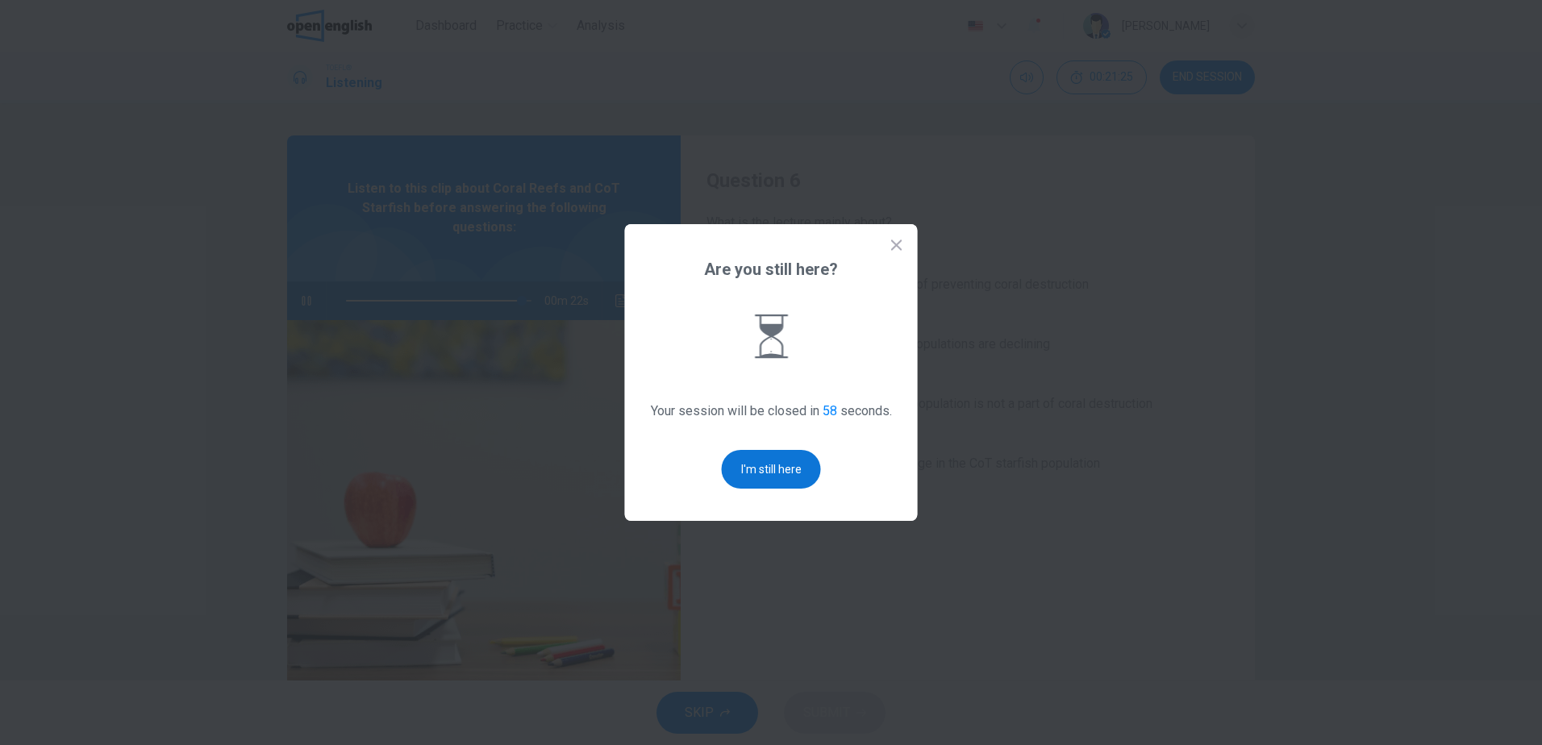
click at [802, 475] on button "I'm still here" at bounding box center [771, 469] width 99 height 39
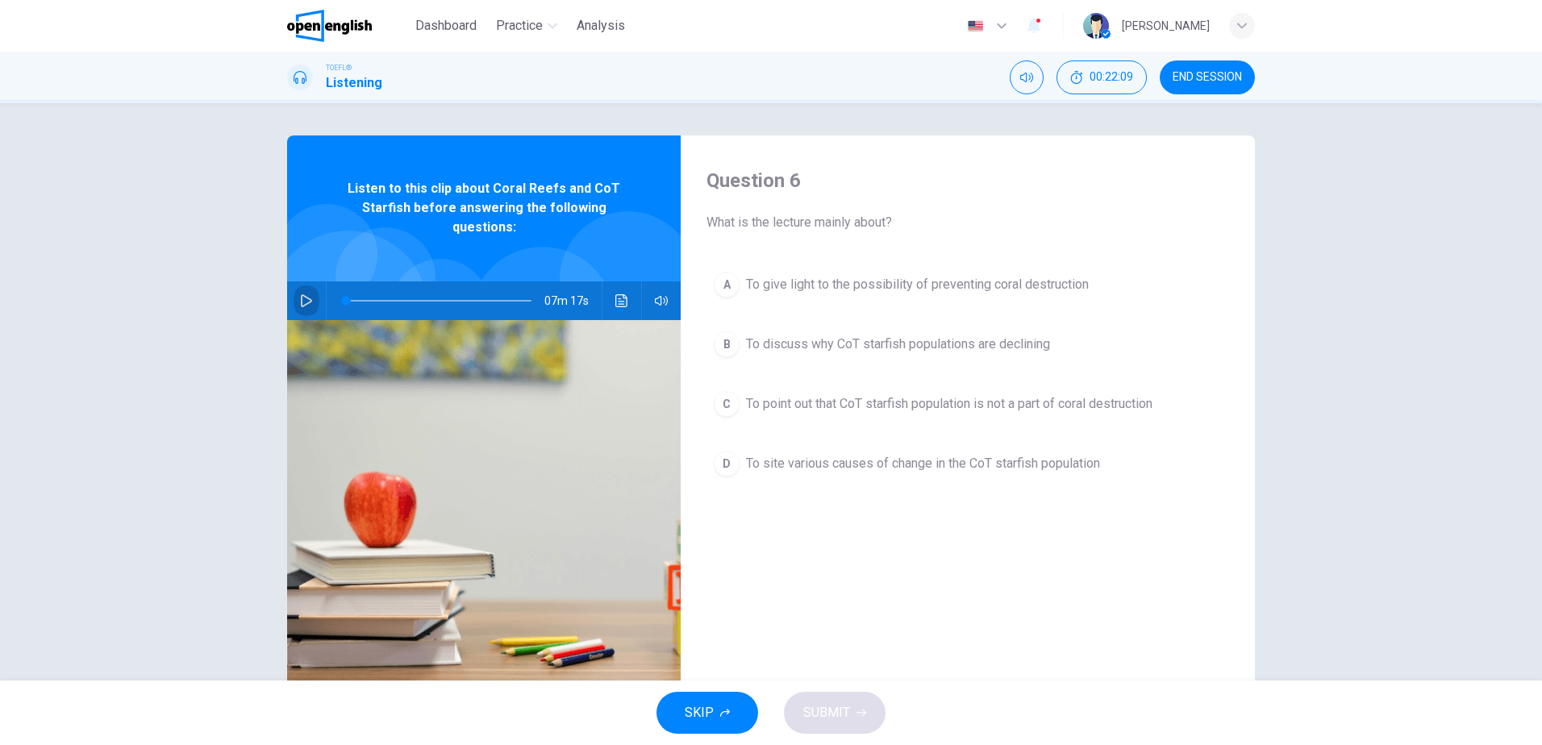
click at [302, 299] on icon "button" at bounding box center [306, 300] width 13 height 13
click at [903, 279] on span "To give light to the possibility of preventing coral destruction" at bounding box center [917, 284] width 343 height 19
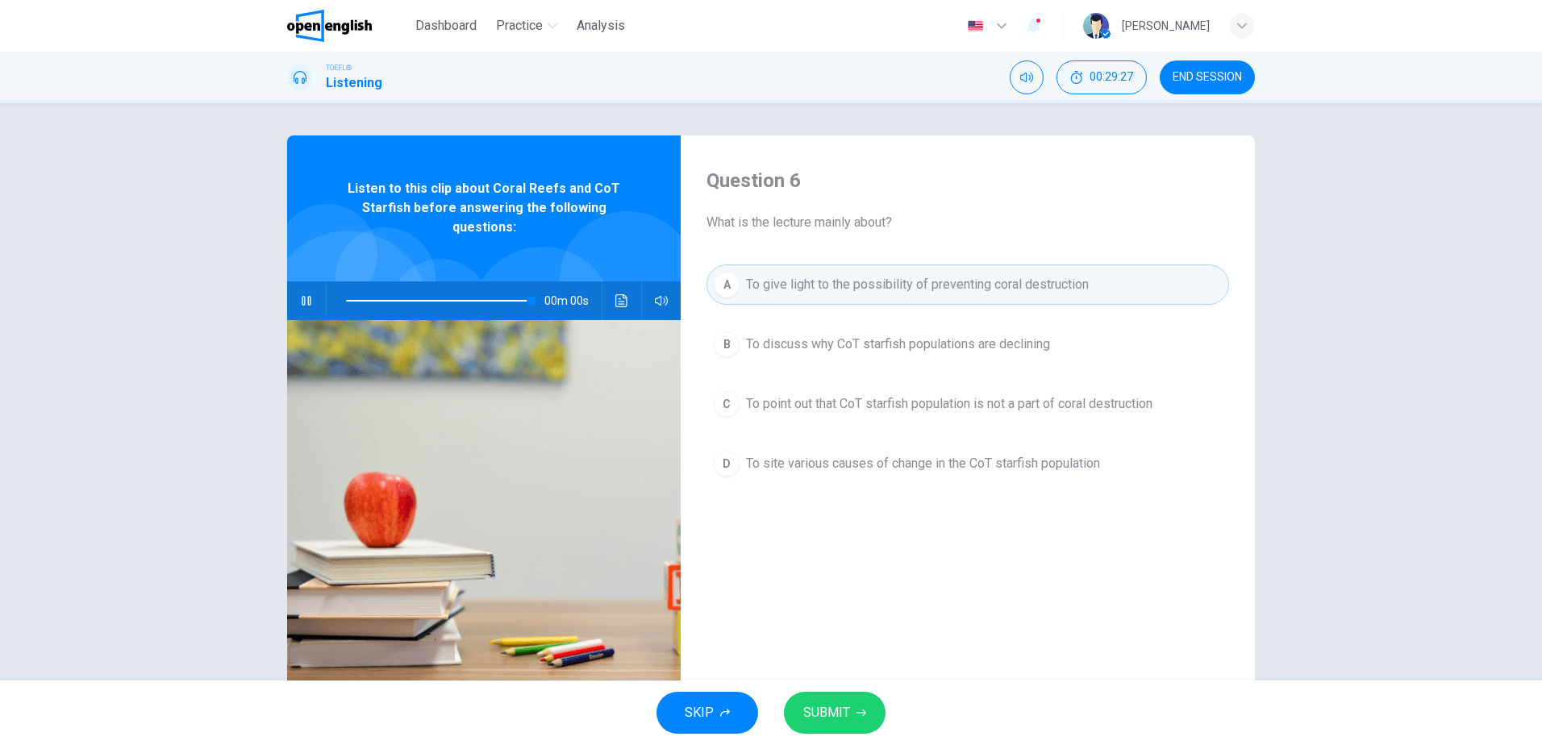
click at [833, 710] on span "SUBMIT" at bounding box center [826, 713] width 47 height 23
type input "*"
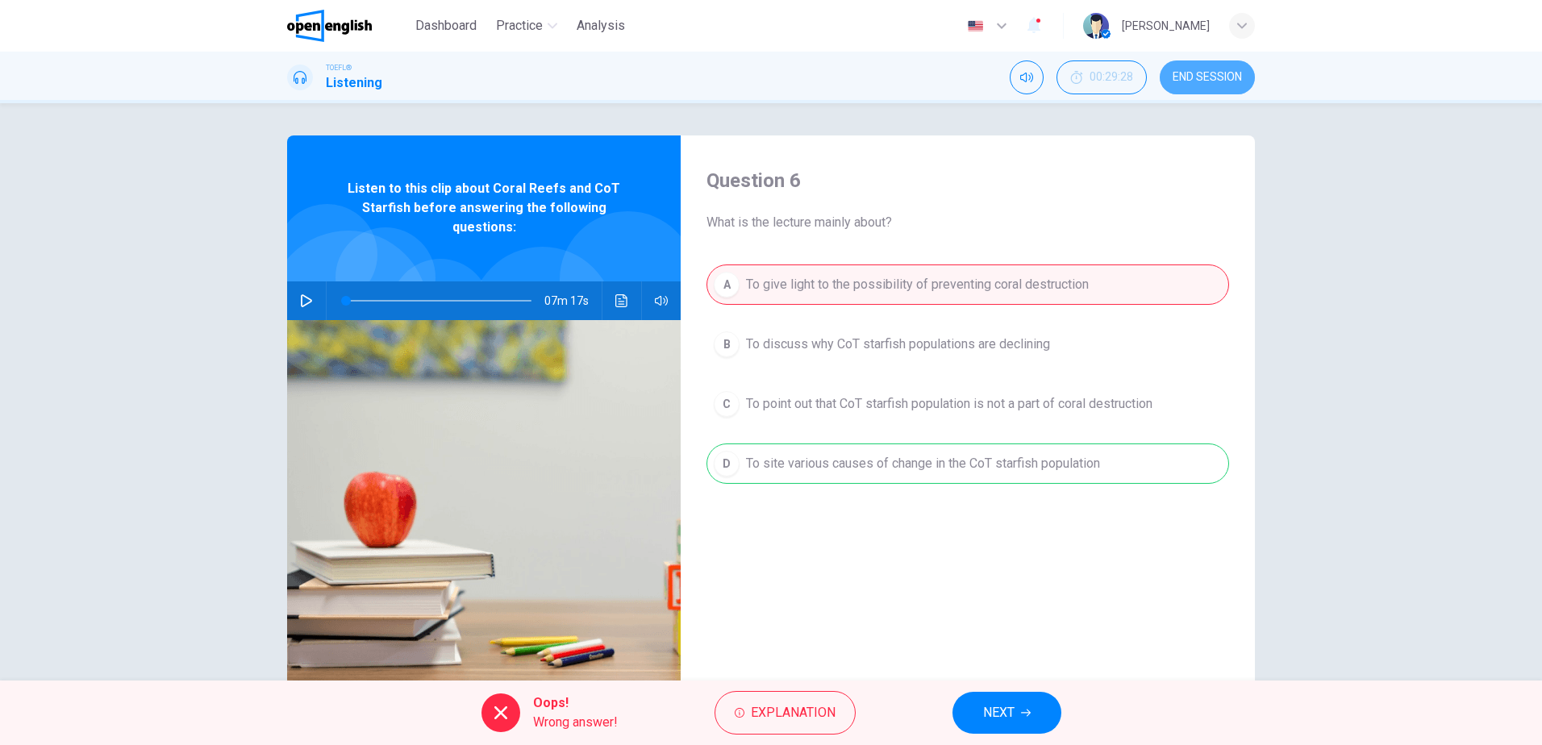
click at [1207, 80] on span "END SESSION" at bounding box center [1207, 77] width 69 height 13
